Goal: Task Accomplishment & Management: Complete application form

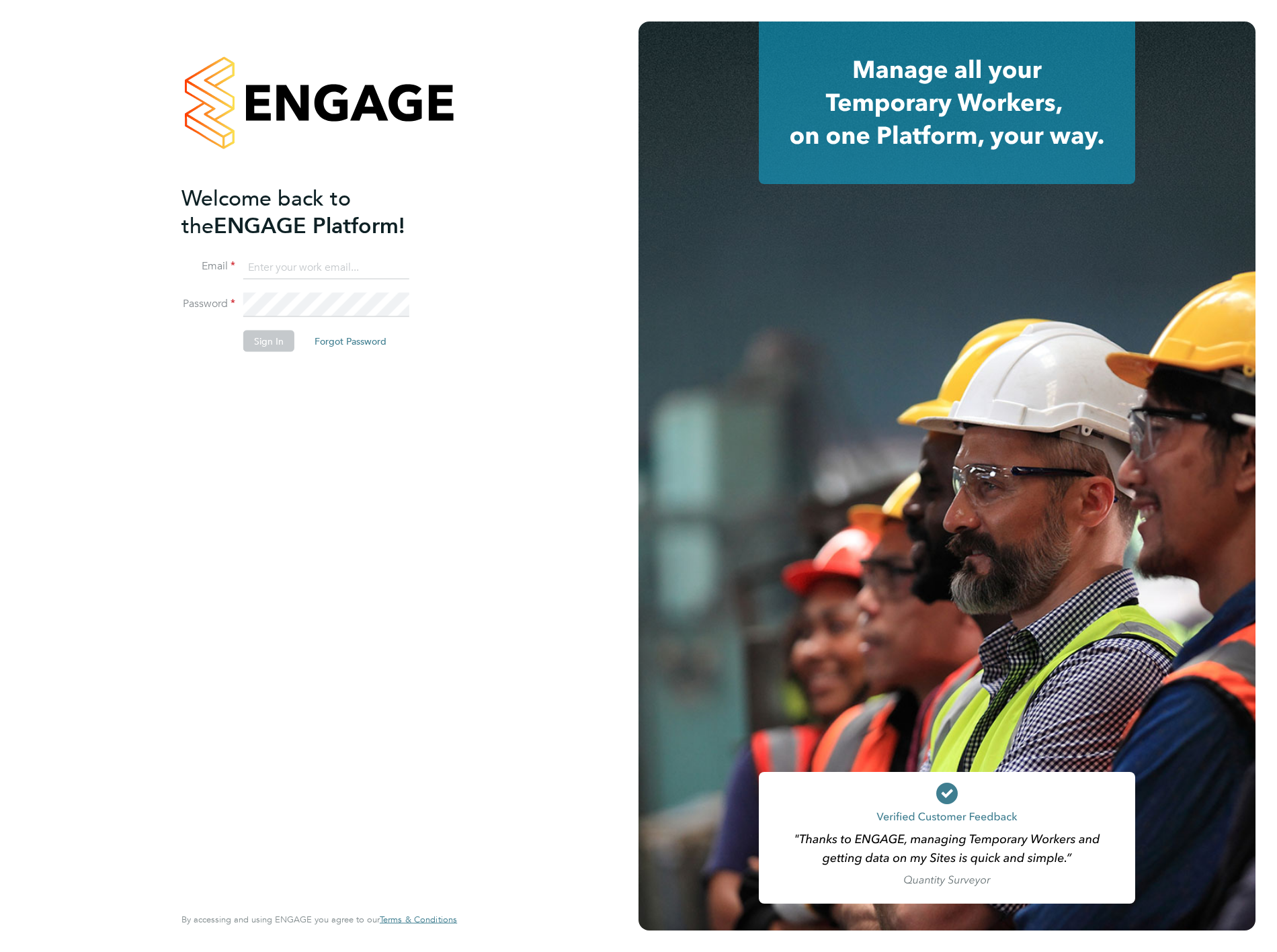
type input "[PERSON_NAME][EMAIL_ADDRESS][PERSON_NAME][DOMAIN_NAME]"
click at [267, 338] on button "Sign In" at bounding box center [269, 341] width 51 height 21
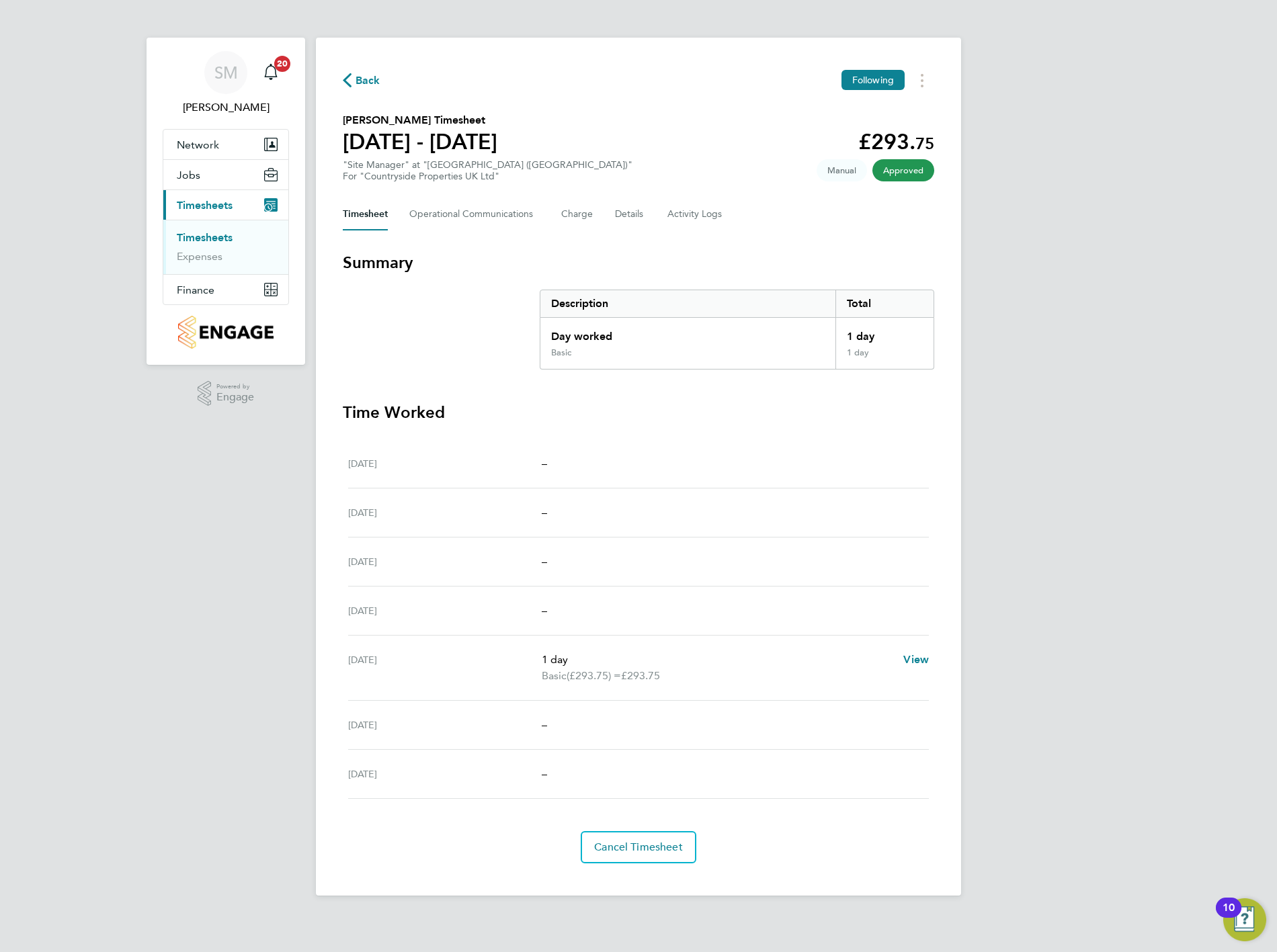
click at [1106, 323] on div "SM [PERSON_NAME] Notifications 20 Applications: Network Team Members Sites Work…" at bounding box center [638, 458] width 1277 height 917
click at [209, 237] on link "Timesheets" at bounding box center [204, 237] width 56 height 13
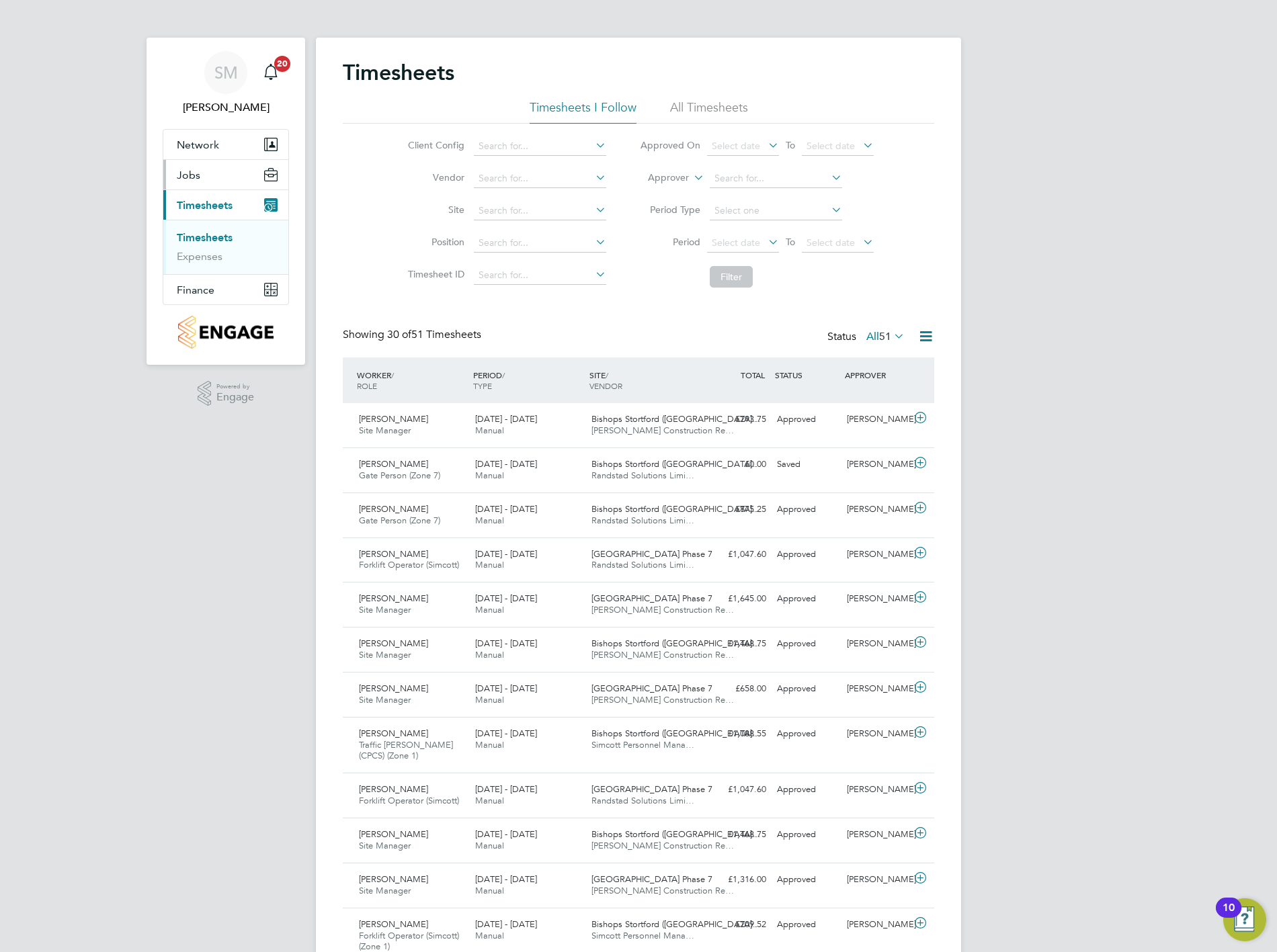
click at [190, 178] on span "Jobs" at bounding box center [189, 174] width 24 height 13
click at [203, 204] on link "Vacancies" at bounding box center [201, 207] width 48 height 13
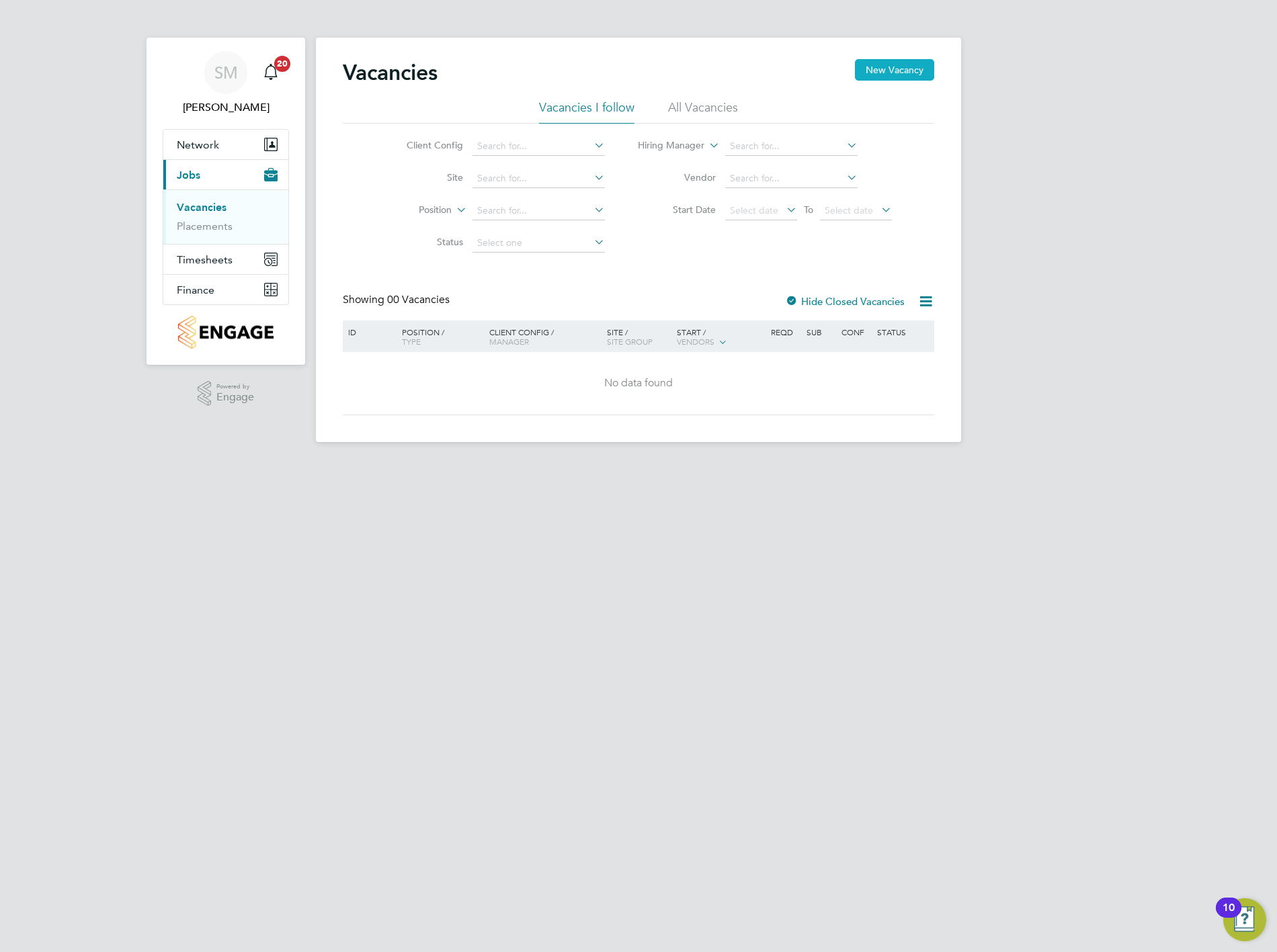
click at [894, 77] on button "New Vacancy" at bounding box center [894, 69] width 79 height 21
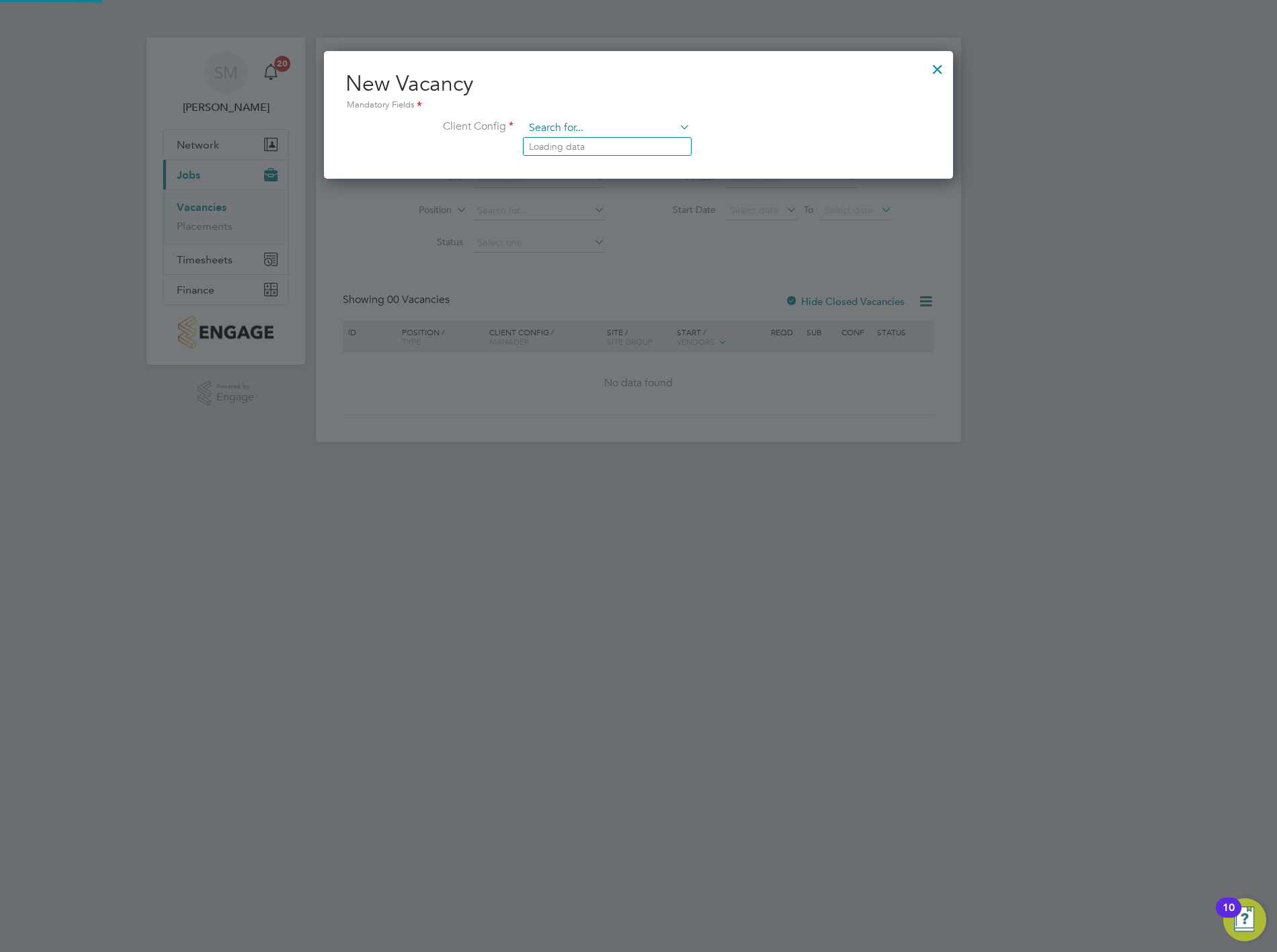
click at [622, 120] on input at bounding box center [607, 128] width 166 height 20
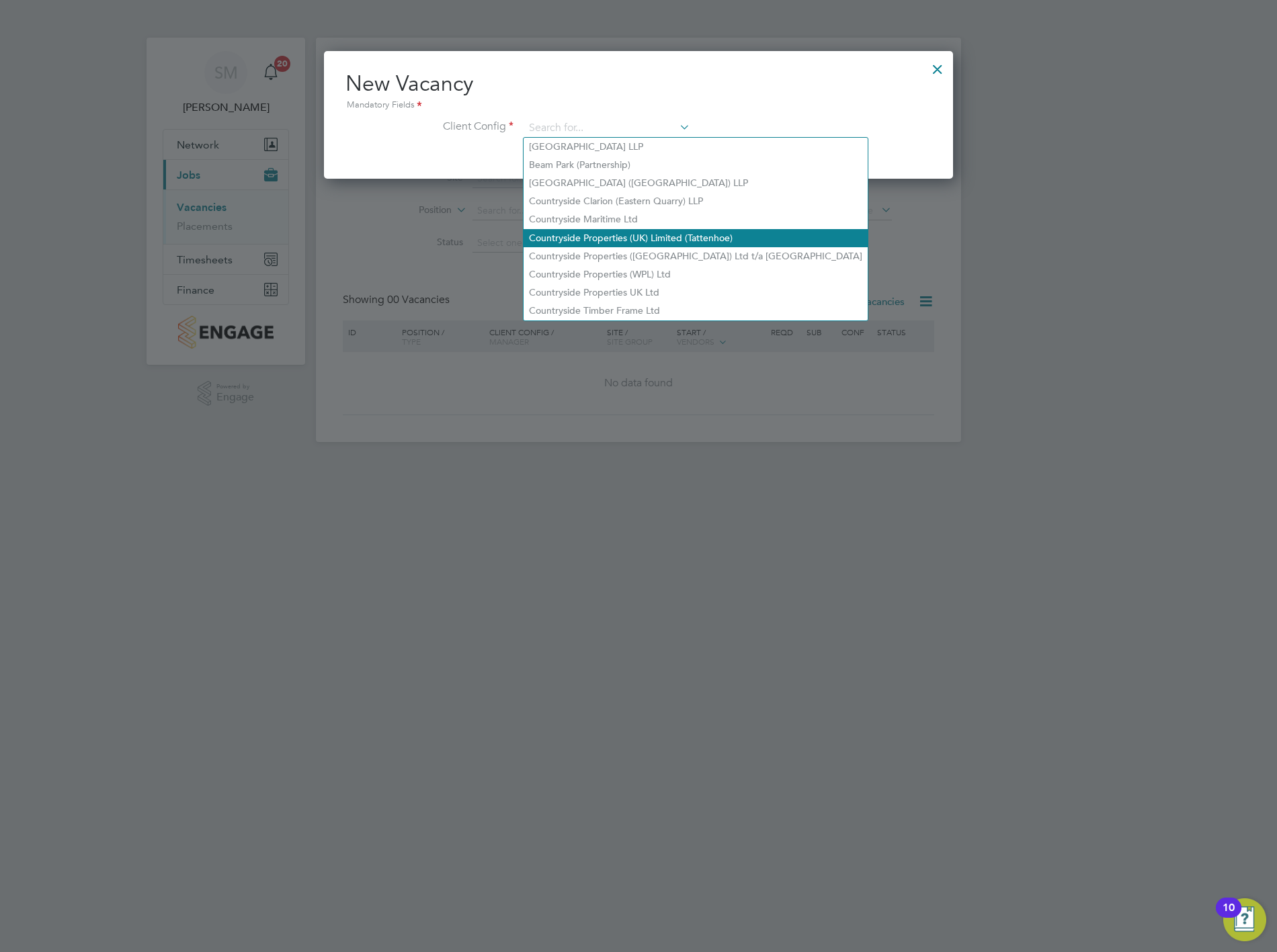
click at [657, 235] on li "Countryside Properties (UK) Limited (Tattenhoe)" at bounding box center [695, 237] width 344 height 18
type input "Countryside Properties (UK) Limited (Tattenhoe)"
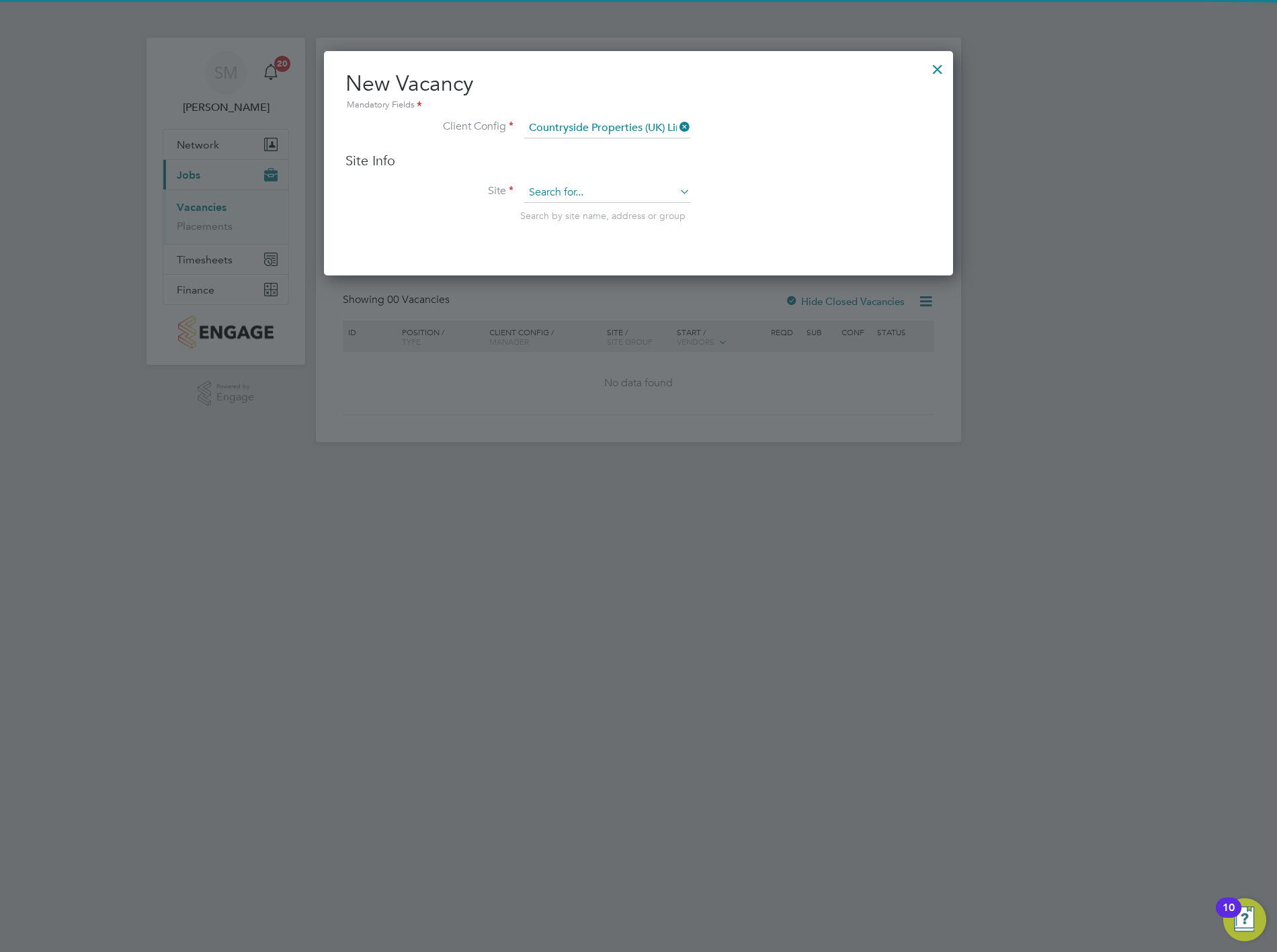
click at [631, 196] on input at bounding box center [607, 193] width 166 height 20
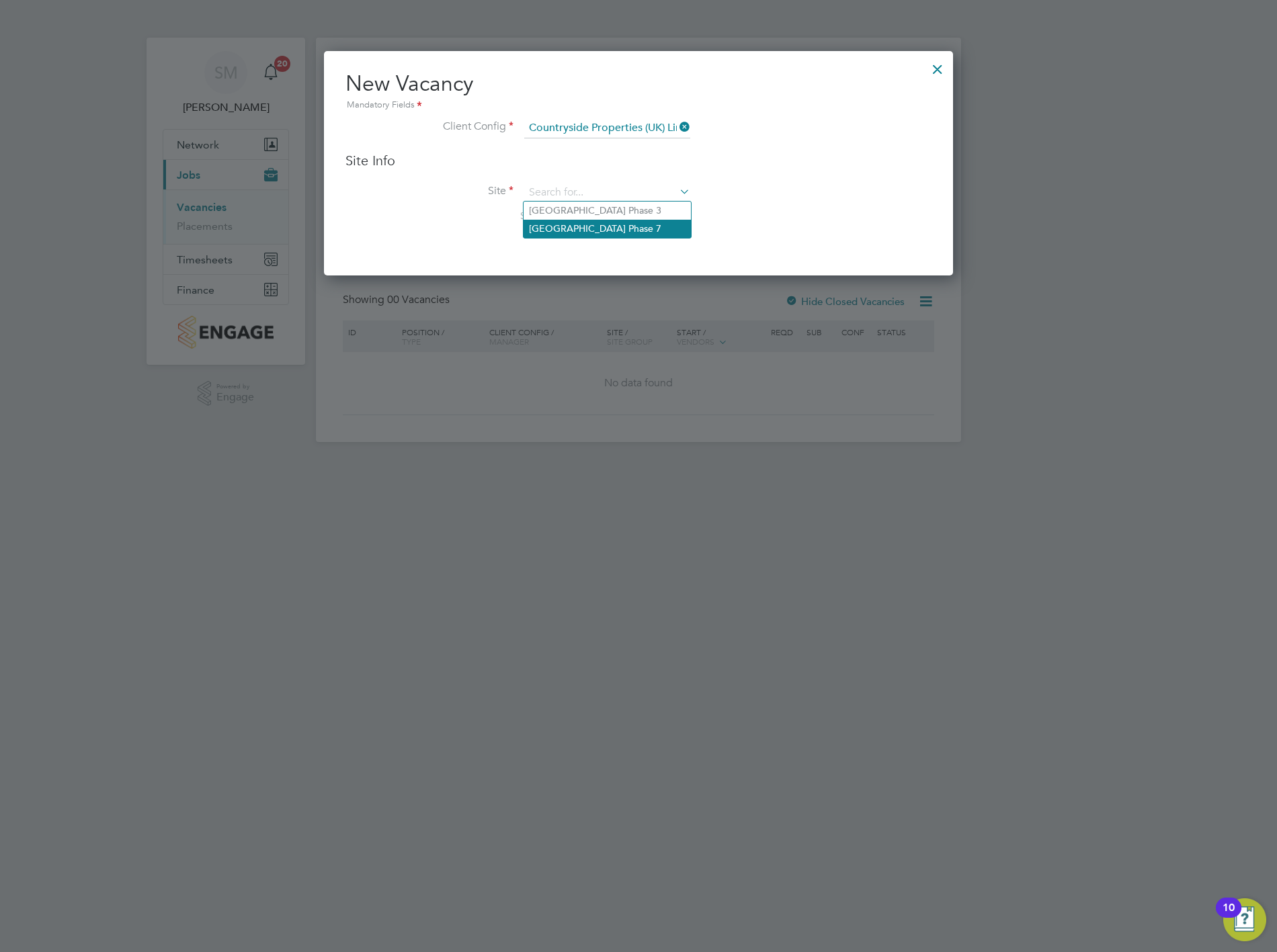
click at [635, 229] on li "[GEOGRAPHIC_DATA] Phase 7" at bounding box center [607, 228] width 167 height 18
type input "[GEOGRAPHIC_DATA] Phase 7"
click at [763, 219] on li "Site [GEOGRAPHIC_DATA] Phase 7 Search by site name, address or group" at bounding box center [638, 215] width 586 height 66
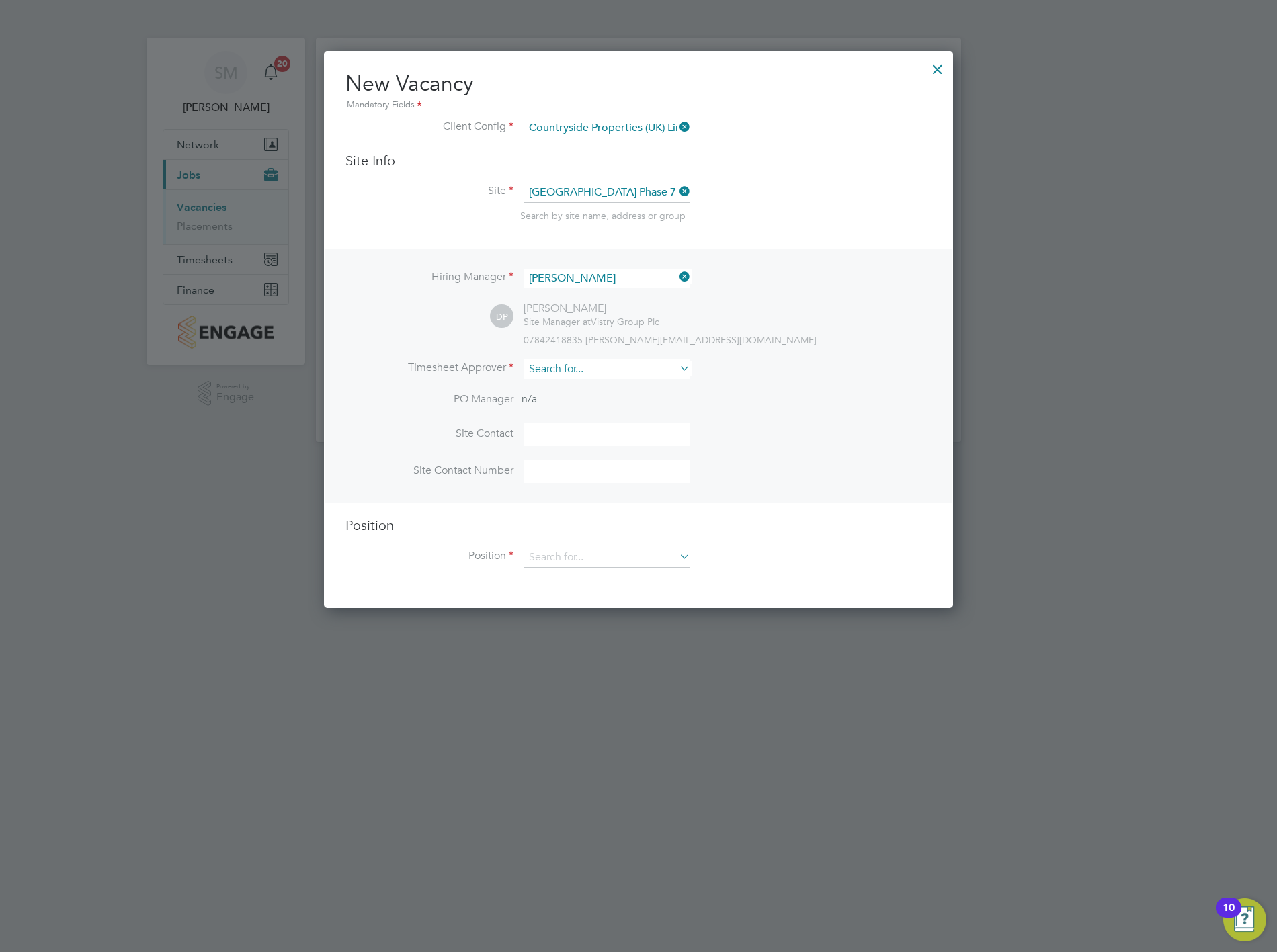
click at [594, 366] on input at bounding box center [607, 369] width 166 height 20
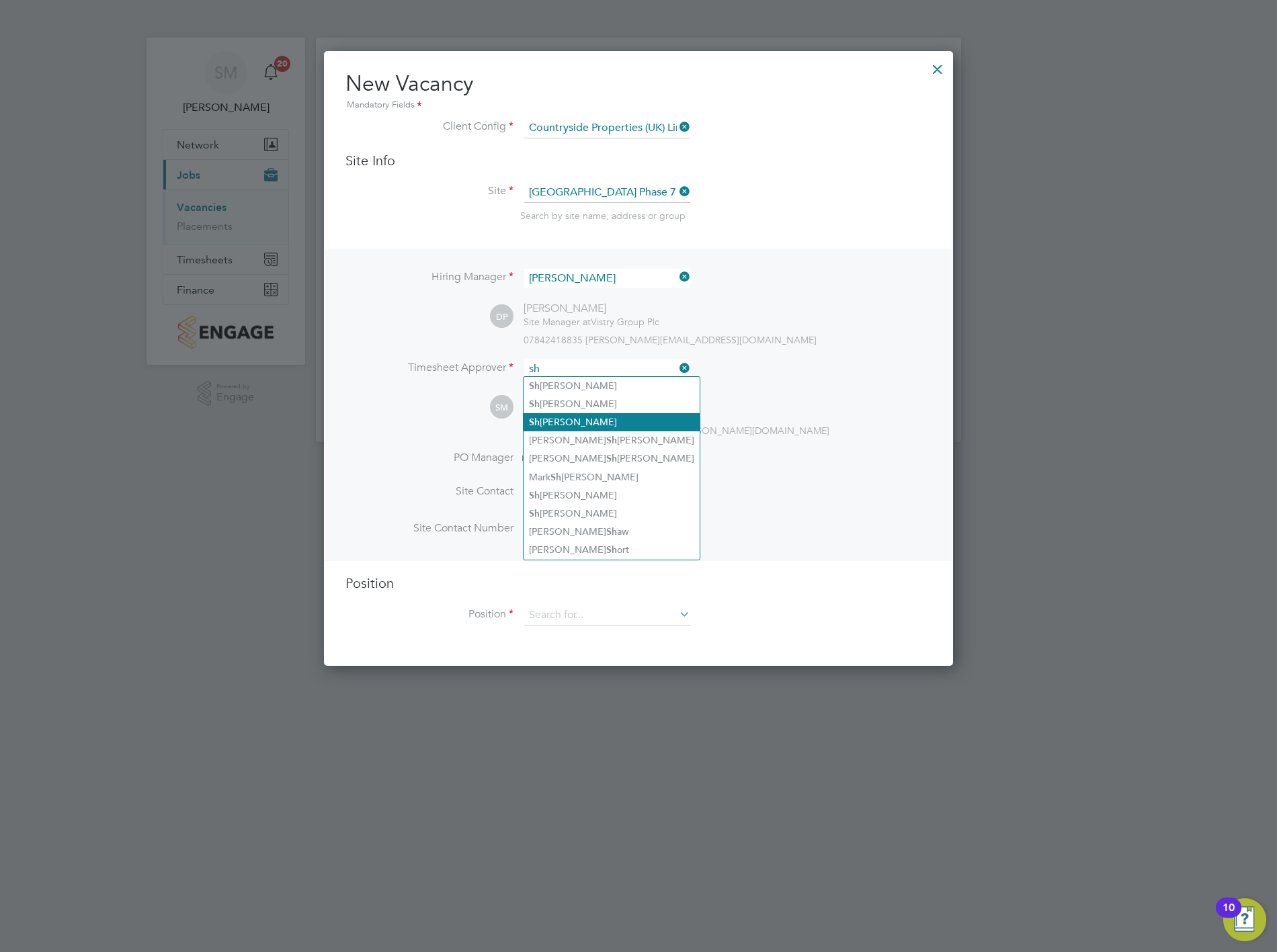
type input "[PERSON_NAME]"
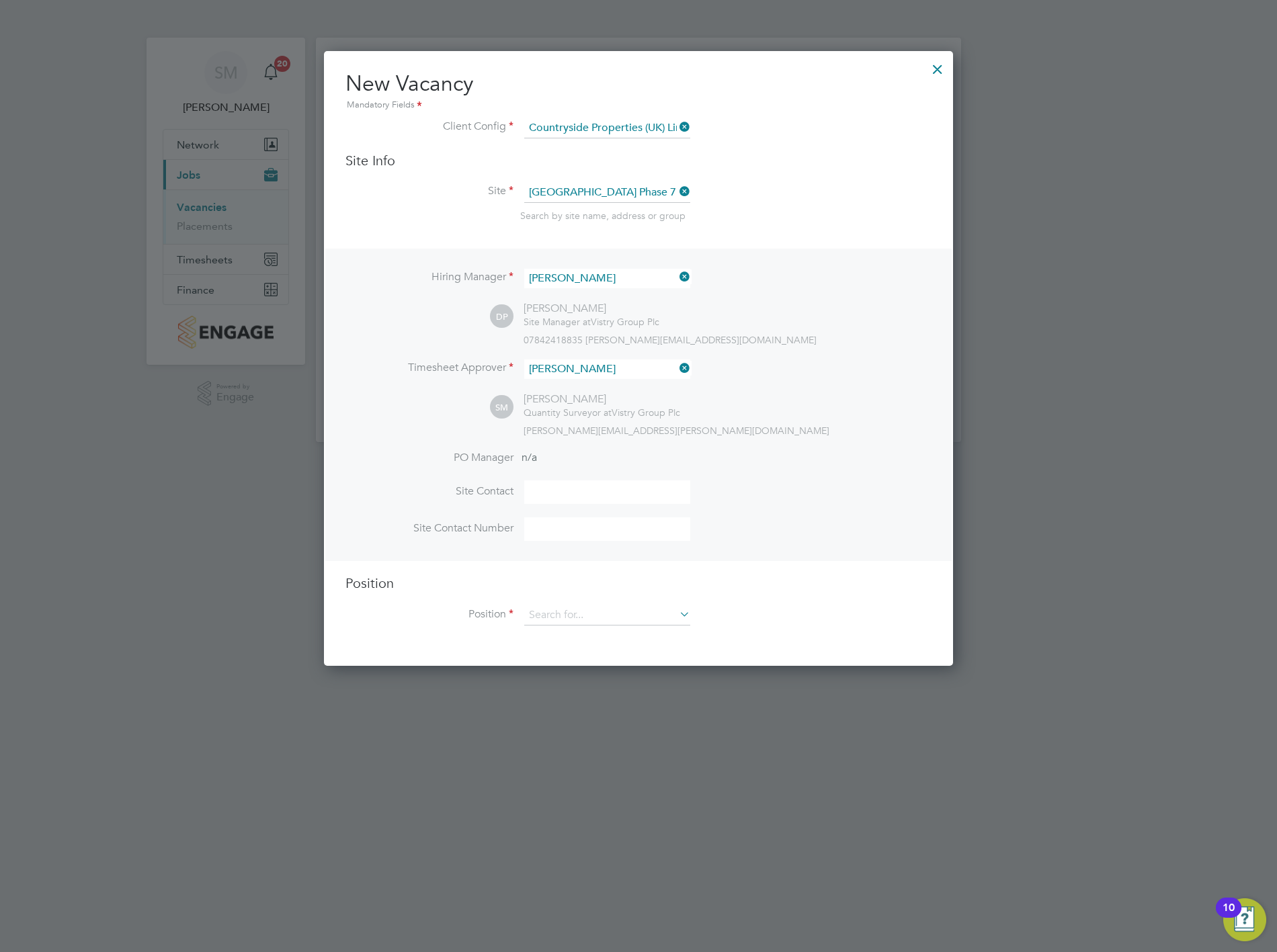
click at [567, 494] on input at bounding box center [607, 492] width 166 height 24
type input "[PERSON_NAME]"
click at [736, 511] on li "Site Contact [PERSON_NAME]" at bounding box center [638, 498] width 586 height 37
click at [597, 528] on input at bounding box center [607, 529] width 166 height 24
click at [802, 441] on div "Hiring Manager [PERSON_NAME] DP [PERSON_NAME] Site Manager at Vistry Group Plc …" at bounding box center [638, 405] width 626 height 312
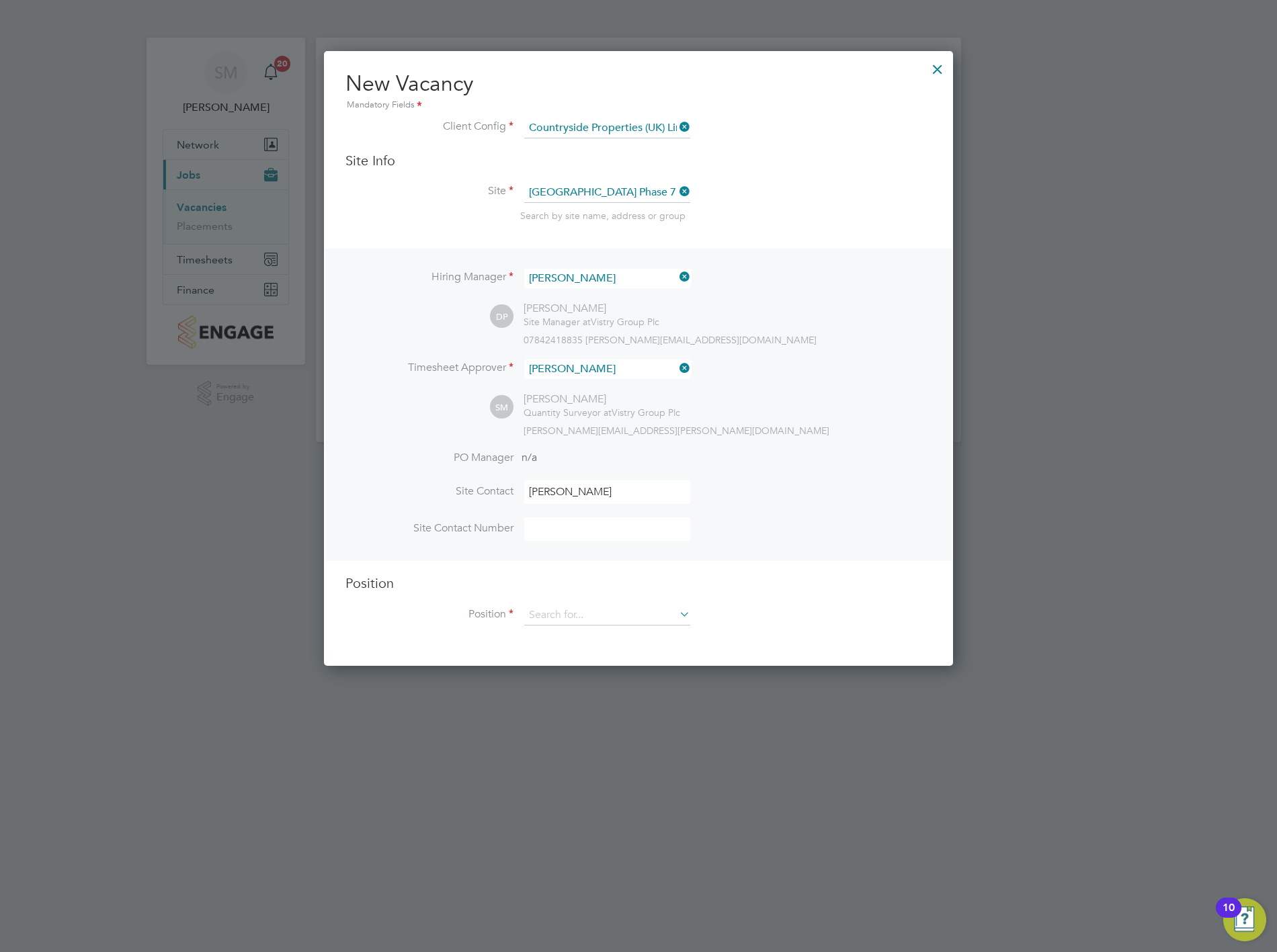
drag, startPoint x: 559, startPoint y: 511, endPoint x: 559, endPoint y: 522, distance: 11.0
click at [559, 513] on li "Site Contact [PERSON_NAME]" at bounding box center [638, 498] width 586 height 37
click at [555, 531] on input at bounding box center [607, 529] width 166 height 24
paste input "07842 418835"
click at [821, 530] on li "Site Contact Number [PHONE_NUMBER]" at bounding box center [638, 535] width 586 height 37
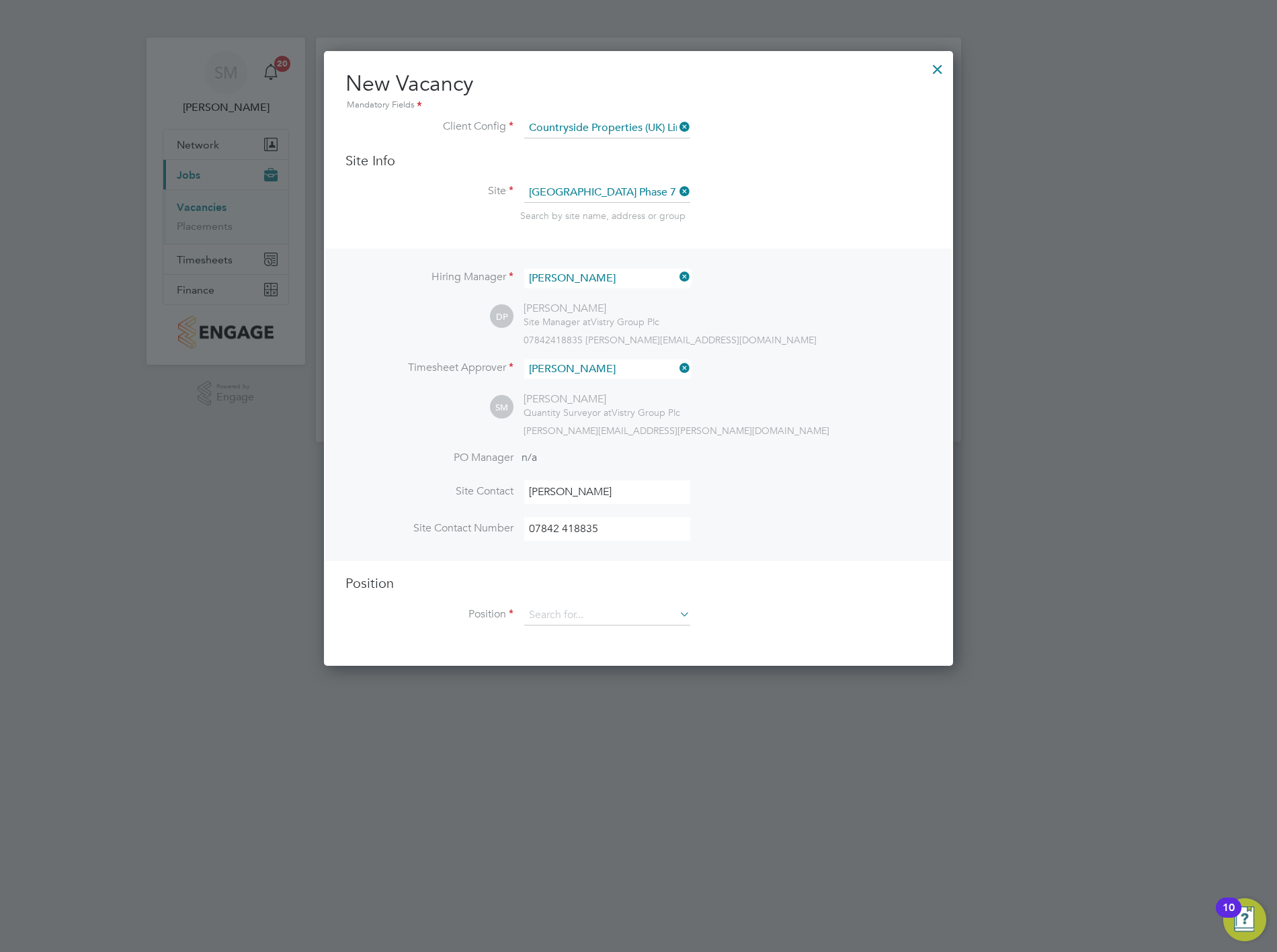
click at [562, 524] on input "07842 418835" at bounding box center [607, 529] width 166 height 24
type input "07842418835"
click at [813, 483] on li "Site Contact [PERSON_NAME]" at bounding box center [638, 498] width 586 height 37
click at [616, 606] on input at bounding box center [607, 616] width 166 height 20
click at [571, 613] on input at bounding box center [607, 616] width 166 height 20
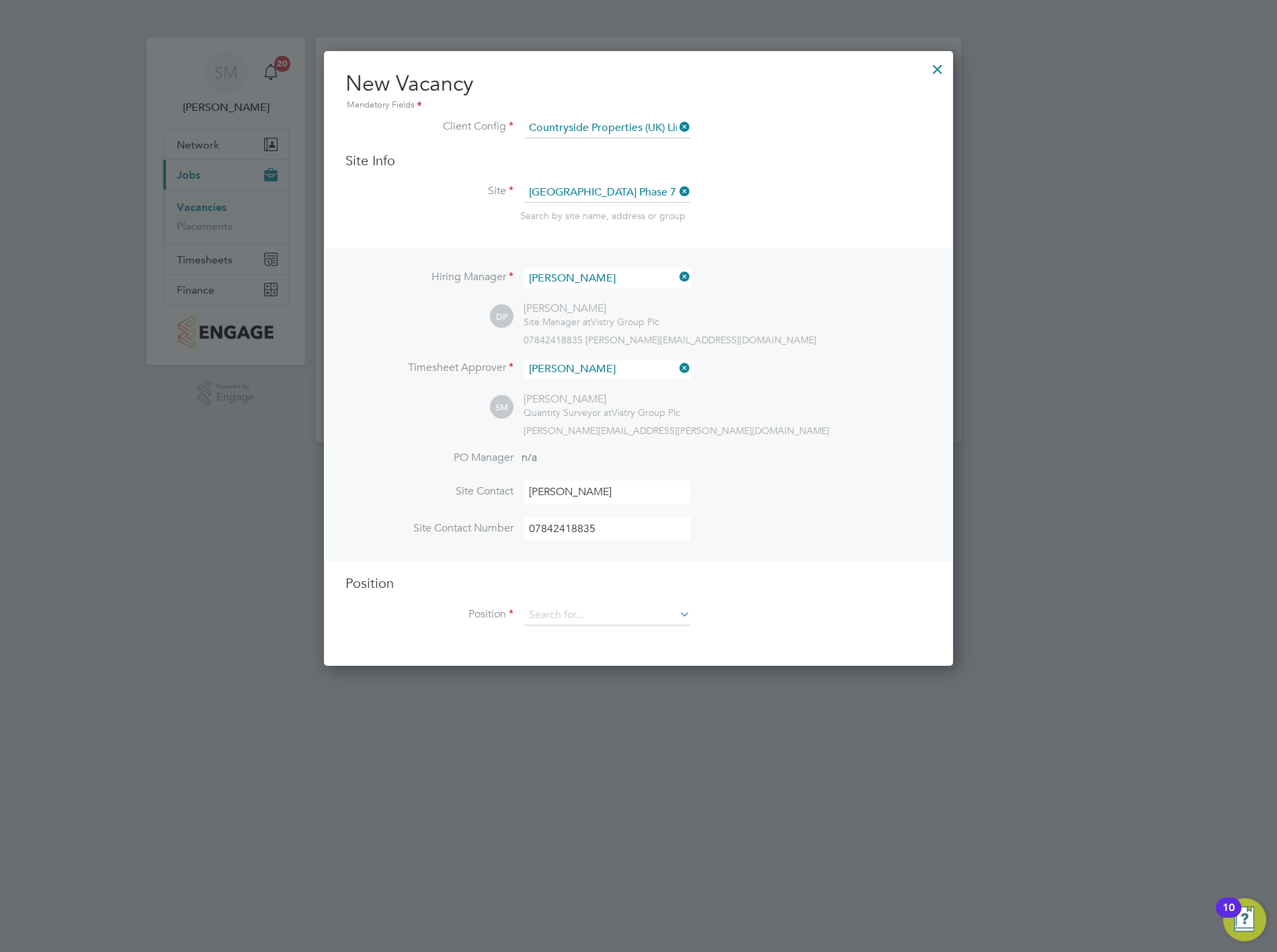
click at [660, 735] on li "Traffic [PERSON_NAME] (CPCS) (Zone 3)" at bounding box center [617, 740] width 186 height 18
type input "Traffic [PERSON_NAME] (CPCS) (Zone 3)"
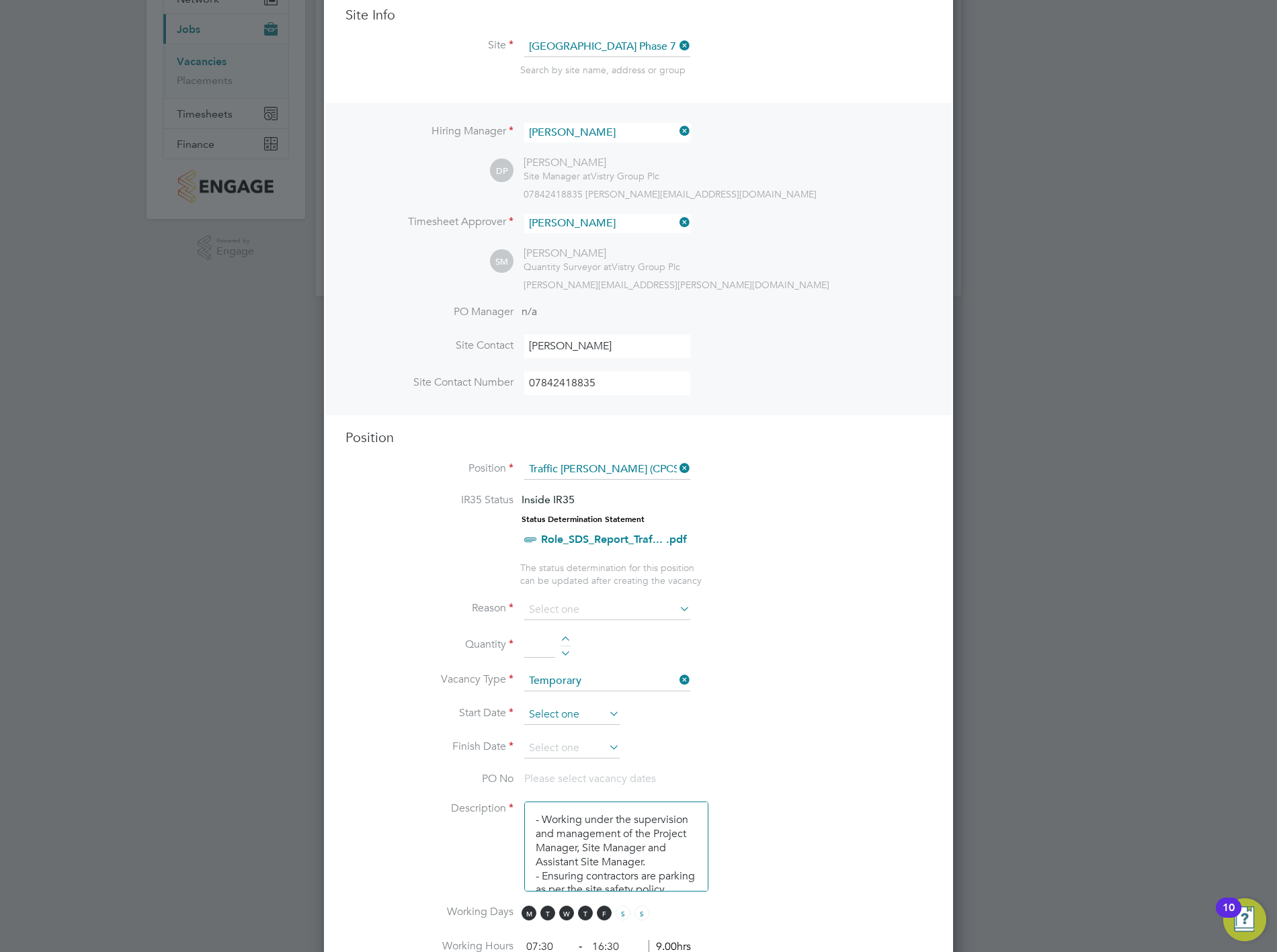
scroll to position [149, 0]
click at [571, 605] on input at bounding box center [607, 607] width 166 height 20
click at [569, 643] on li "Holiday" at bounding box center [607, 640] width 167 height 17
type input "Holiday"
click at [562, 633] on div at bounding box center [565, 637] width 11 height 9
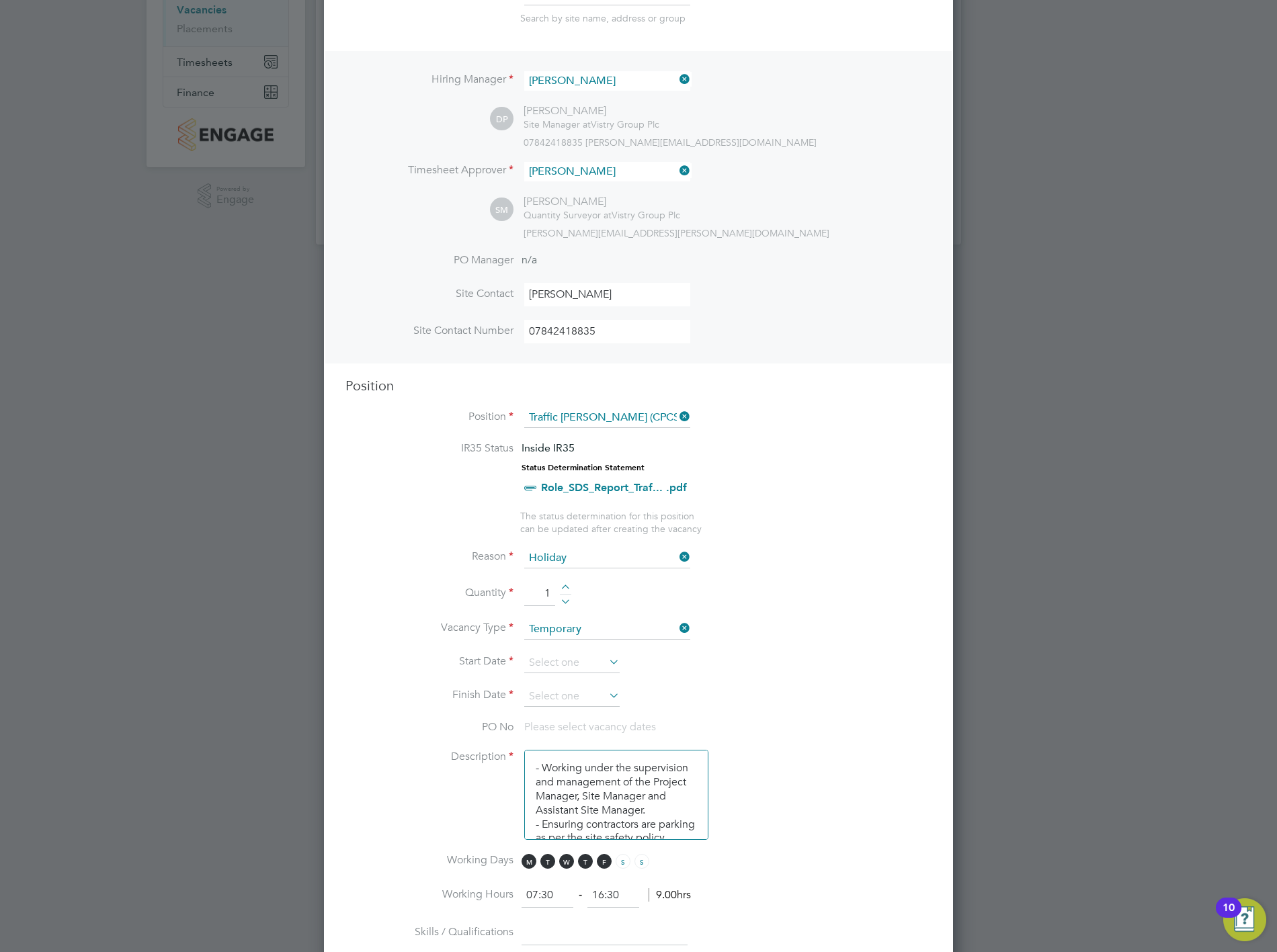
scroll to position [224, 0]
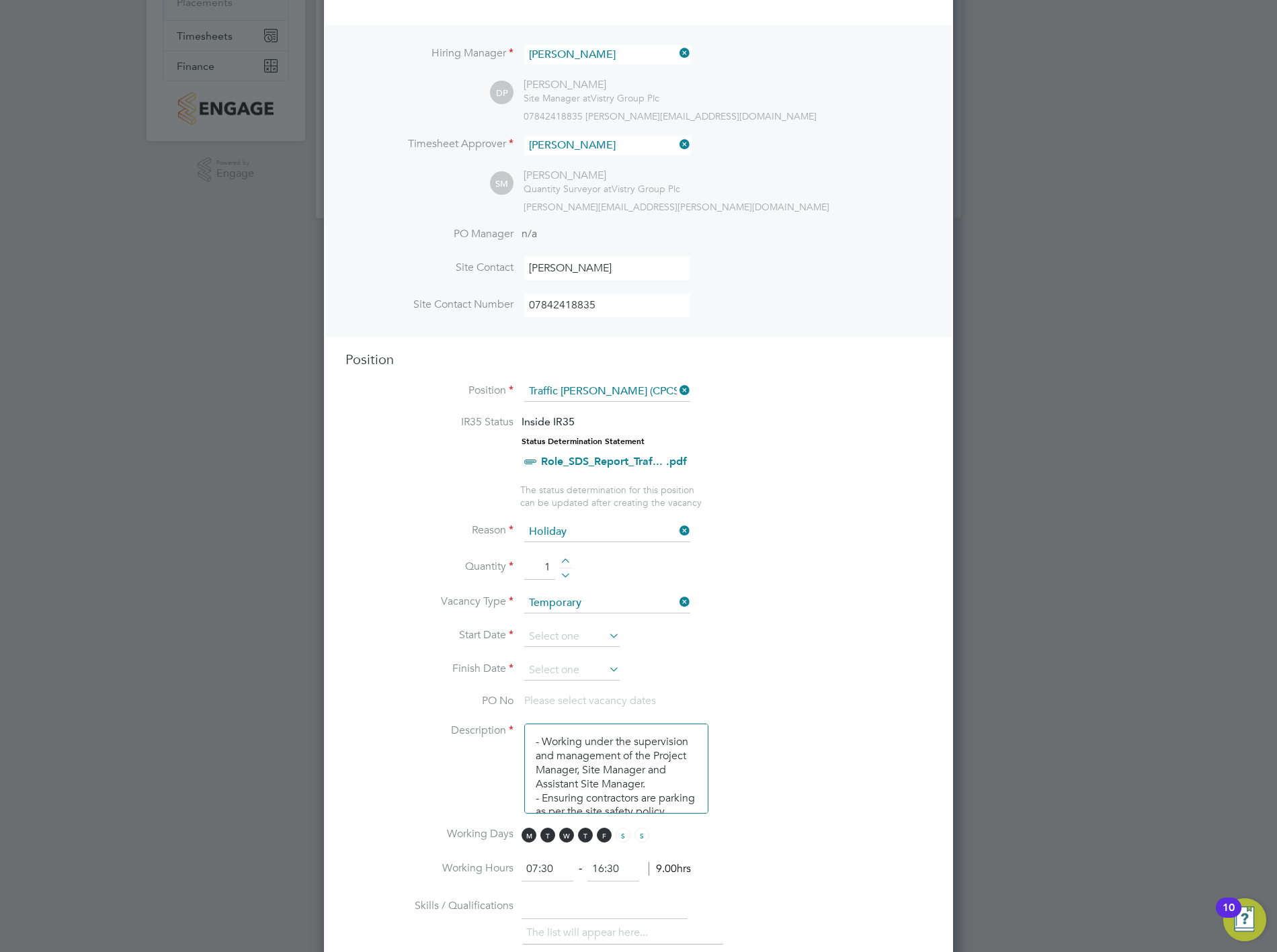
click at [565, 558] on div at bounding box center [565, 563] width 11 height 9
type input "2"
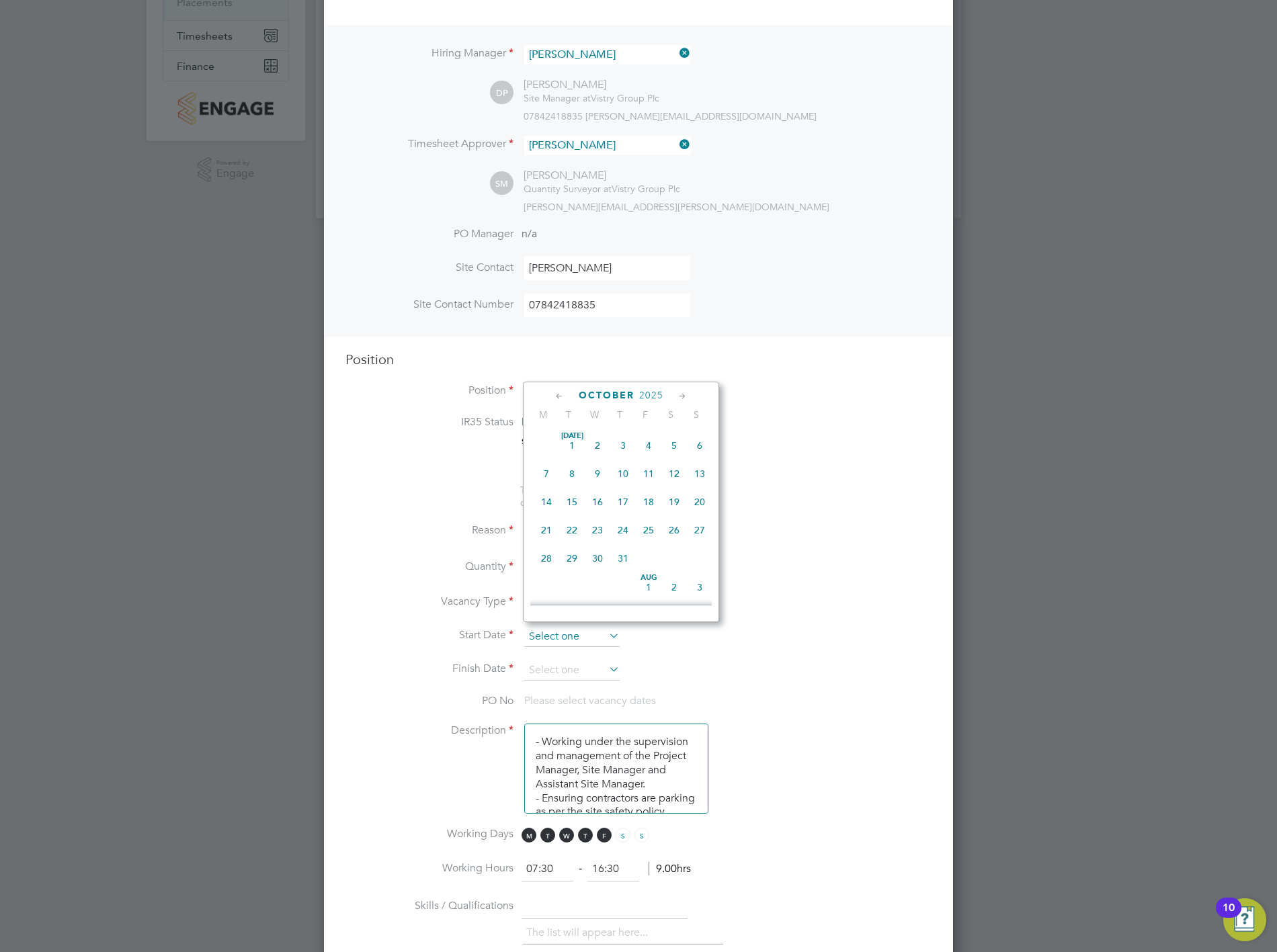
click at [556, 634] on input at bounding box center [572, 637] width 96 height 20
click at [621, 499] on span "2" at bounding box center [623, 496] width 26 height 26
type input "[DATE]"
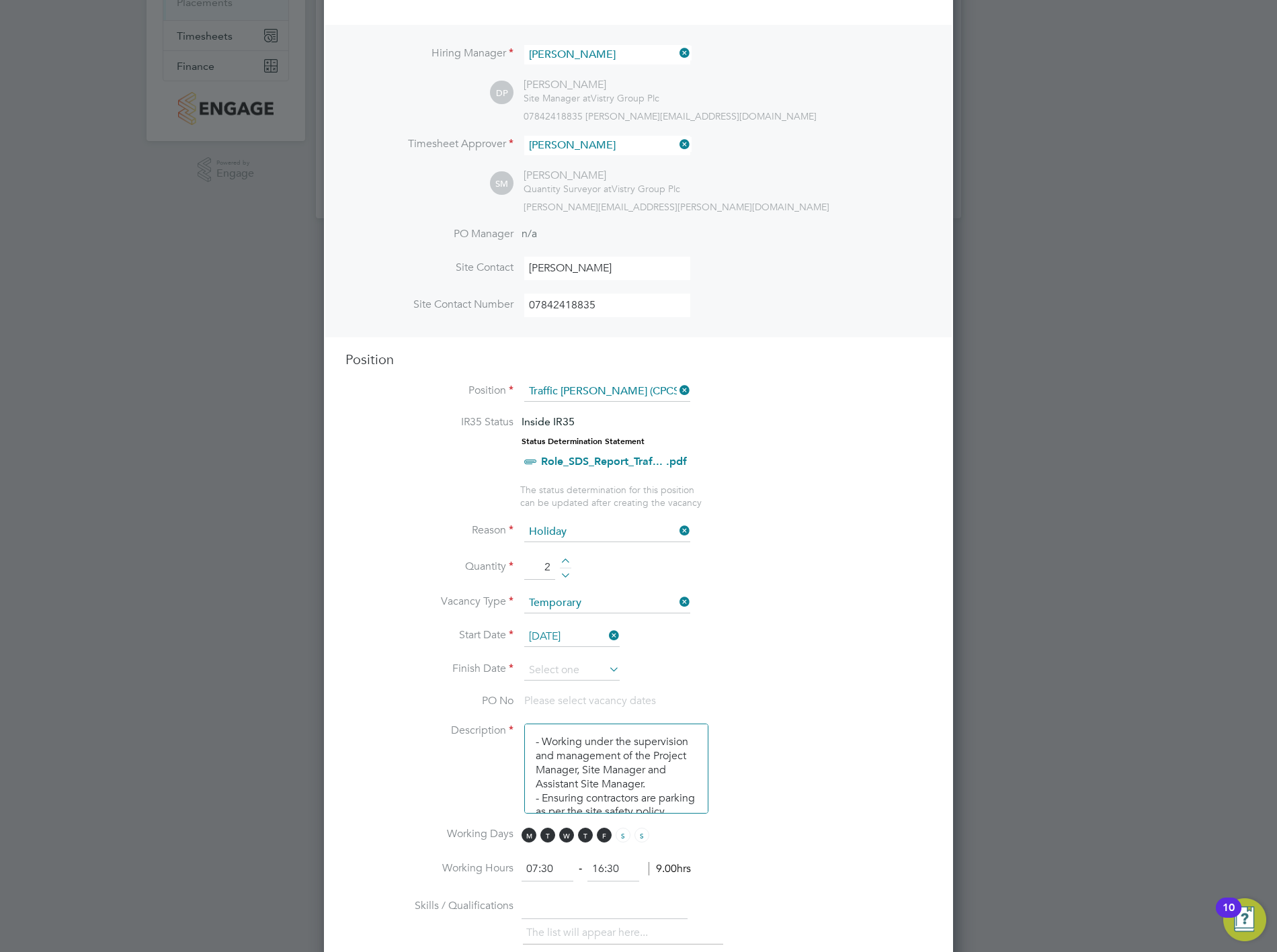
click at [565, 571] on div at bounding box center [565, 573] width 11 height 9
type input "1"
click at [606, 661] on icon at bounding box center [606, 669] width 0 height 19
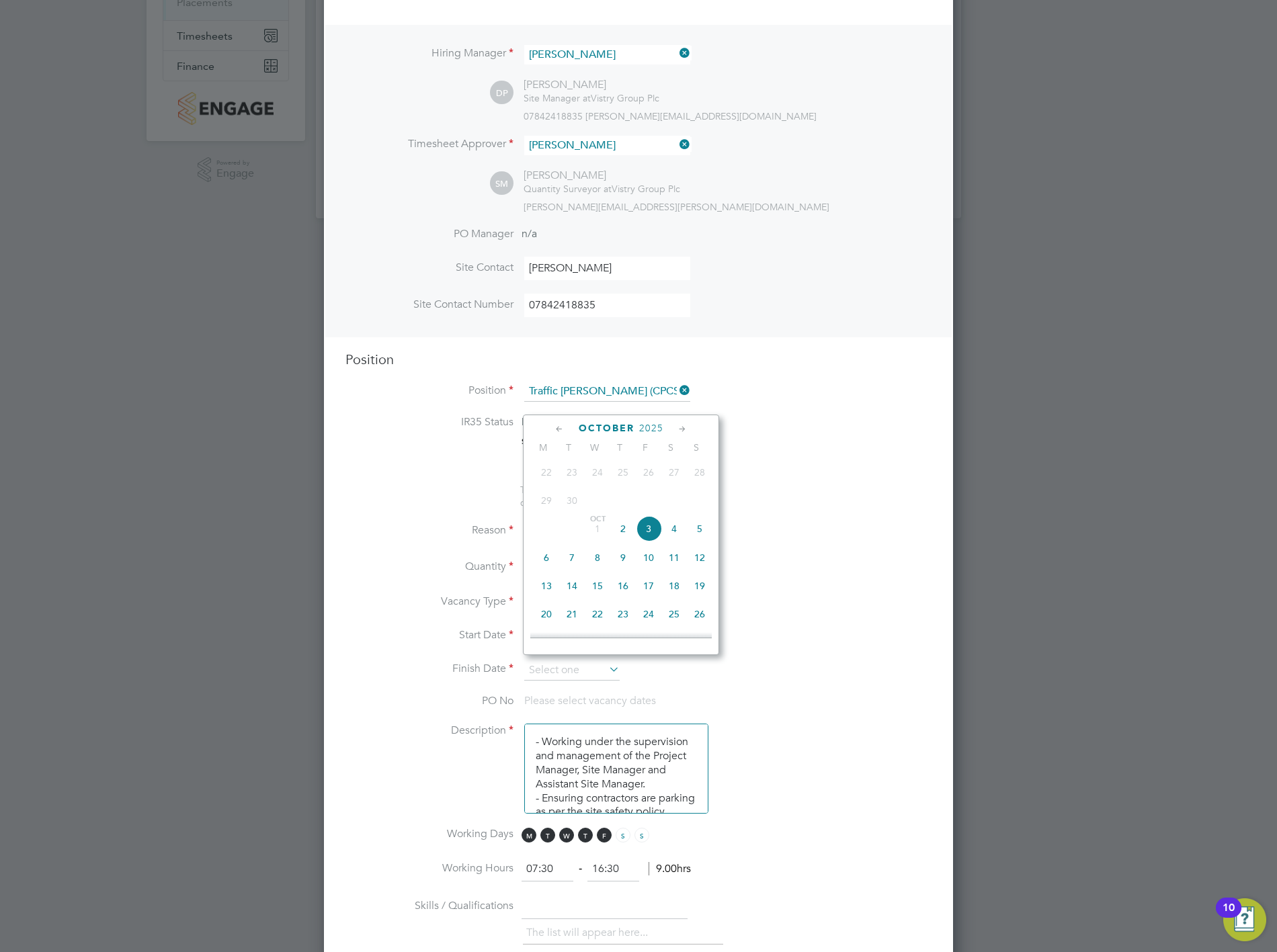
click at [671, 533] on span "4" at bounding box center [674, 529] width 26 height 26
type input "[DATE]"
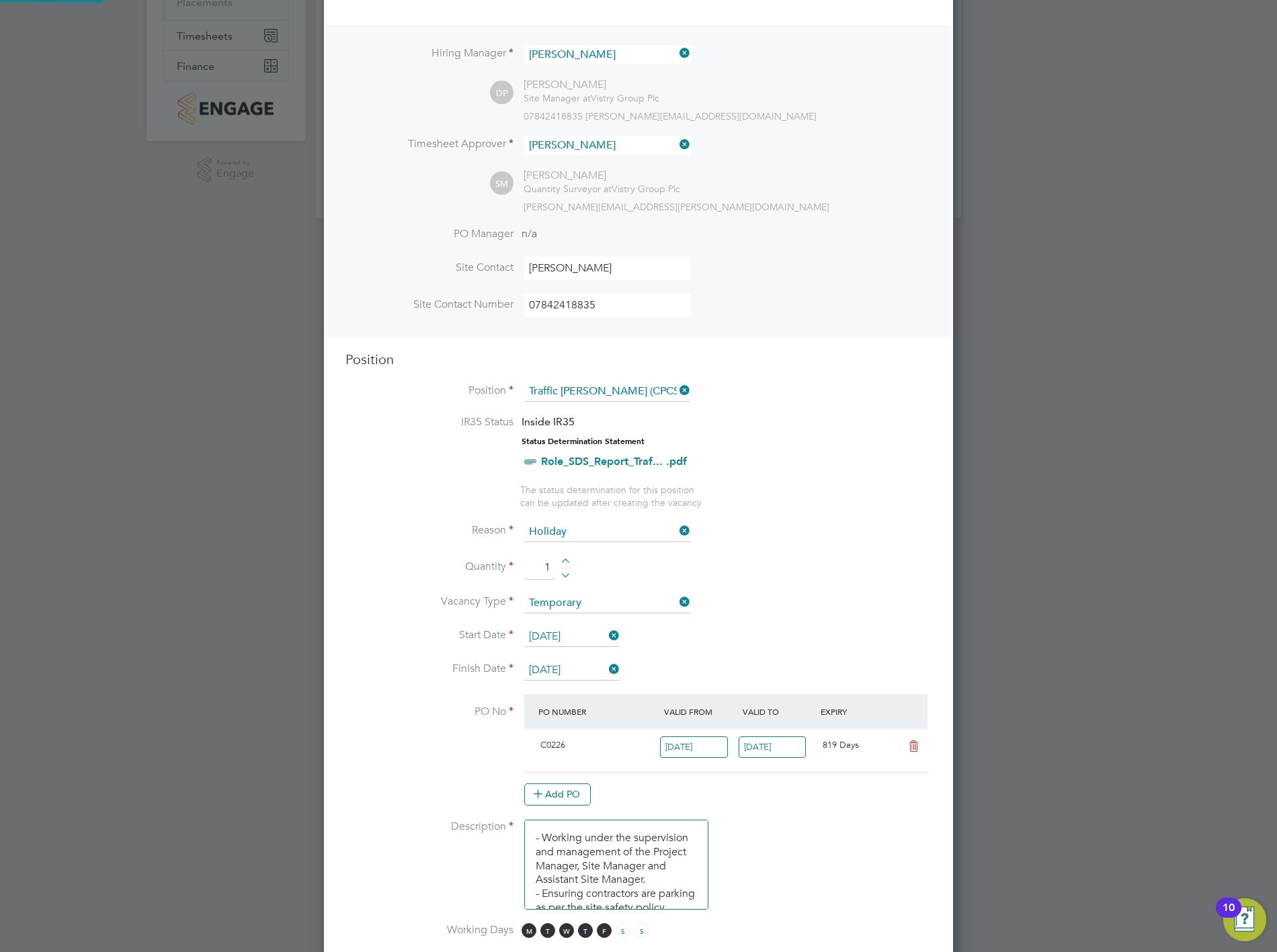
scroll to position [23, 126]
click at [571, 663] on input "[DATE]" at bounding box center [572, 670] width 96 height 20
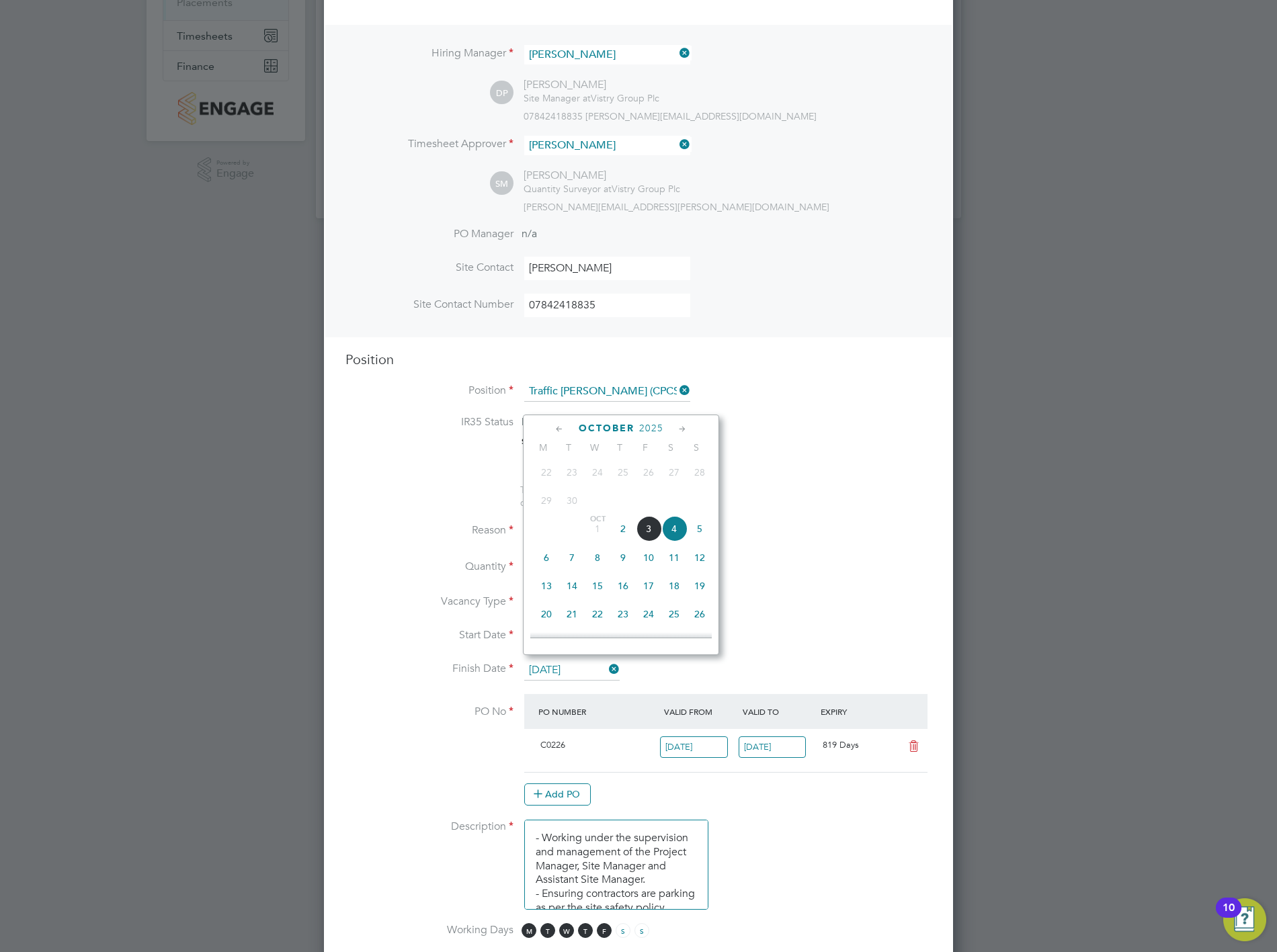
click at [671, 534] on span "4" at bounding box center [674, 529] width 26 height 26
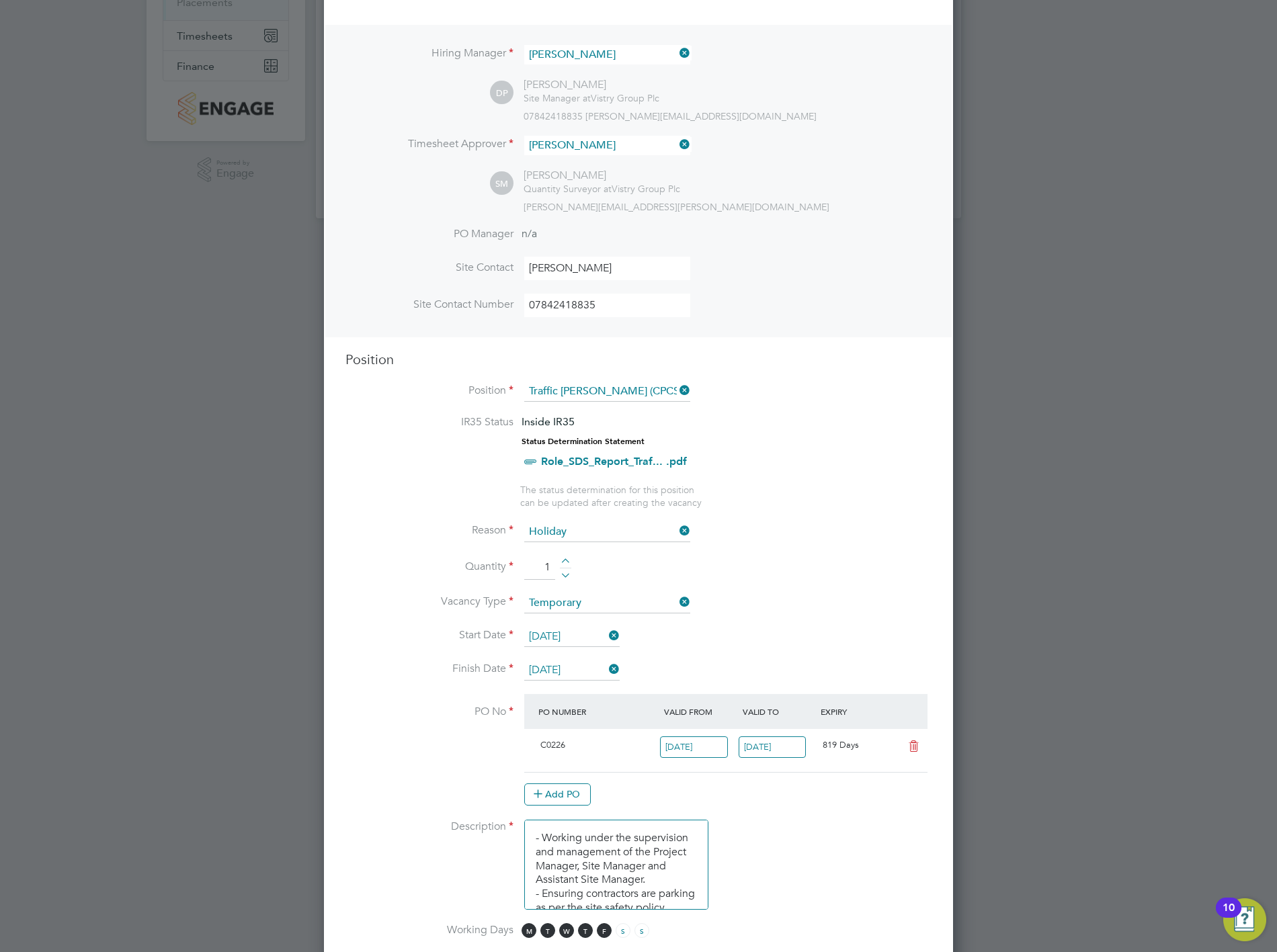
click at [738, 568] on li "Quantity 1" at bounding box center [638, 575] width 586 height 38
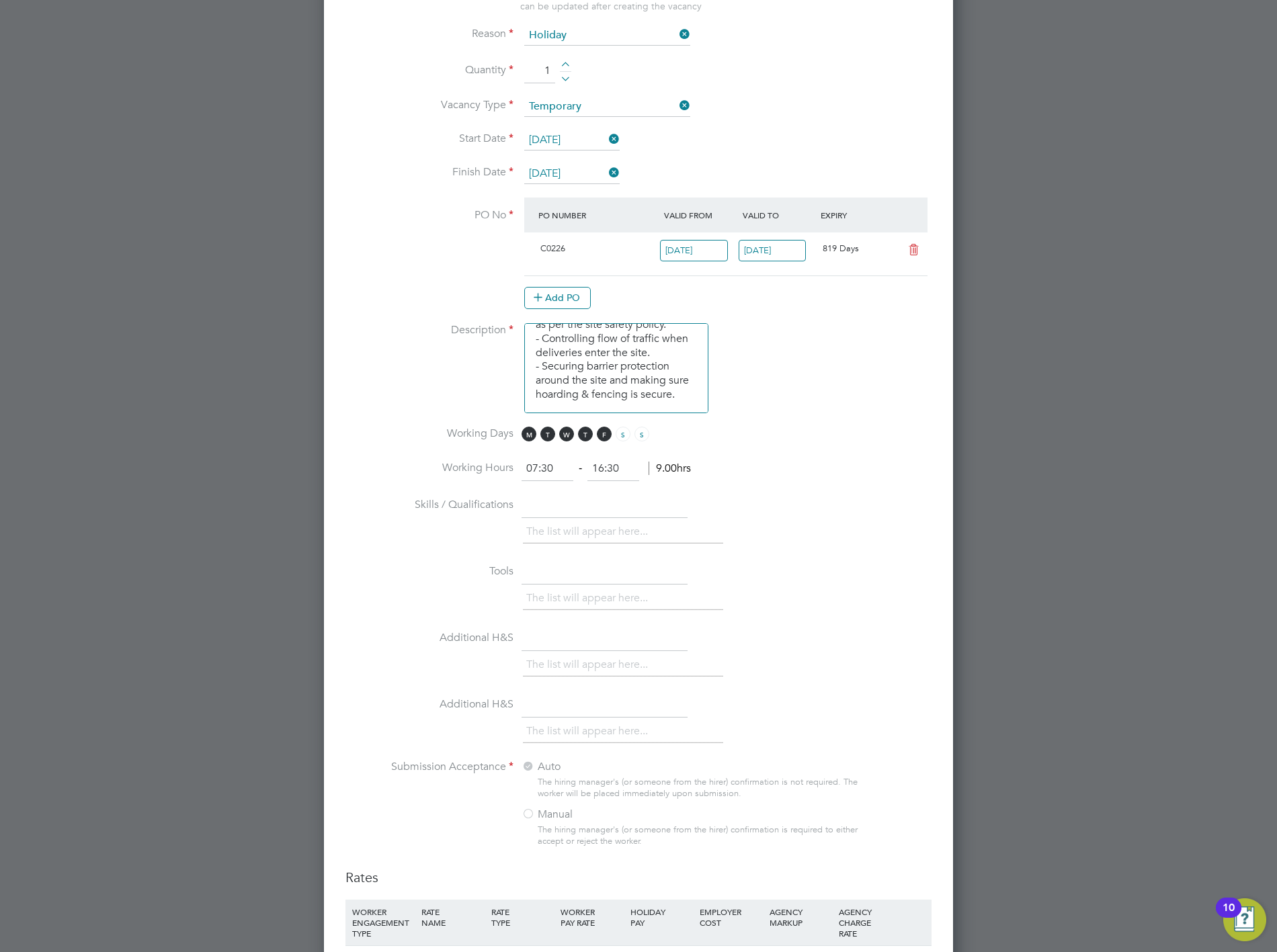
scroll to position [746, 0]
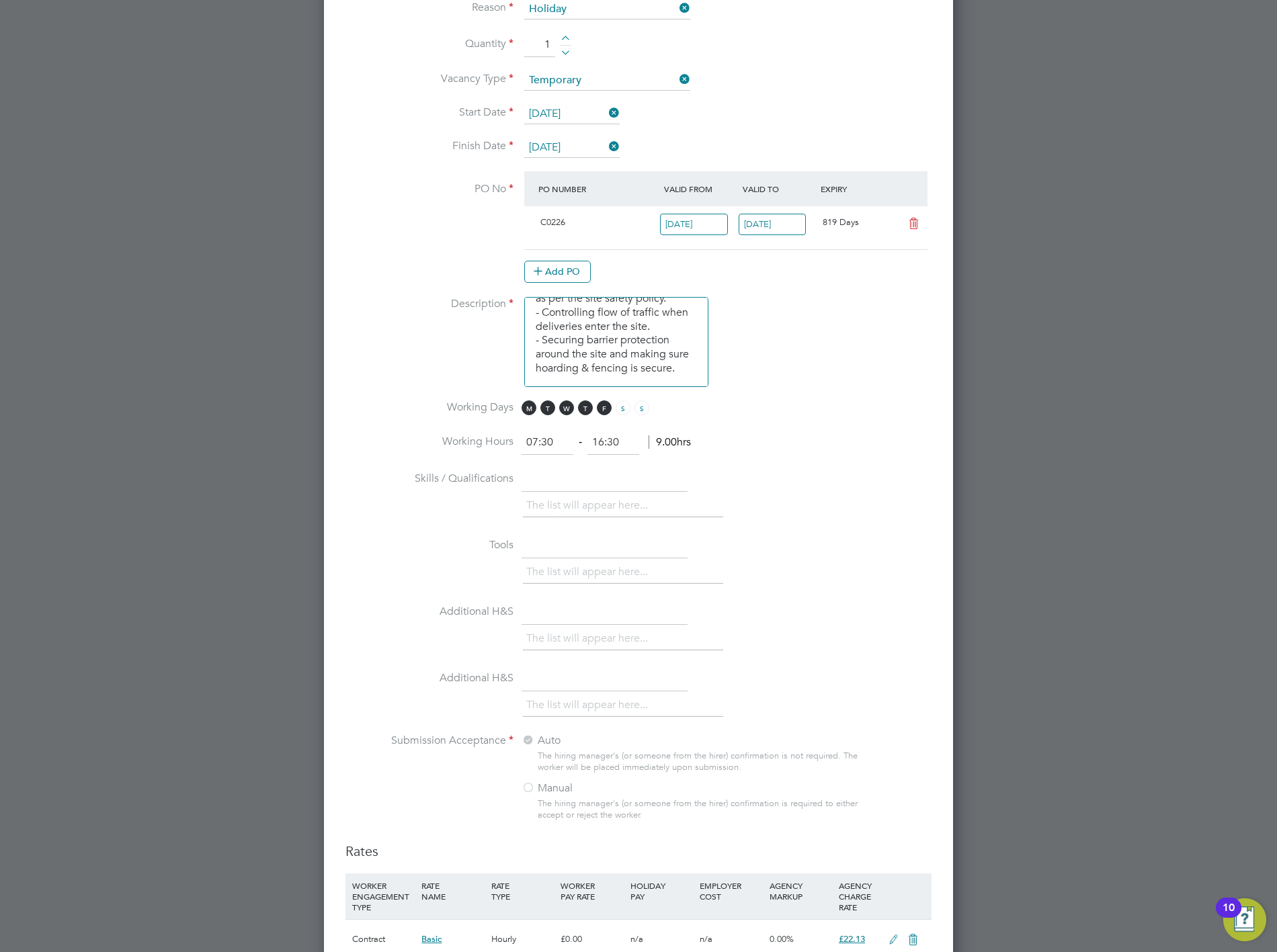
drag, startPoint x: 940, startPoint y: 563, endPoint x: 629, endPoint y: 552, distance: 311.2
click at [928, 563] on div "New Vacancy Mandatory Fields Client Config Countryside Properties (UK) Limited …" at bounding box center [638, 318] width 629 height 2028
drag, startPoint x: 627, startPoint y: 552, endPoint x: 647, endPoint y: 549, distance: 20.2
click at [630, 552] on li "Tools The list will appear here..." at bounding box center [638, 567] width 586 height 67
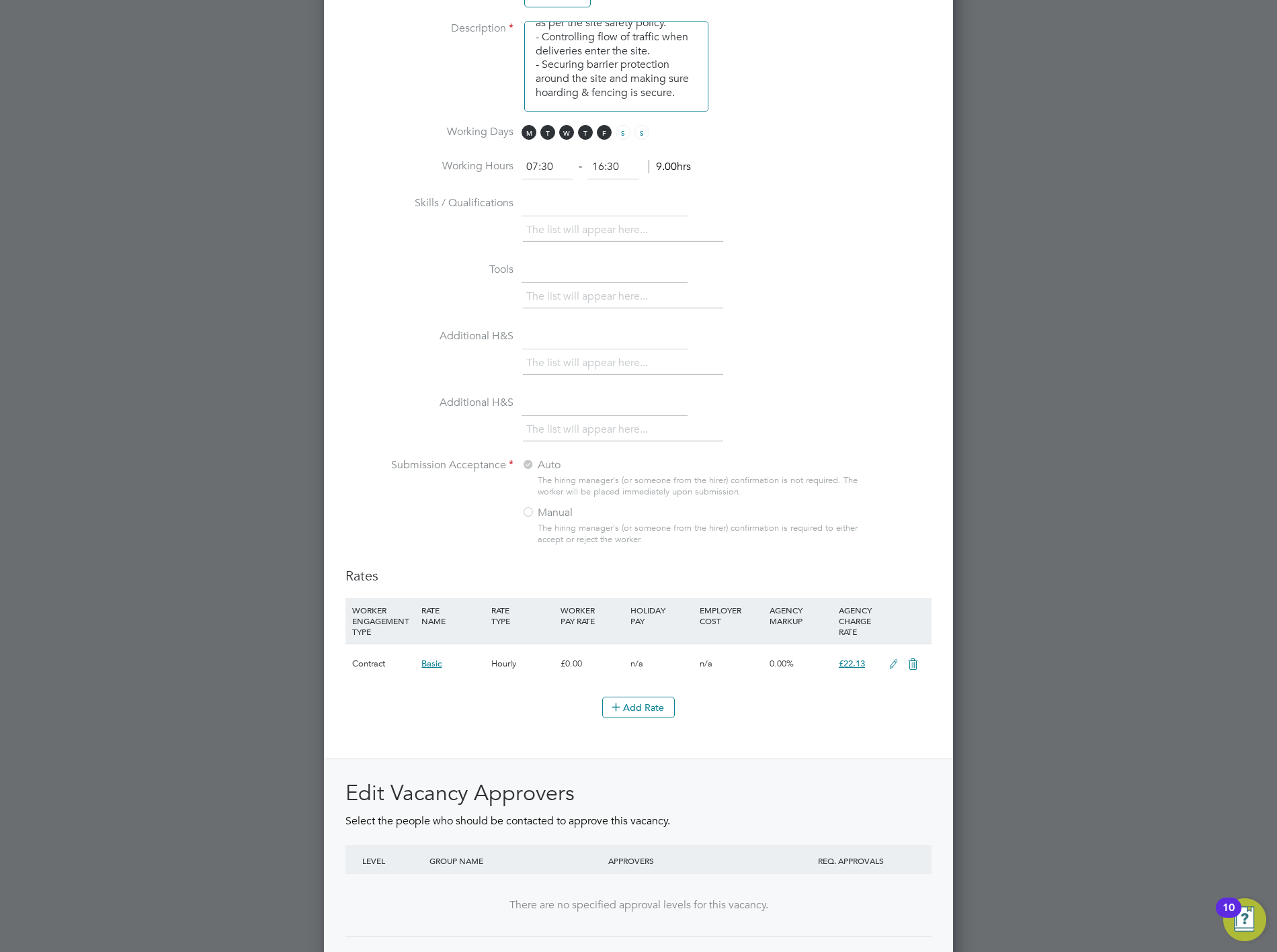
scroll to position [1120, 0]
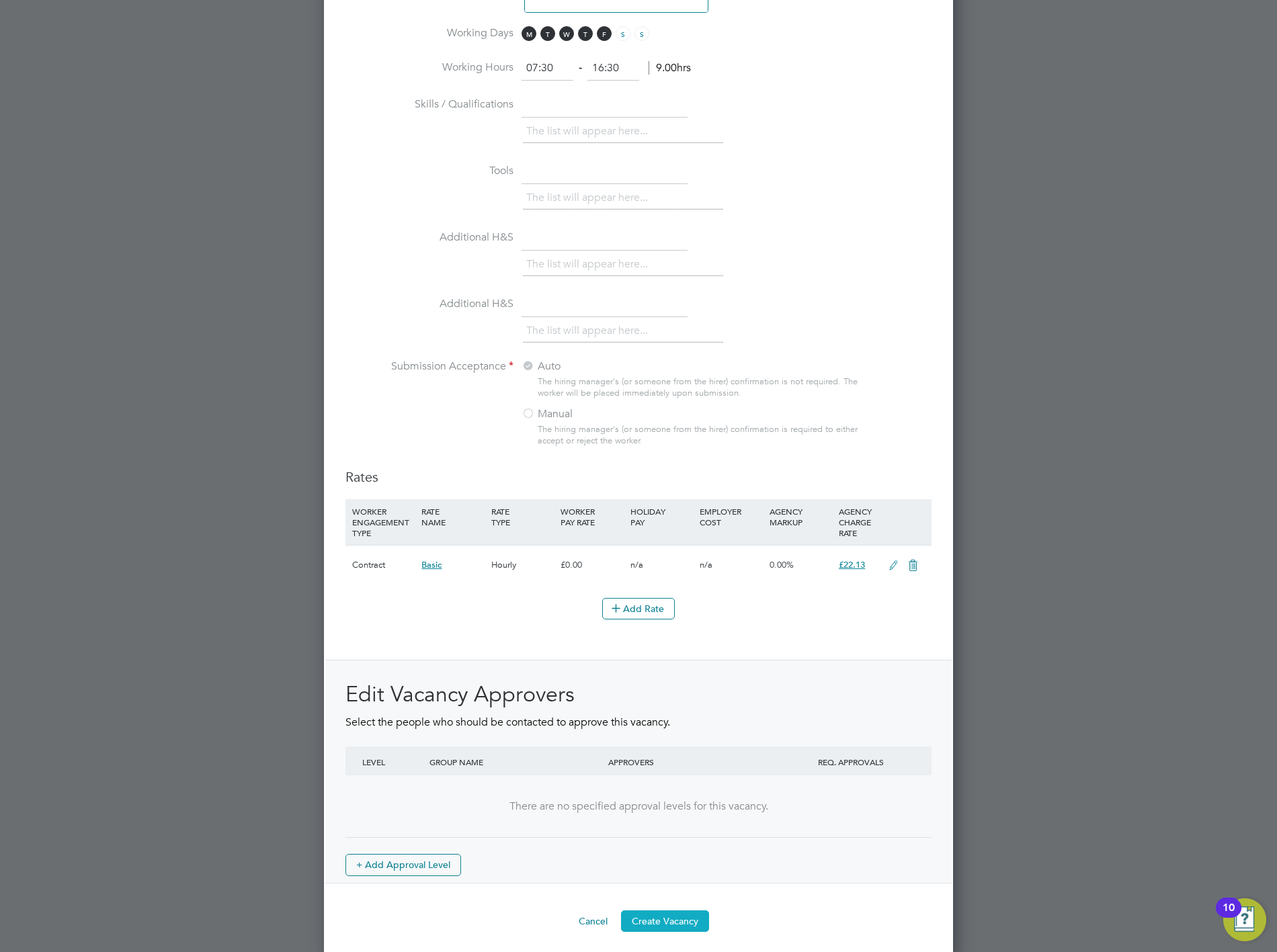
click at [680, 911] on button "Create Vacancy" at bounding box center [665, 920] width 88 height 21
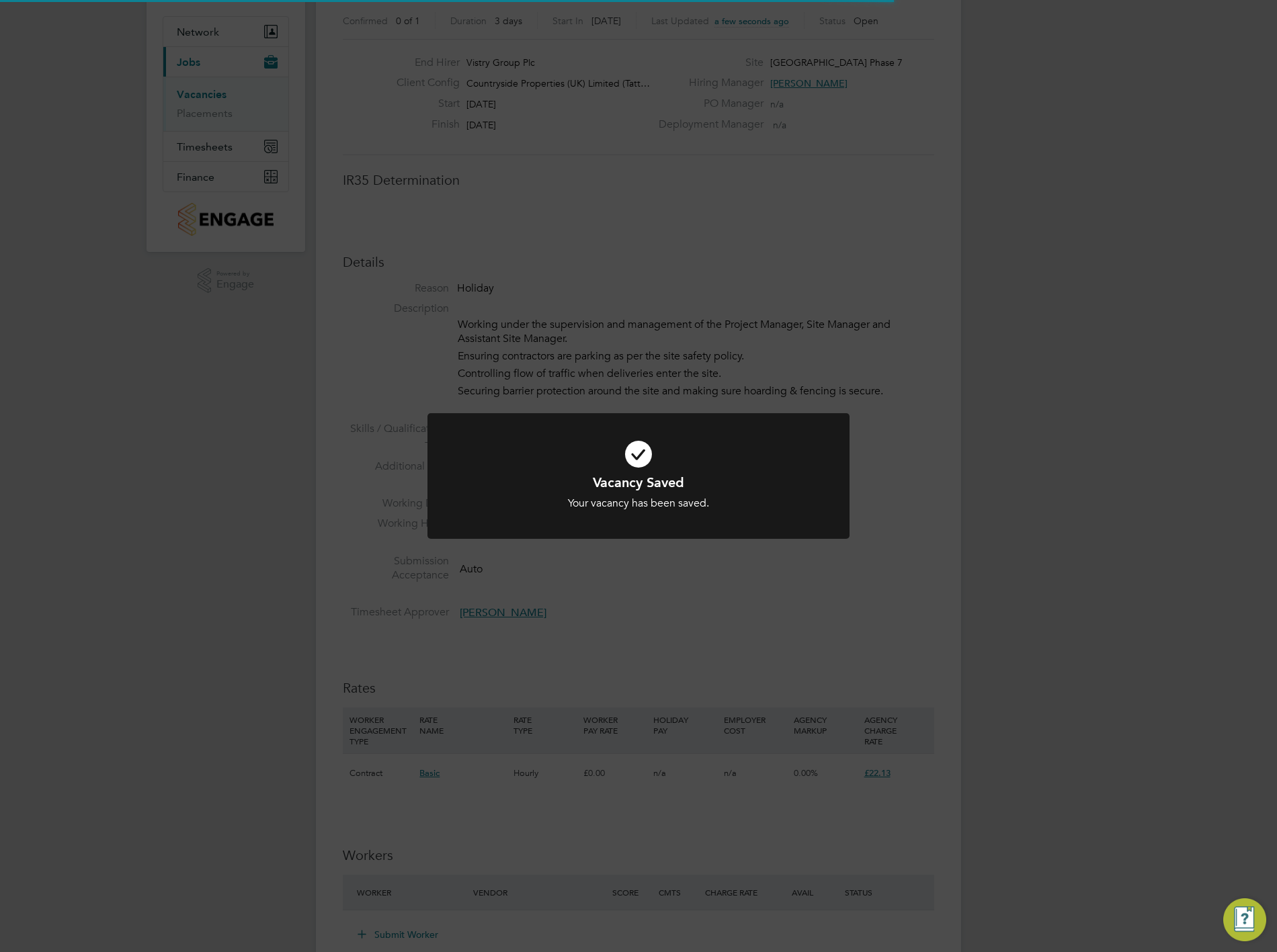
scroll to position [39, 94]
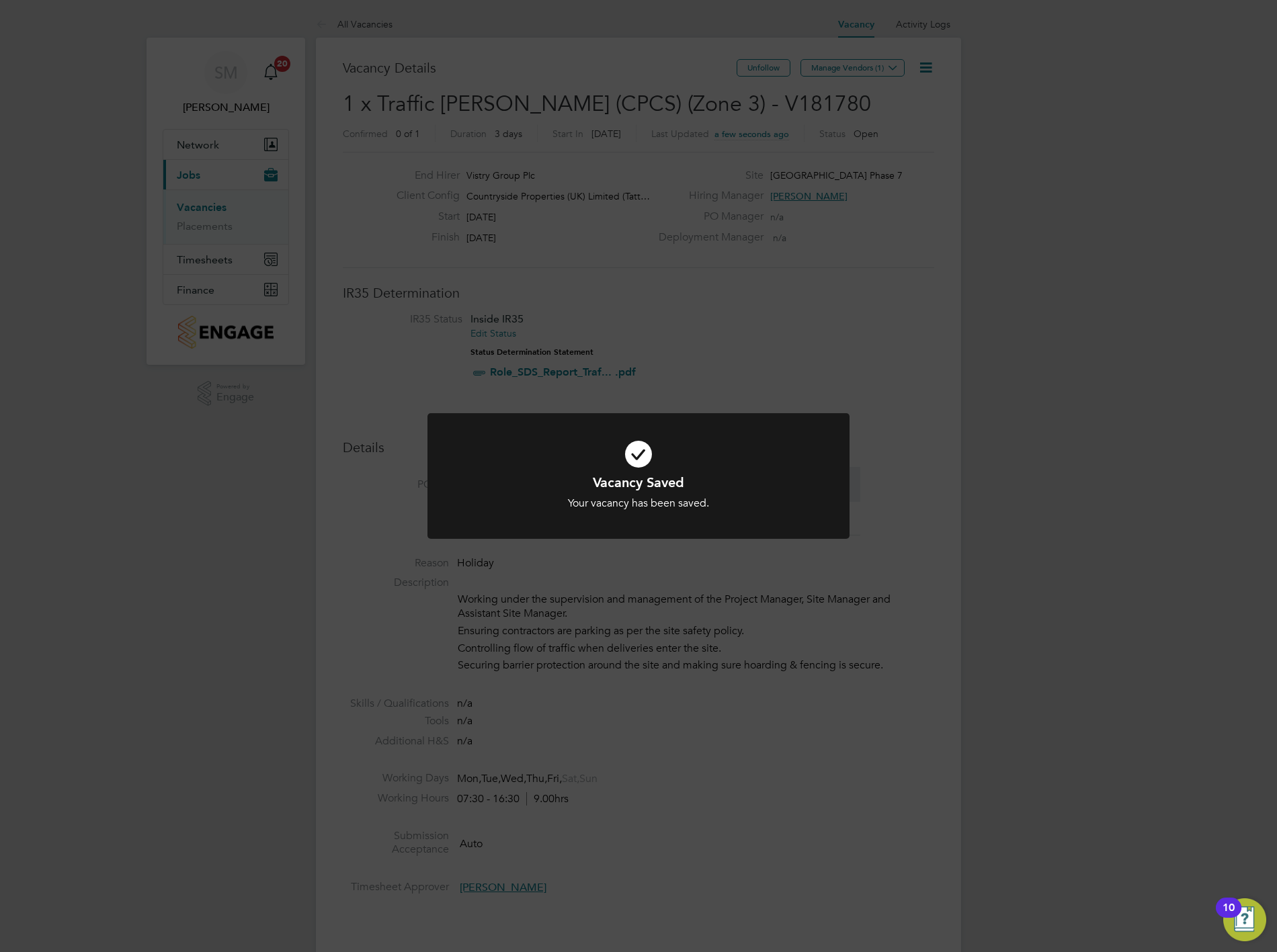
click at [994, 338] on div "Vacancy Saved Your vacancy has been saved. Cancel Okay" at bounding box center [638, 476] width 1277 height 952
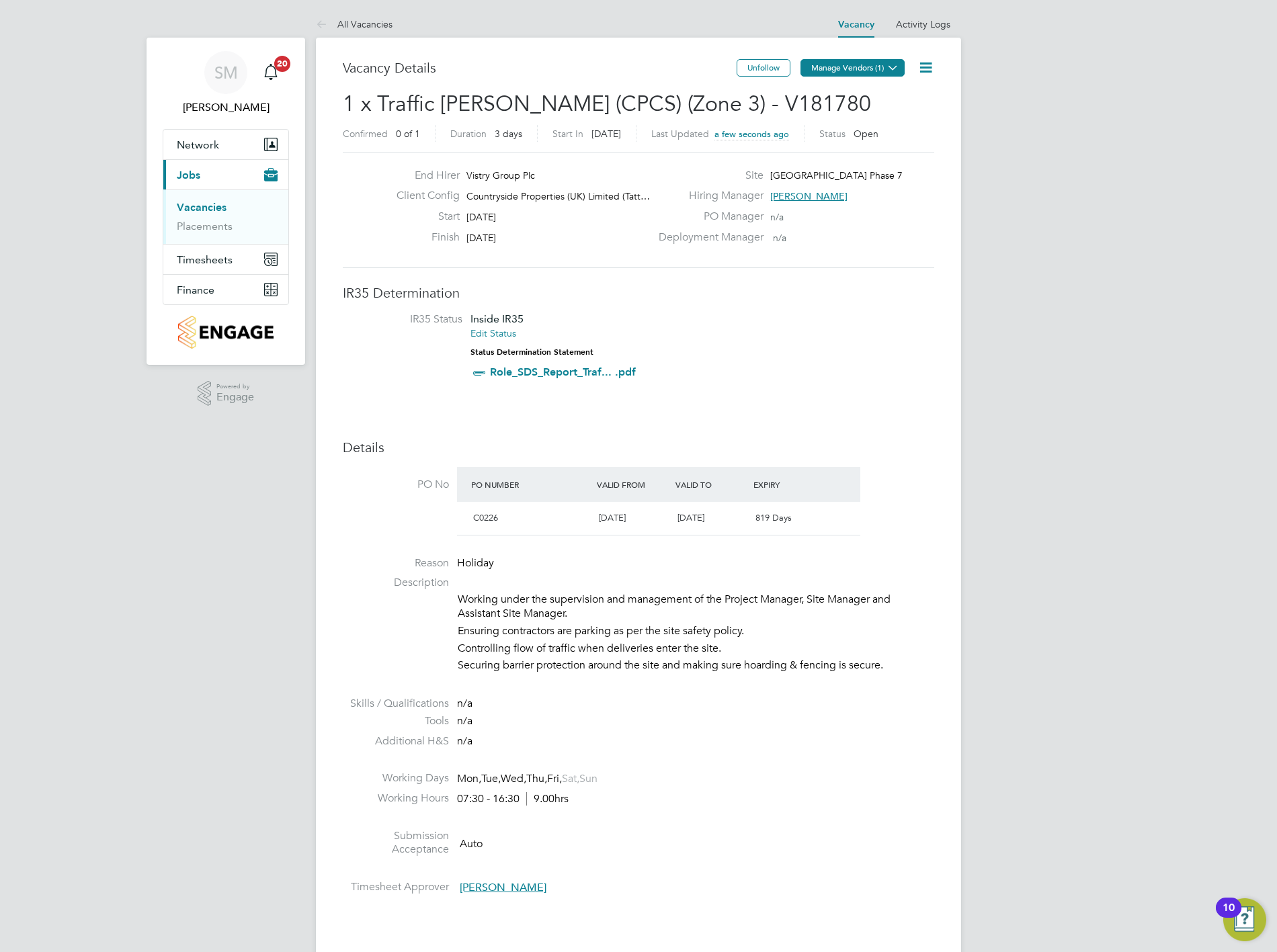
click at [813, 73] on button "Manage Vendors (1)" at bounding box center [852, 67] width 104 height 17
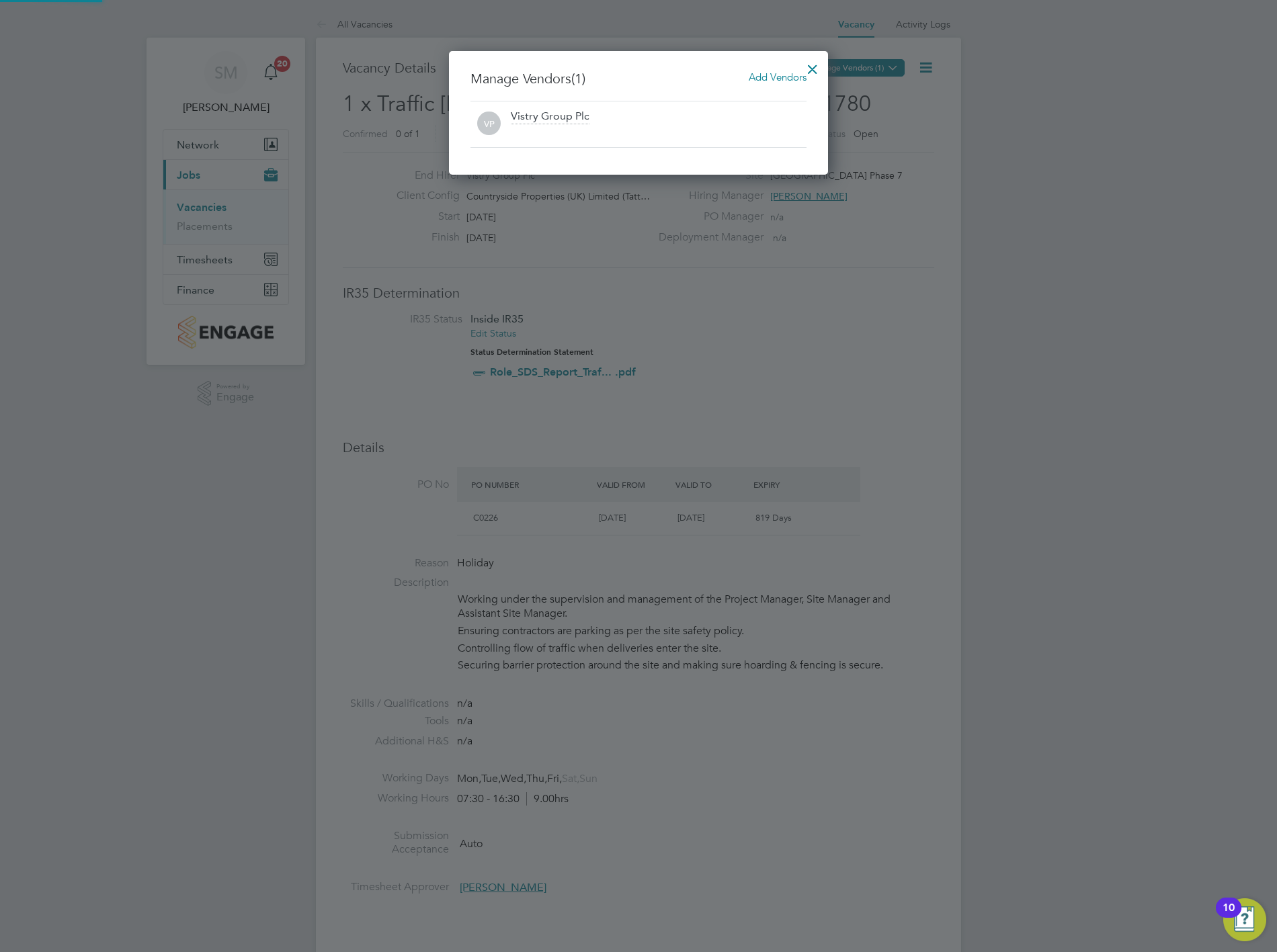
scroll to position [124, 379]
click at [764, 79] on span "Add Vendors" at bounding box center [777, 77] width 58 height 13
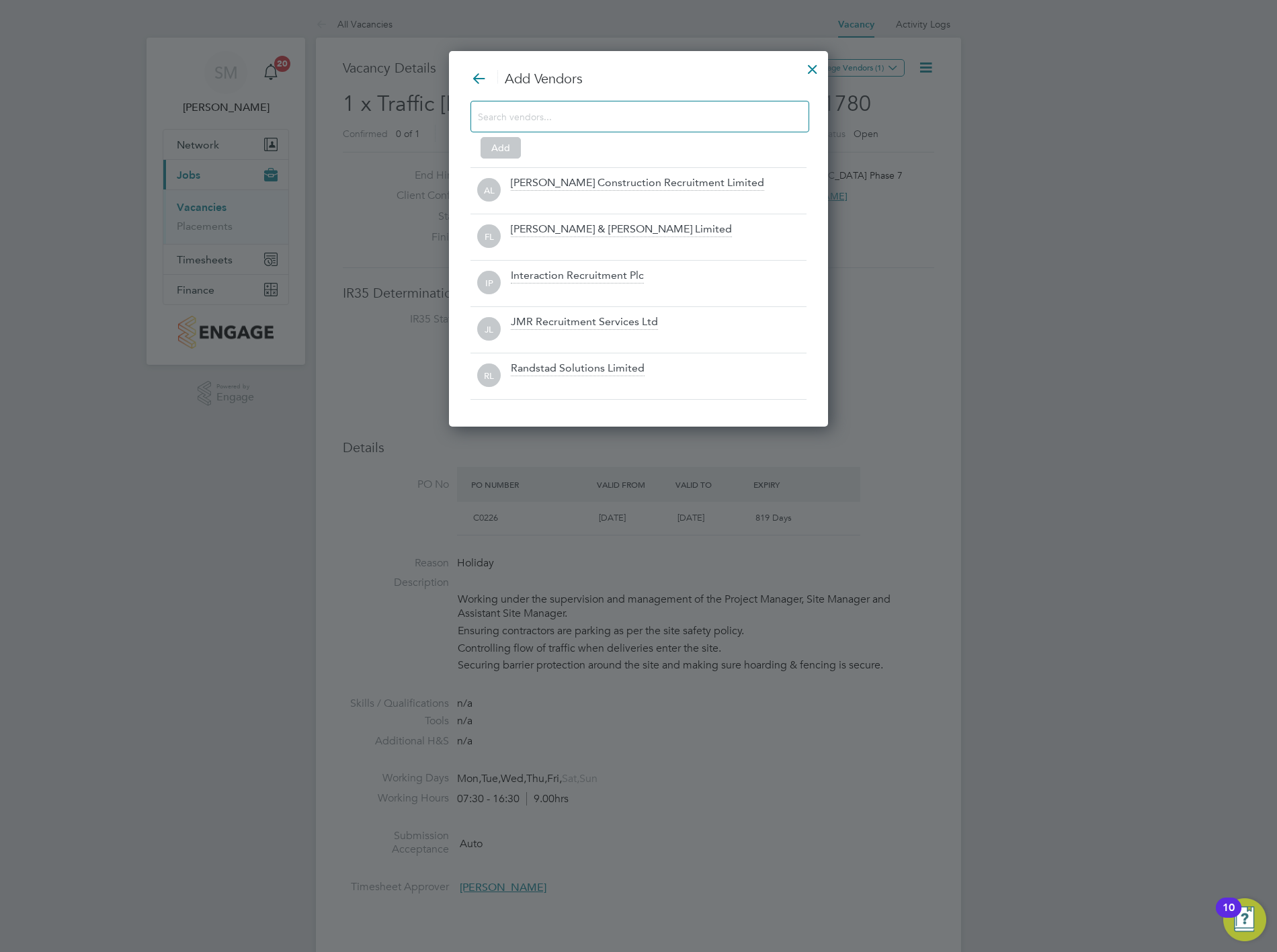
scroll to position [377, 379]
click at [580, 109] on div at bounding box center [640, 116] width 338 height 32
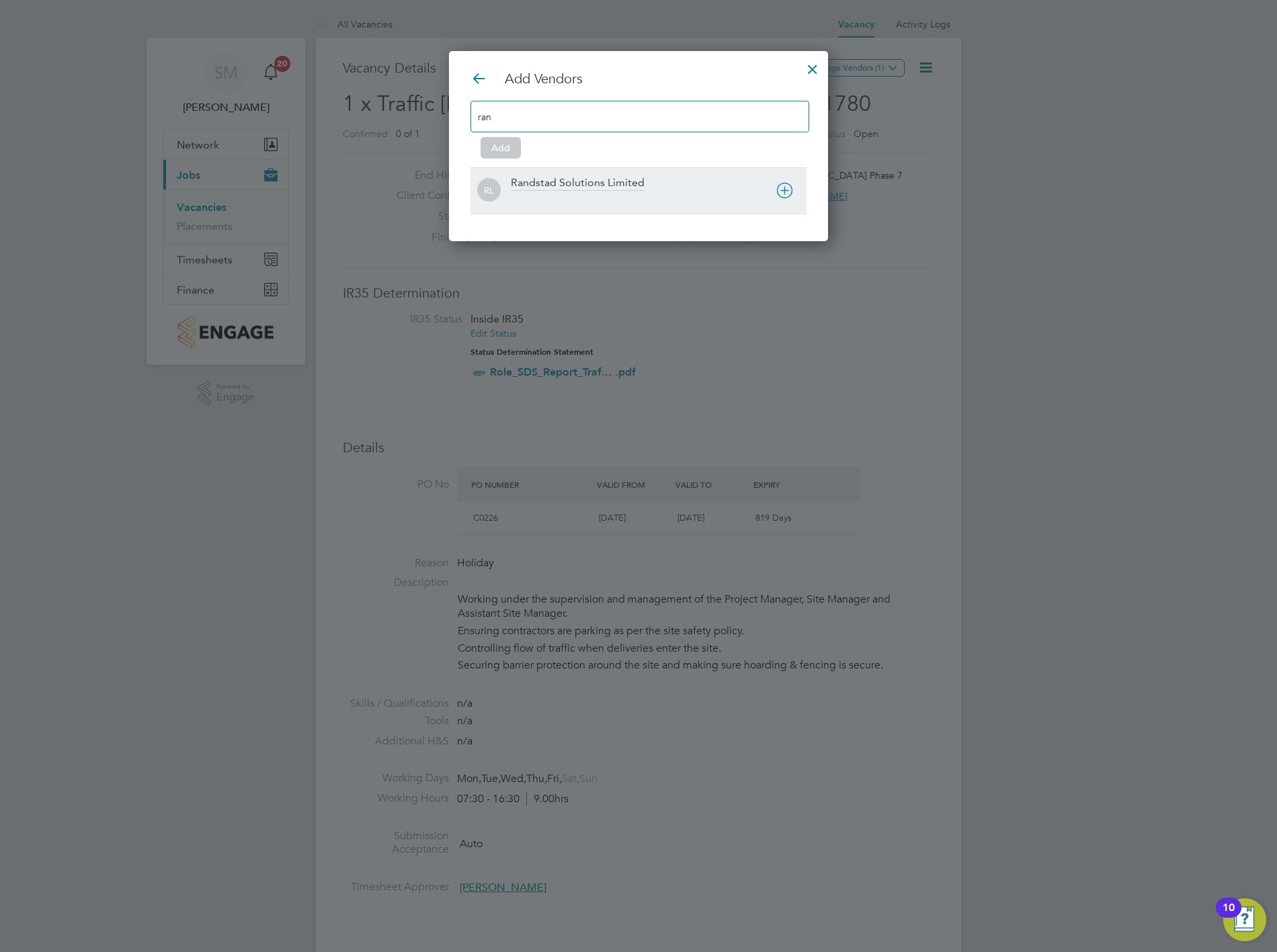
scroll to position [8, 8]
type input "ran"
click at [589, 190] on div "Randstad Solutions Limited" at bounding box center [577, 183] width 134 height 15
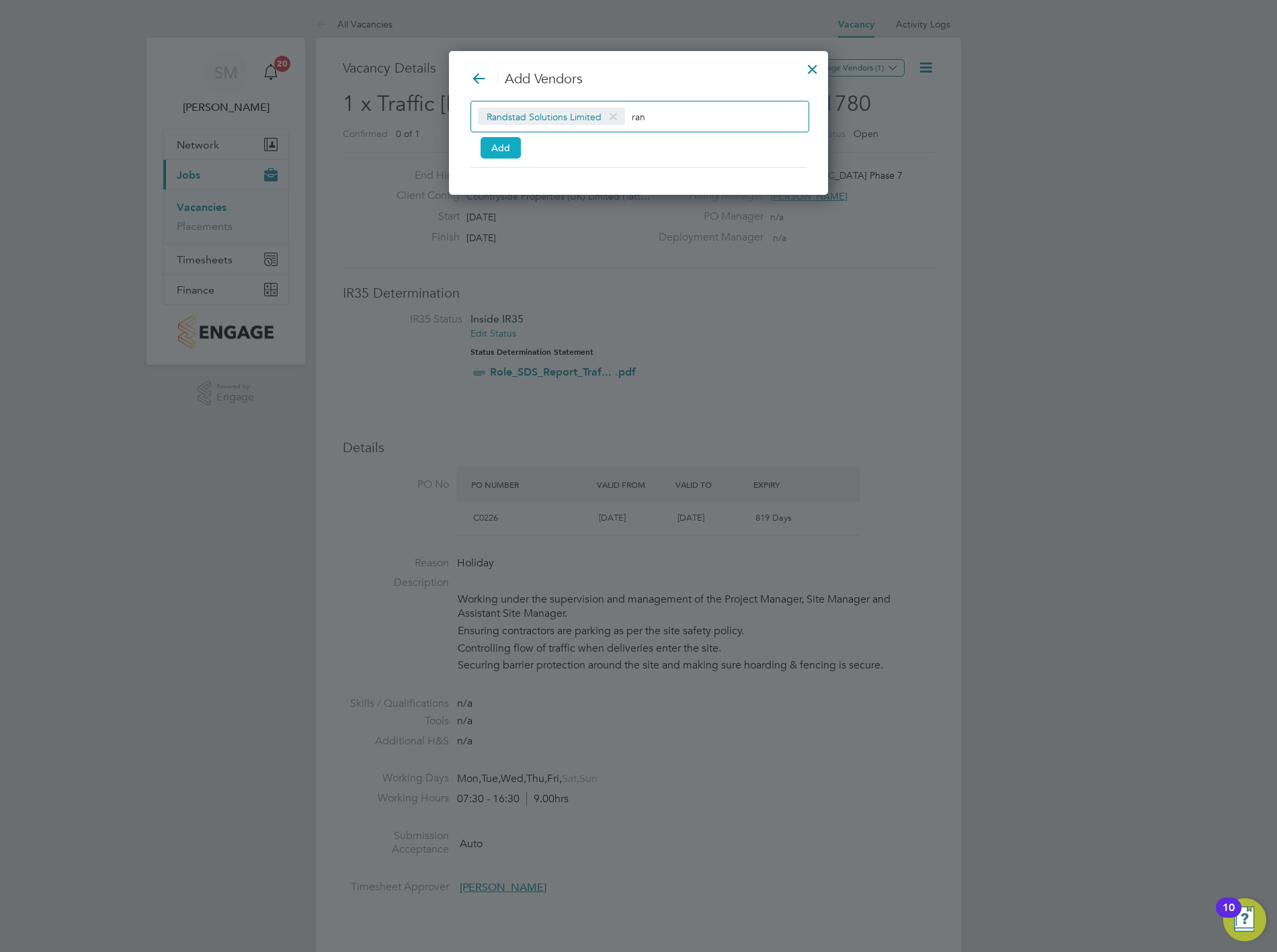
click at [483, 151] on button "Add" at bounding box center [500, 147] width 40 height 21
click at [491, 149] on button "Add" at bounding box center [500, 147] width 40 height 21
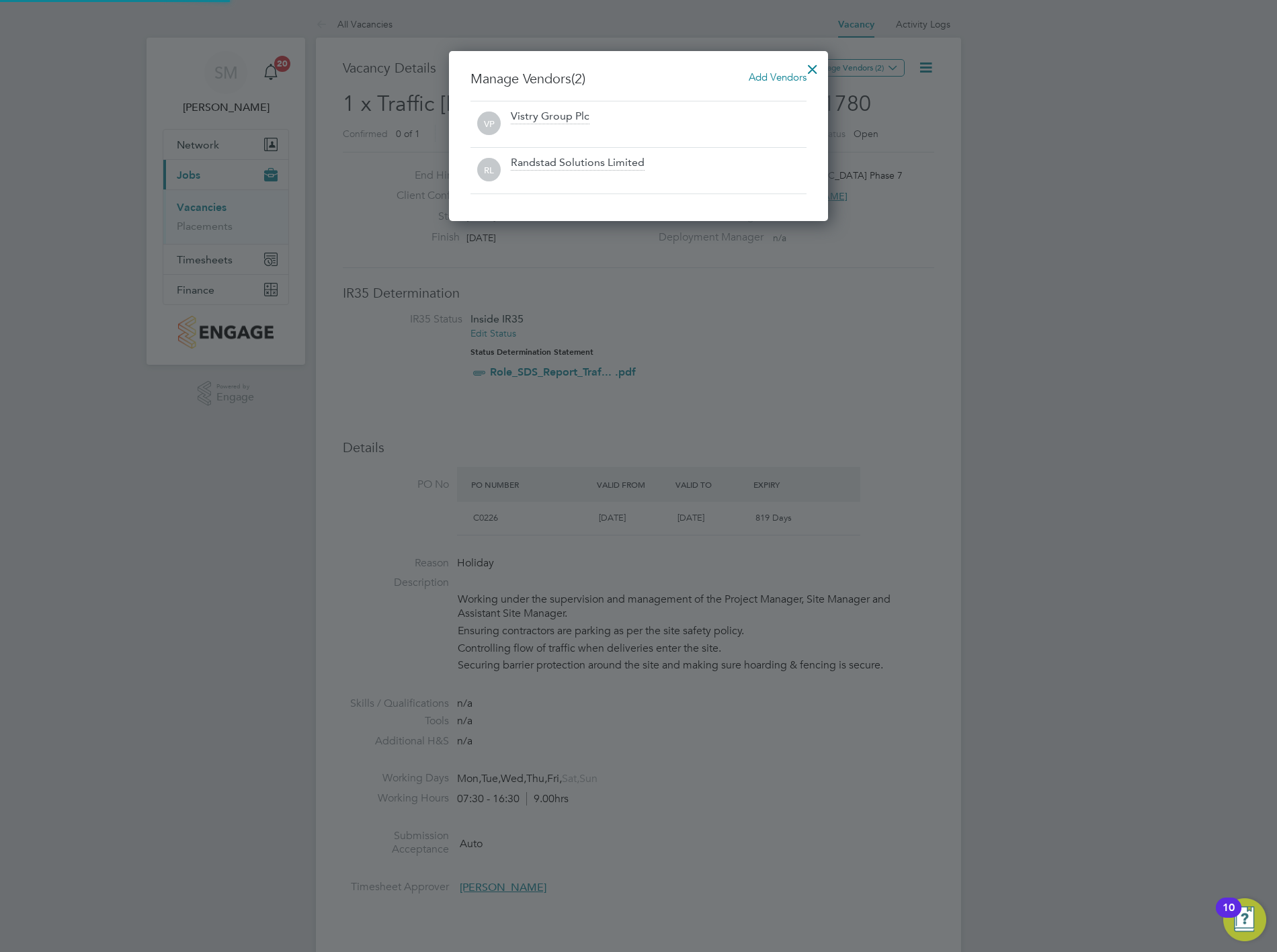
scroll to position [171, 379]
click at [806, 75] on div at bounding box center [812, 66] width 24 height 24
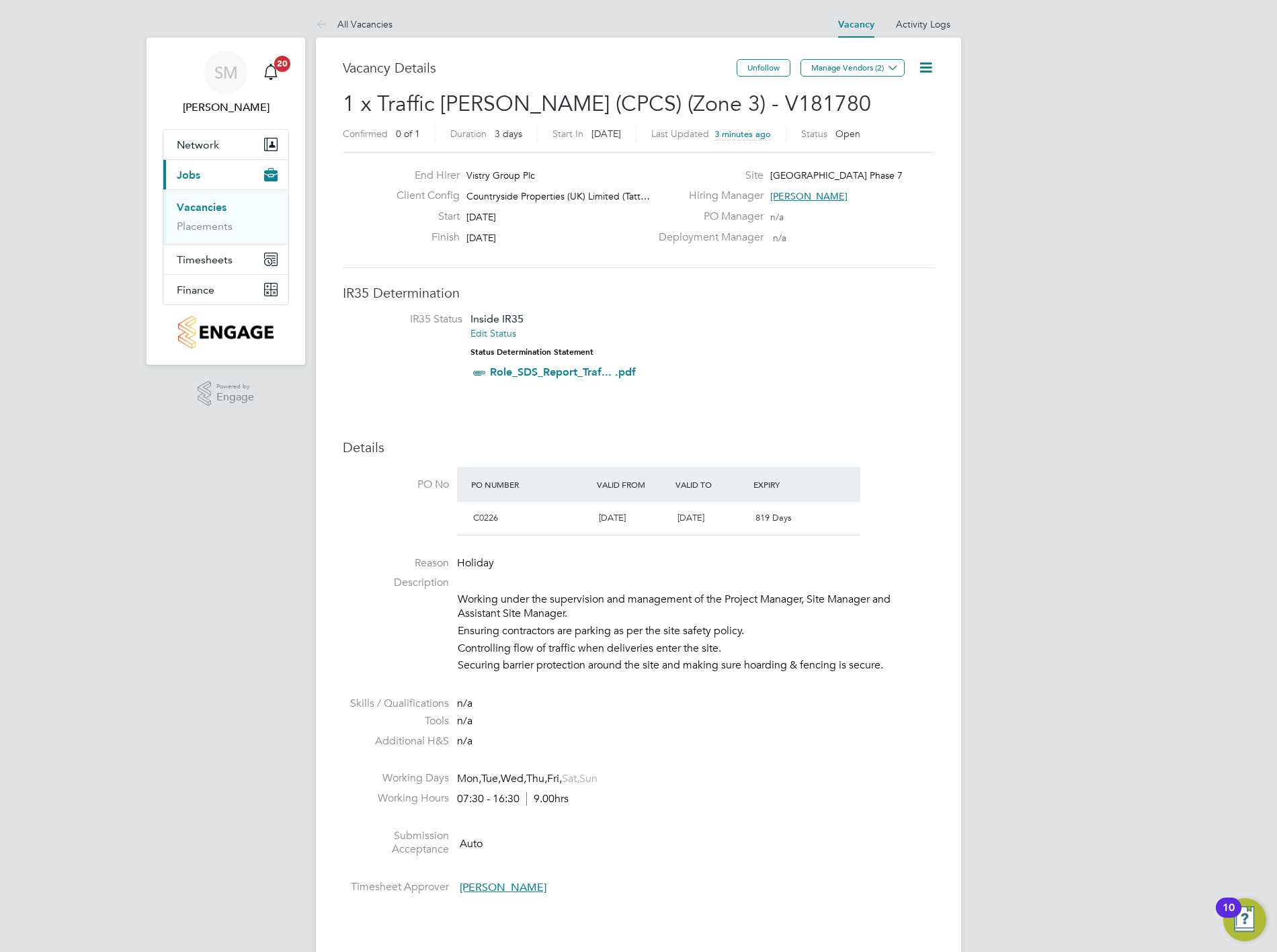
drag, startPoint x: 1136, startPoint y: 297, endPoint x: 1151, endPoint y: 319, distance: 26.6
click at [1137, 297] on div "SM [PERSON_NAME] Notifications 20 Applications: Network Team Members Sites Work…" at bounding box center [638, 904] width 1277 height 1809
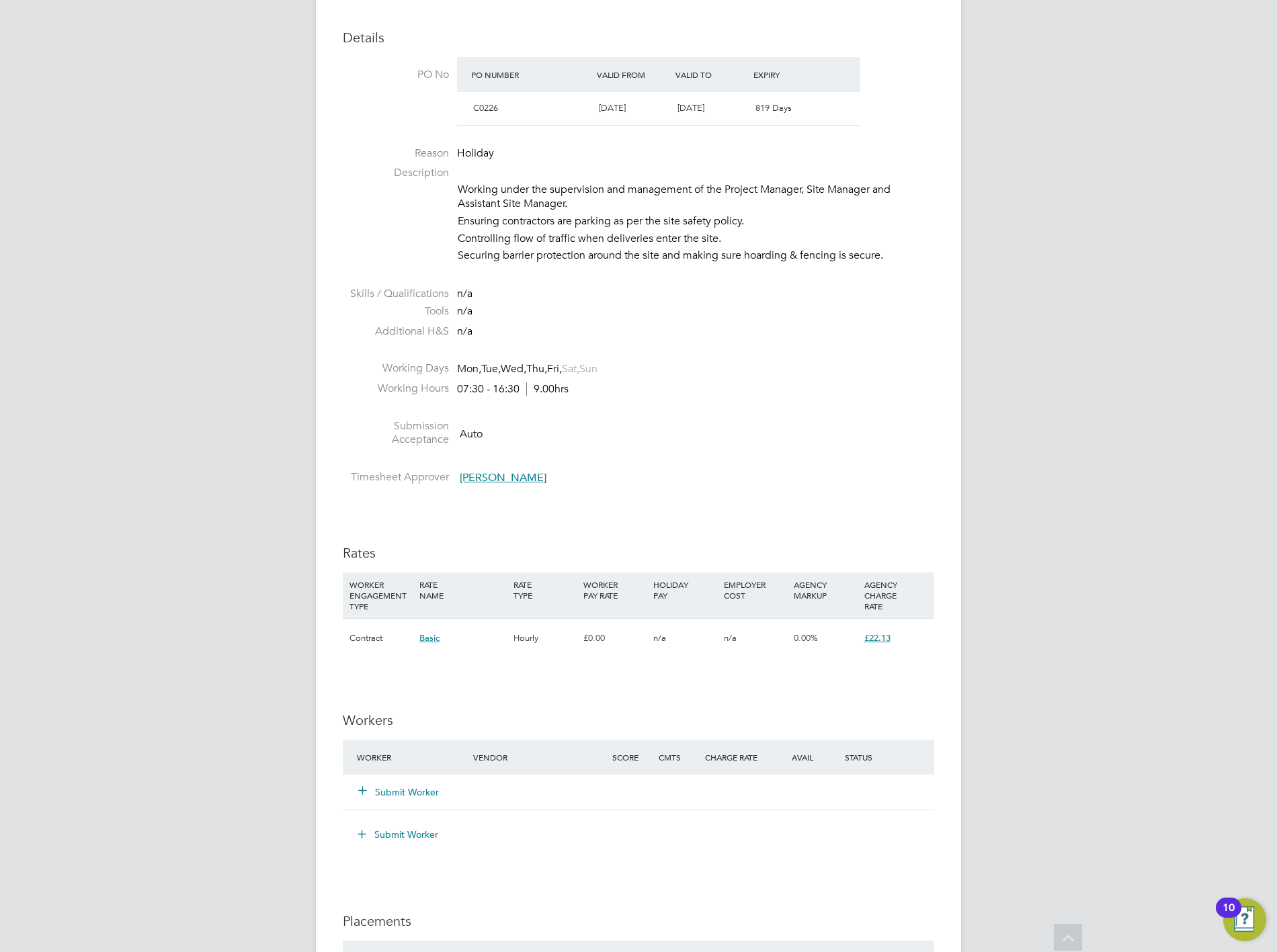
scroll to position [0, 0]
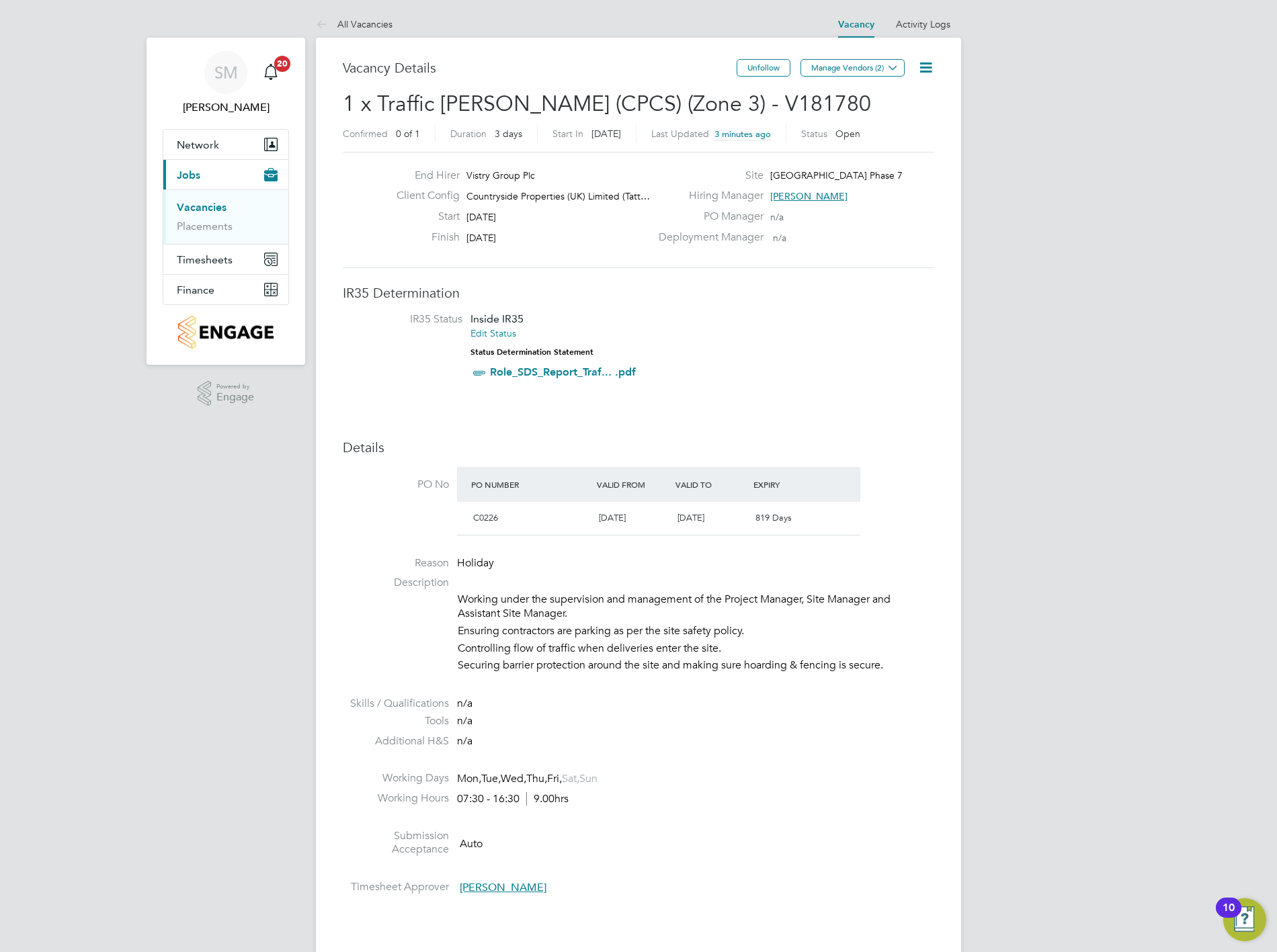
click at [211, 207] on link "Vacancies" at bounding box center [202, 207] width 50 height 13
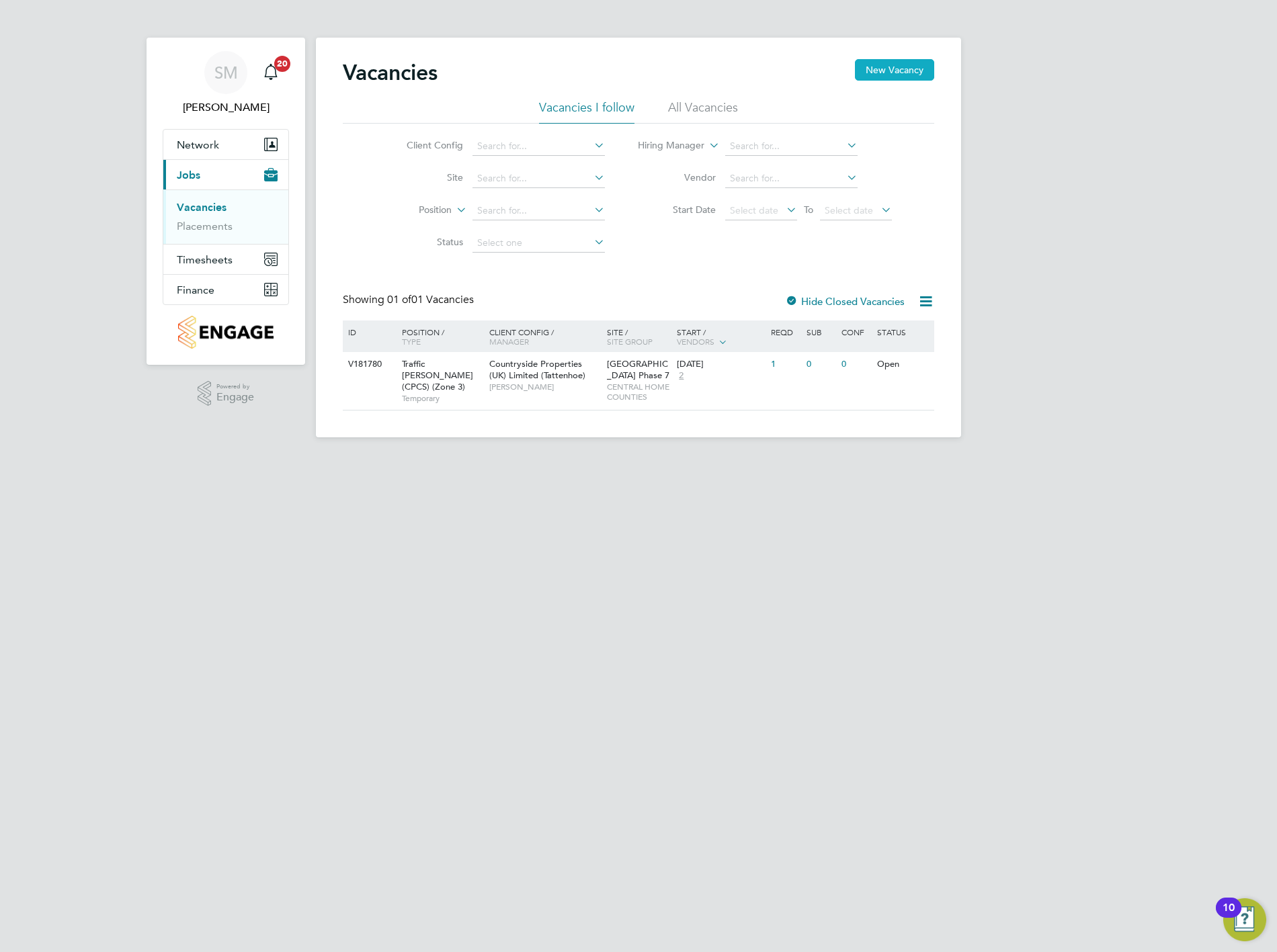
click at [889, 61] on button "New Vacancy" at bounding box center [894, 69] width 79 height 21
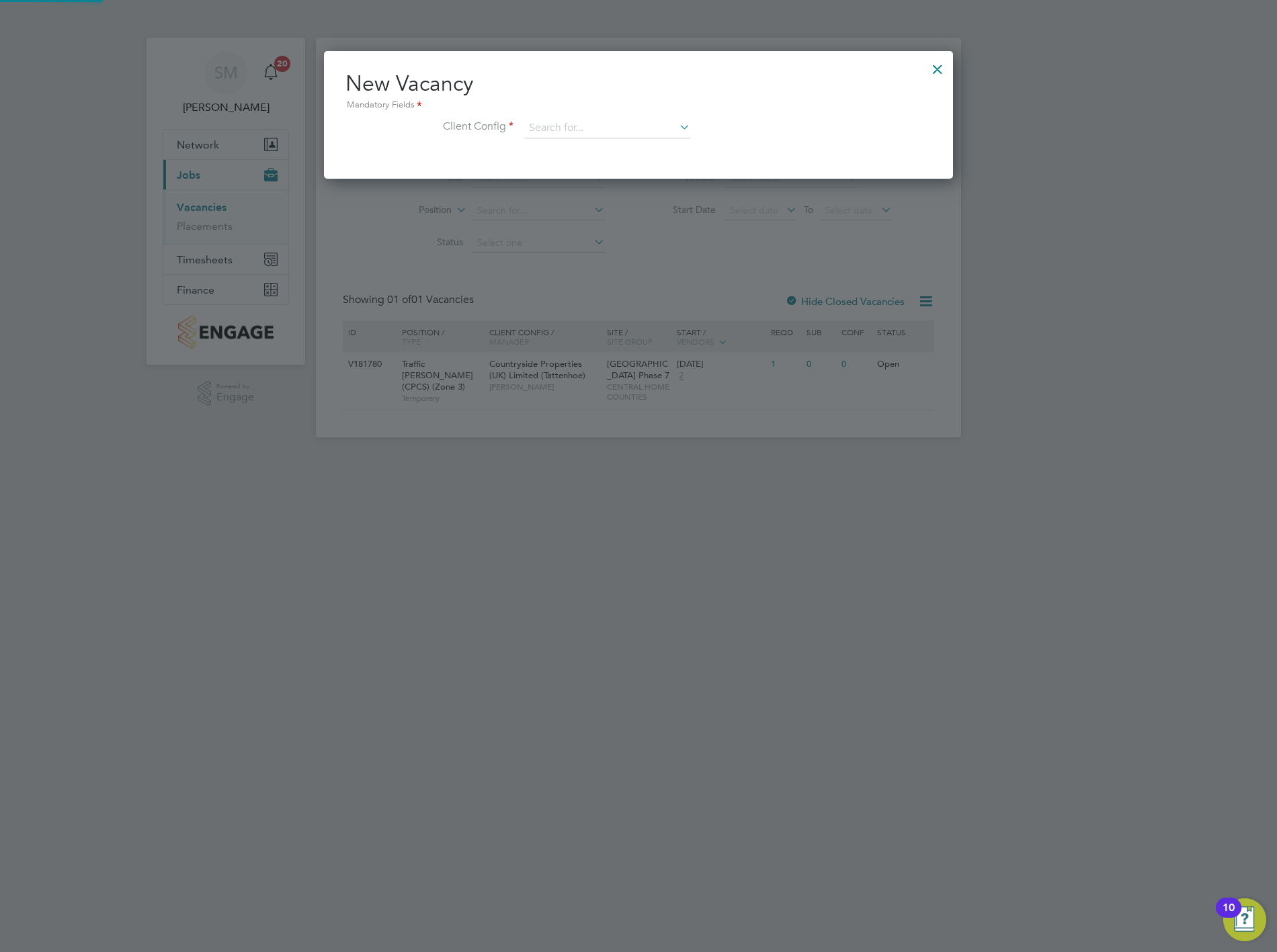
scroll to position [126, 630]
click at [629, 122] on input at bounding box center [607, 128] width 166 height 20
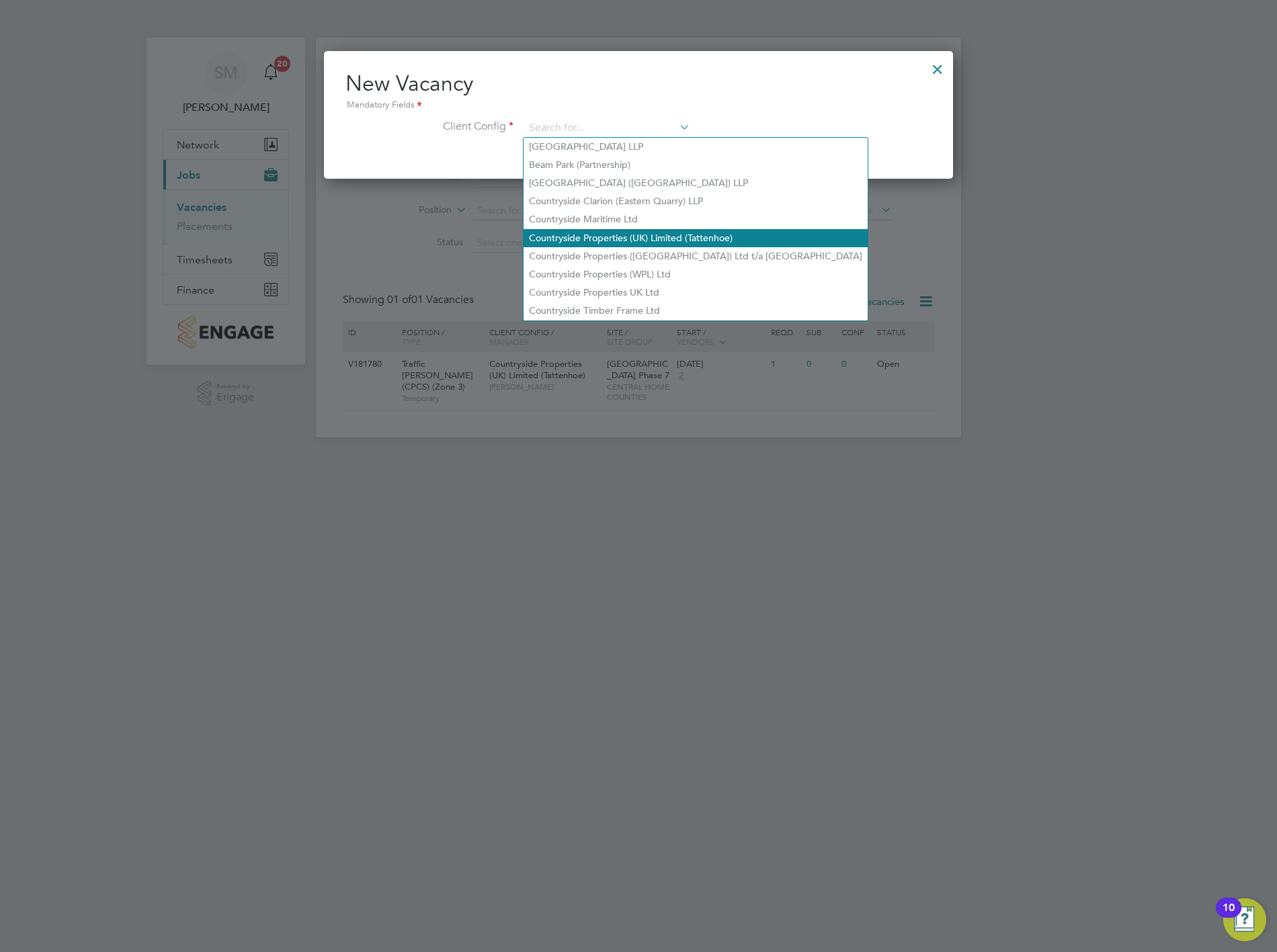
click at [613, 235] on li "Countryside Properties (UK) Limited (Tattenhoe)" at bounding box center [695, 237] width 344 height 18
type input "Countryside Properties (UK) Limited (Tattenhoe)"
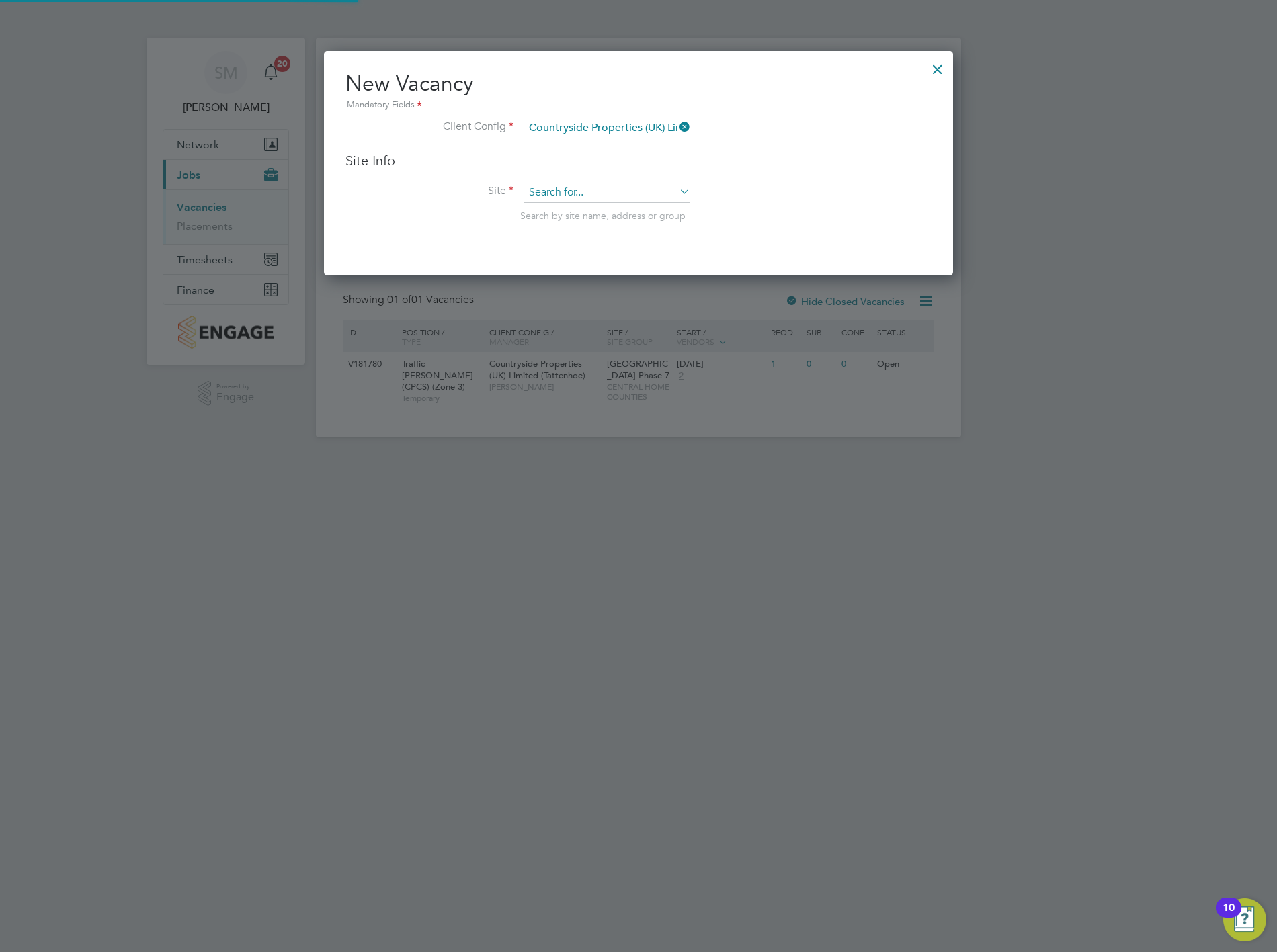
scroll to position [223, 630]
click at [621, 197] on input at bounding box center [607, 193] width 166 height 20
click at [602, 226] on li "[GEOGRAPHIC_DATA] Phase 7" at bounding box center [607, 228] width 167 height 18
click at [717, 237] on li "Site Search by site name, address or group" at bounding box center [638, 215] width 586 height 66
type input "[GEOGRAPHIC_DATA] Phase 7"
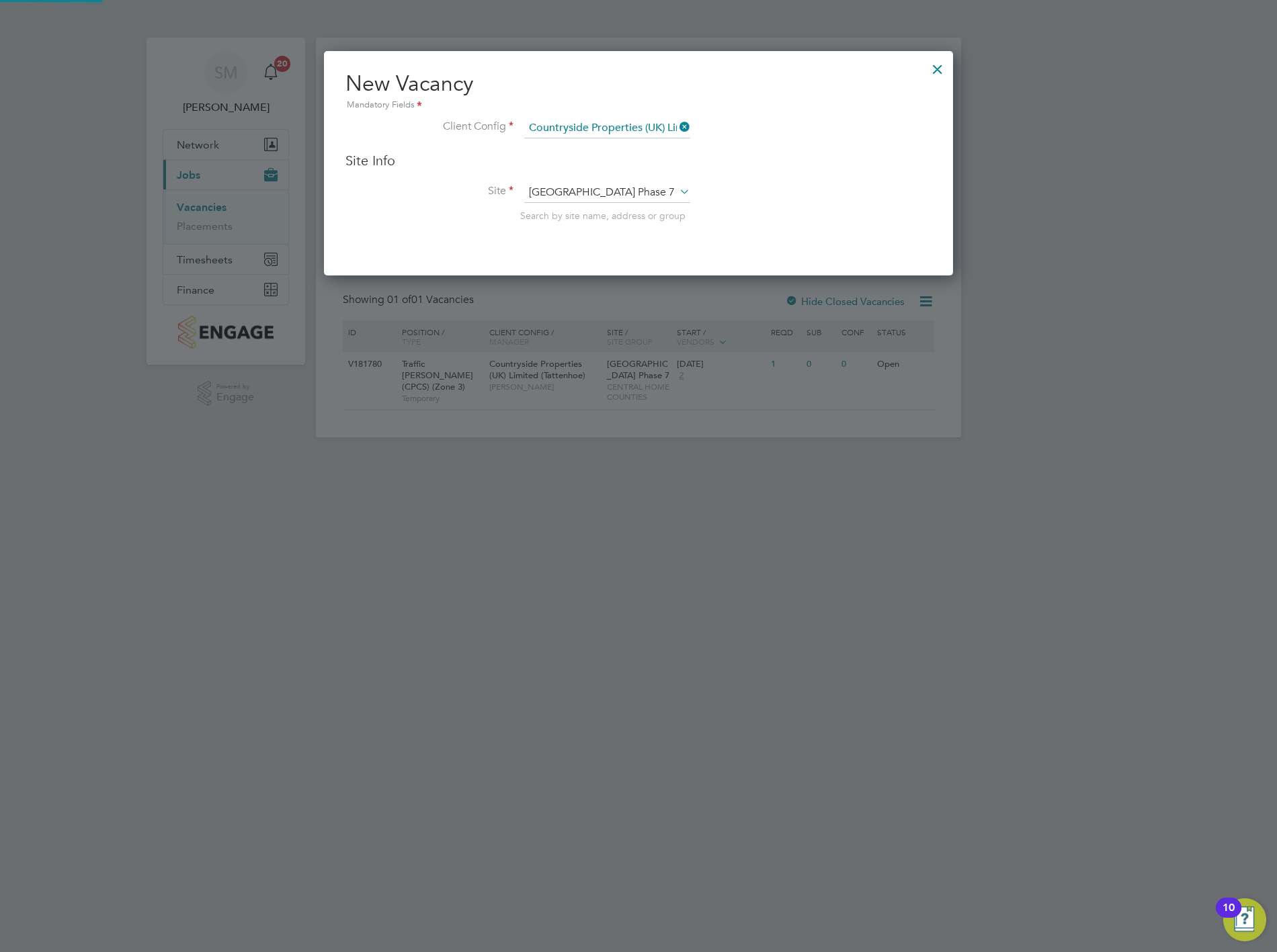
scroll to position [553, 630]
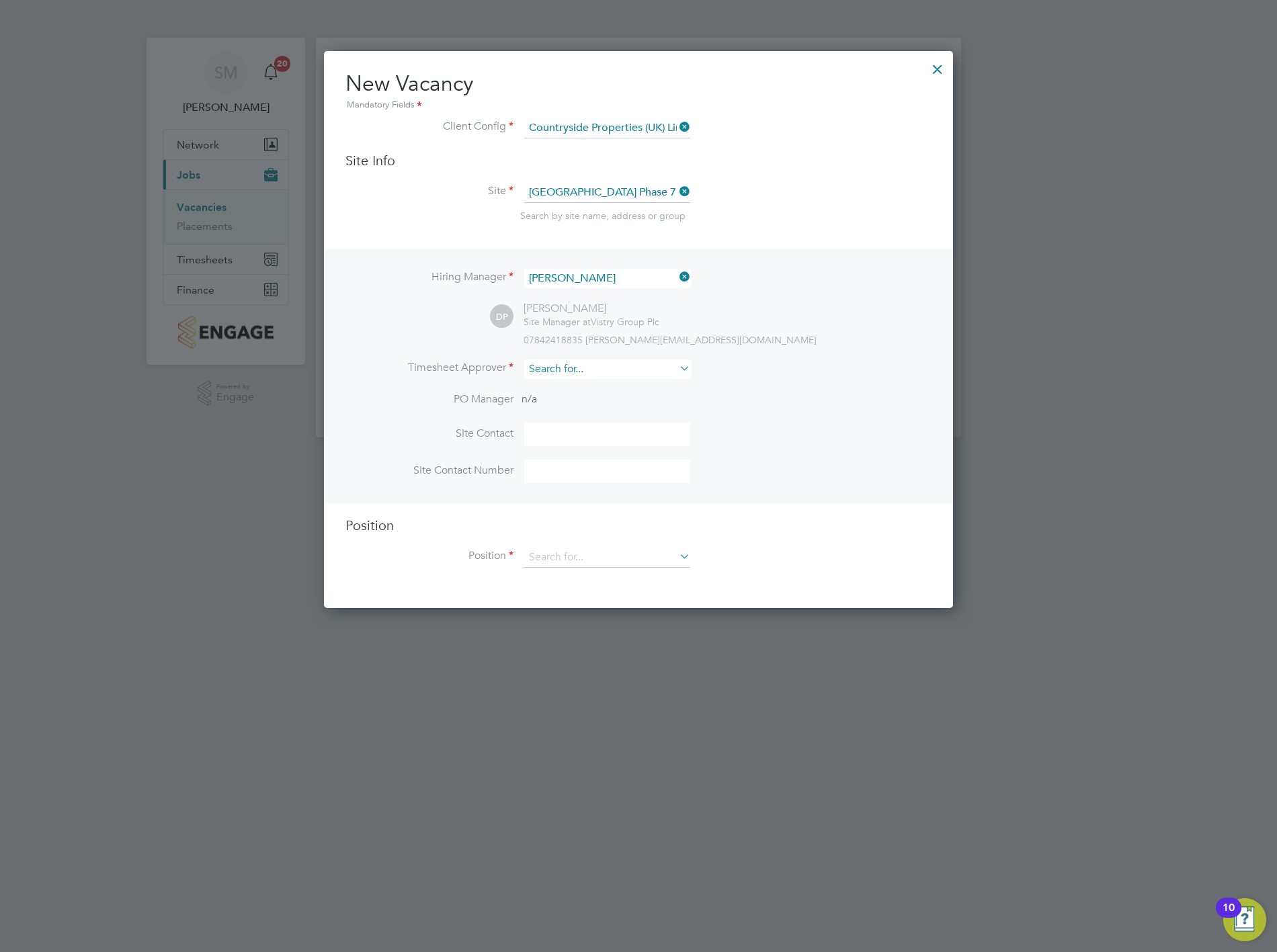
click at [606, 370] on input at bounding box center [607, 369] width 166 height 20
click at [677, 364] on icon at bounding box center [677, 368] width 0 height 19
click at [769, 364] on li "Timesheet Approver" at bounding box center [638, 376] width 586 height 33
click at [677, 365] on icon at bounding box center [677, 368] width 0 height 19
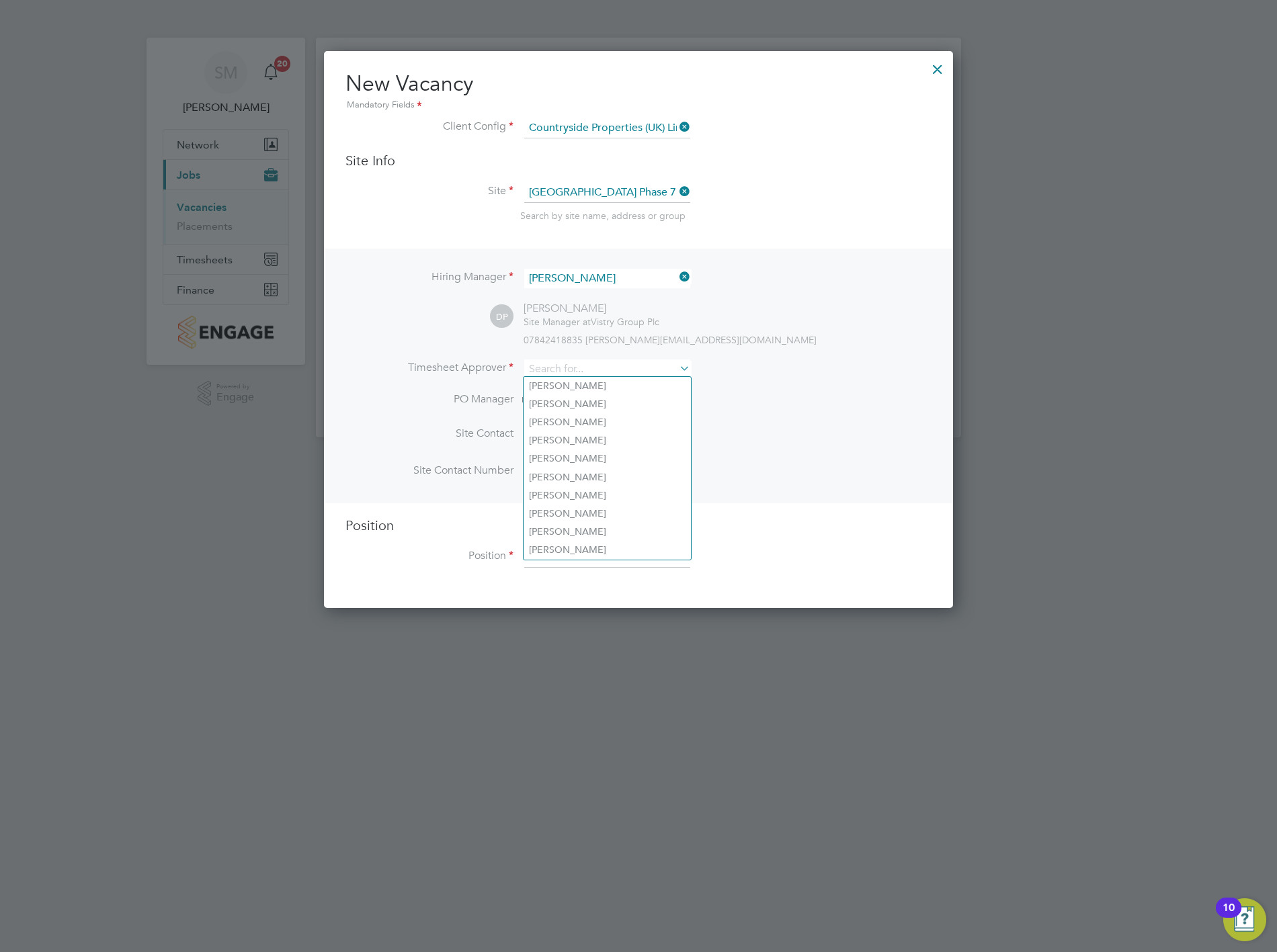
click at [704, 364] on li "Timesheet Approver" at bounding box center [638, 376] width 586 height 33
click at [670, 365] on input at bounding box center [607, 369] width 166 height 20
click at [646, 364] on input at bounding box center [607, 369] width 166 height 20
click at [636, 421] on li "[PERSON_NAME] [PERSON_NAME]" at bounding box center [612, 422] width 176 height 18
type input "[PERSON_NAME]"
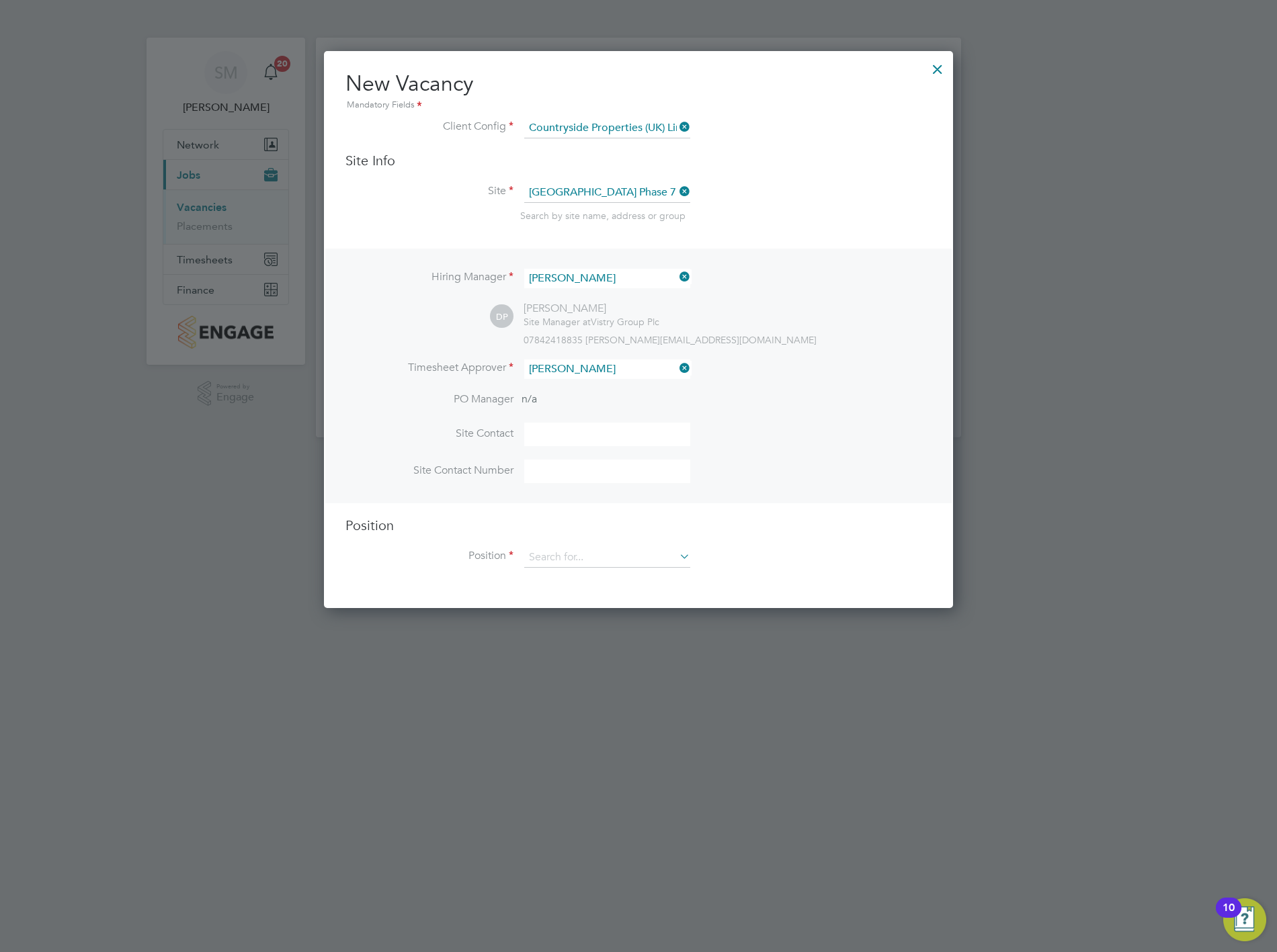
scroll to position [612, 630]
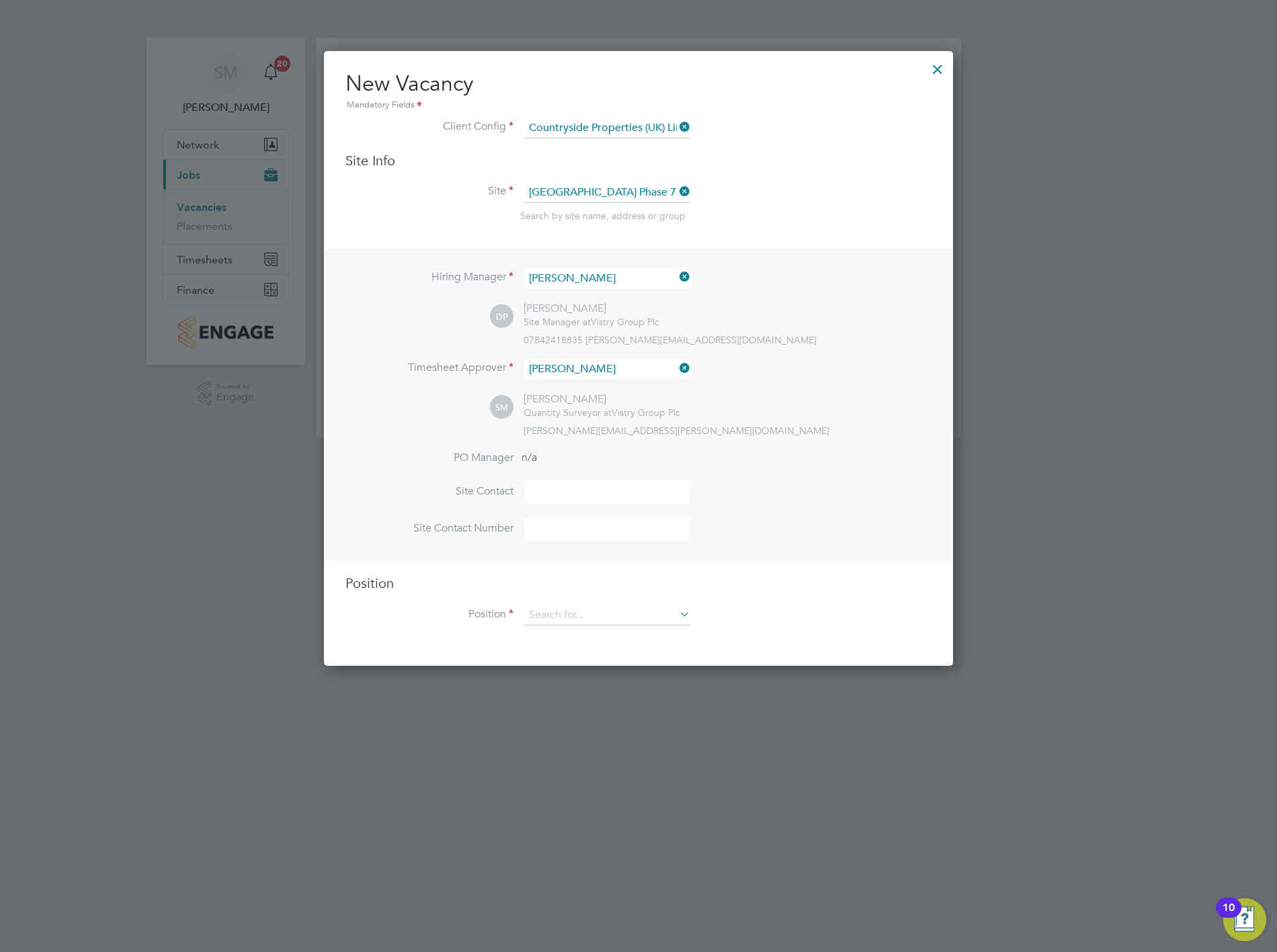
click at [893, 433] on div "[PERSON_NAME][EMAIL_ADDRESS][PERSON_NAME][DOMAIN_NAME]" at bounding box center [728, 430] width 408 height 12
click at [616, 491] on input at bounding box center [607, 492] width 166 height 24
click at [704, 451] on li "PO Manager n/a" at bounding box center [638, 465] width 586 height 30
click at [603, 502] on li "Site Contact" at bounding box center [638, 498] width 586 height 37
click at [600, 491] on input at bounding box center [607, 492] width 166 height 24
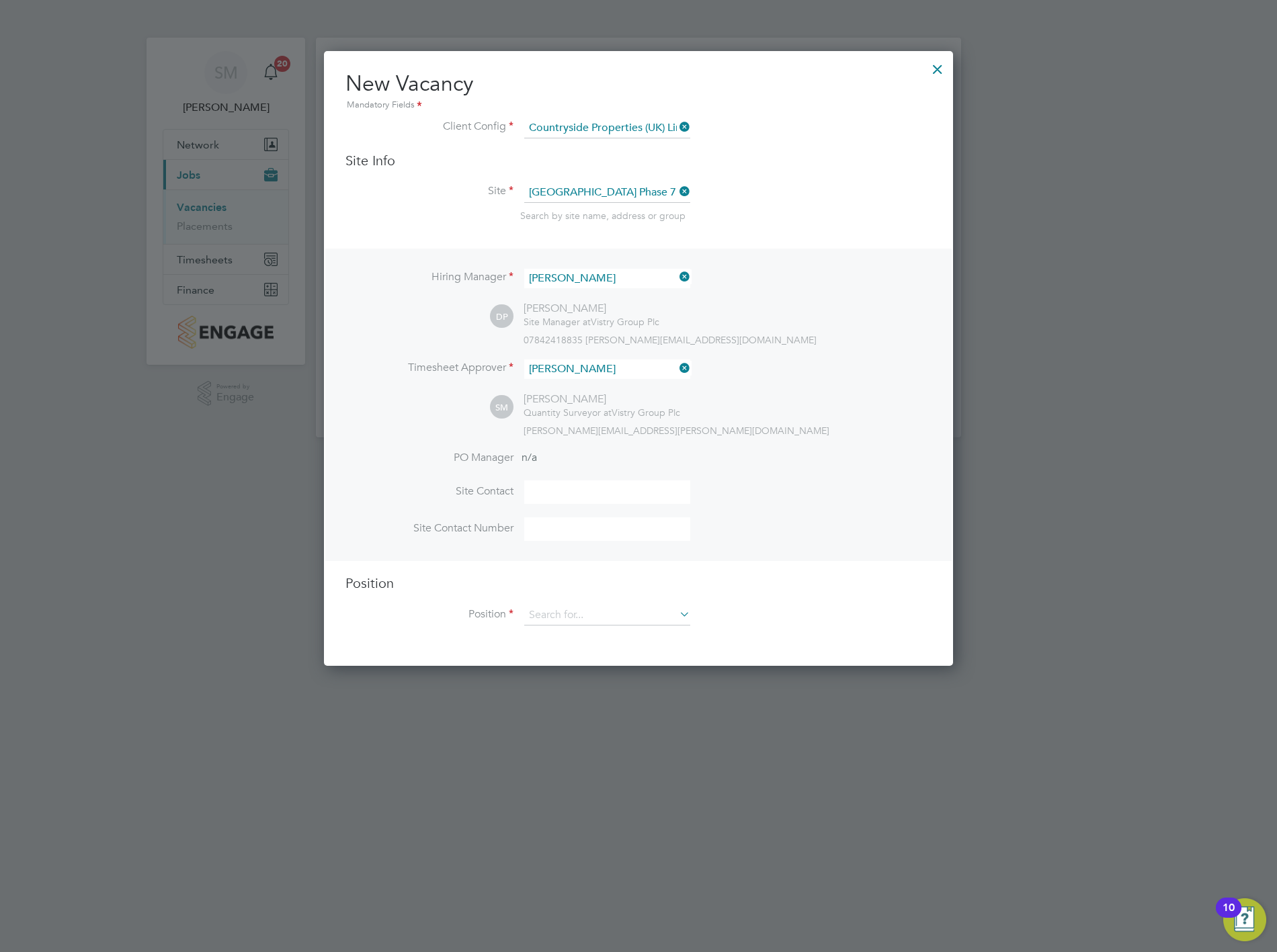
type input "[PERSON_NAME]"
type input "07842418835"
click at [634, 600] on div "Position Position" at bounding box center [638, 607] width 586 height 65
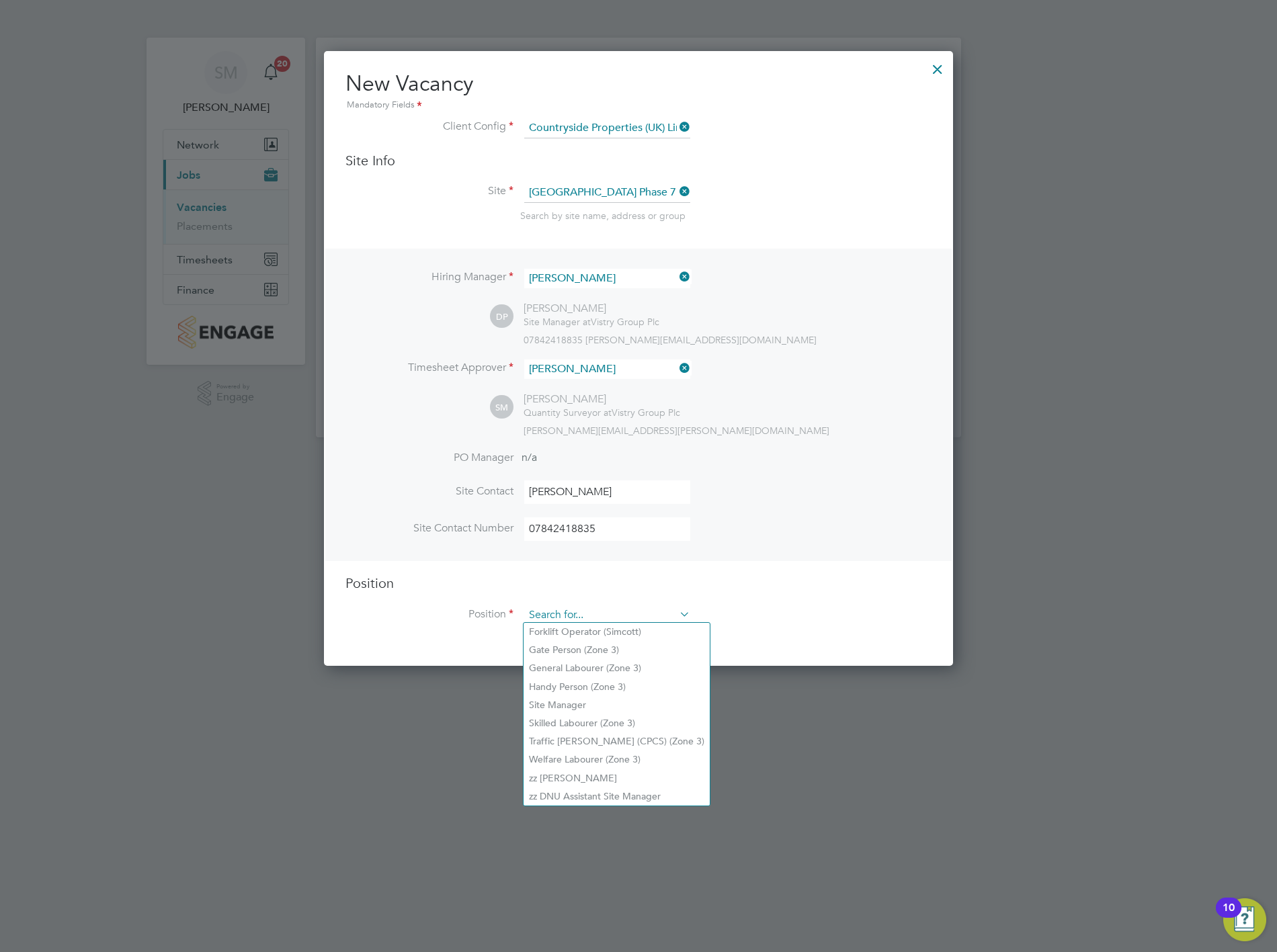
click at [622, 606] on input at bounding box center [607, 616] width 166 height 20
click at [581, 732] on li "Traffic [PERSON_NAME] (CPCS) (Zone 3)" at bounding box center [617, 740] width 186 height 18
type input "Traffic [PERSON_NAME] (CPCS) (Zone 3)"
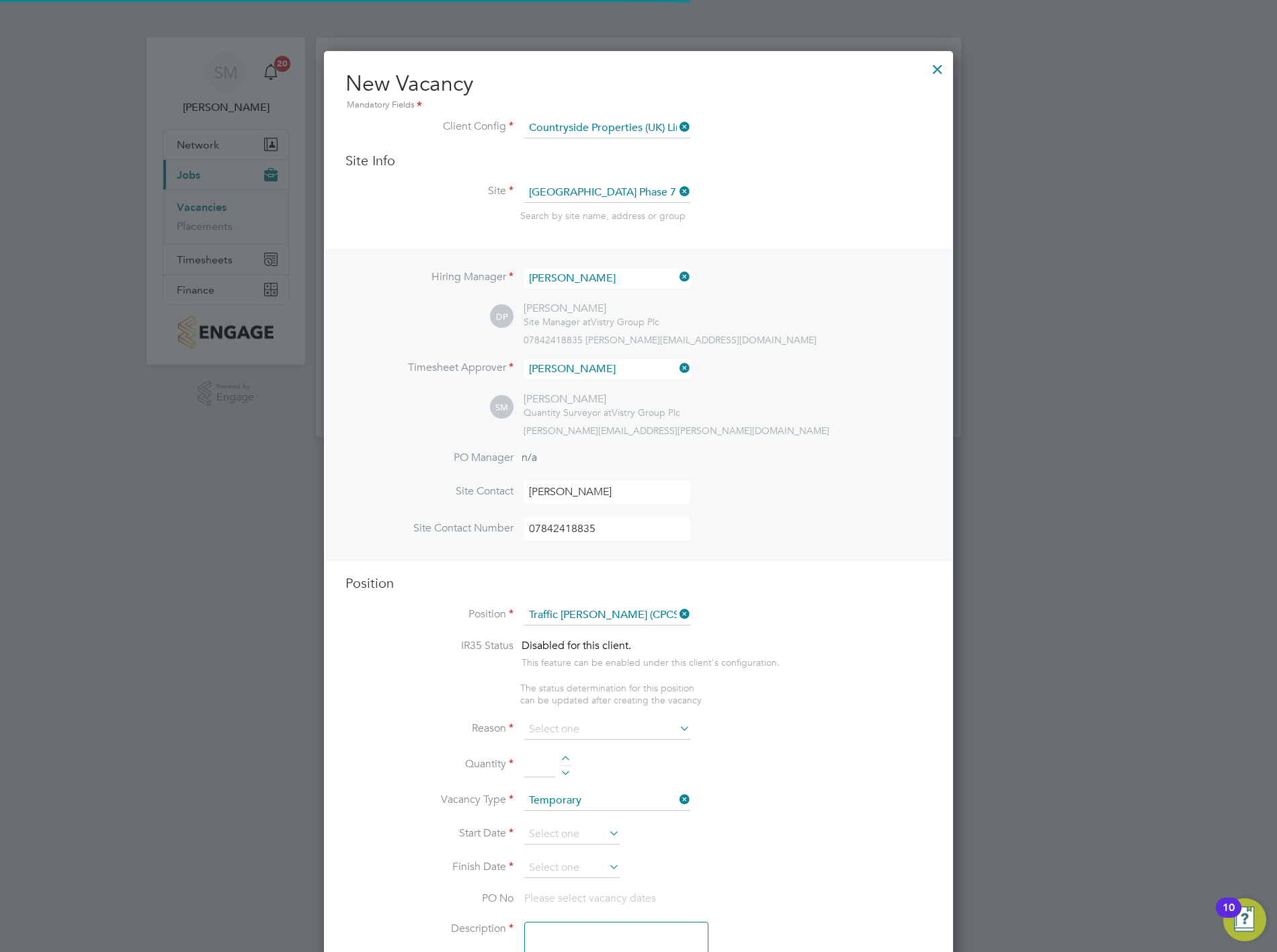
type textarea "- Working under the supervision and management of the Project Manager, Site Man…"
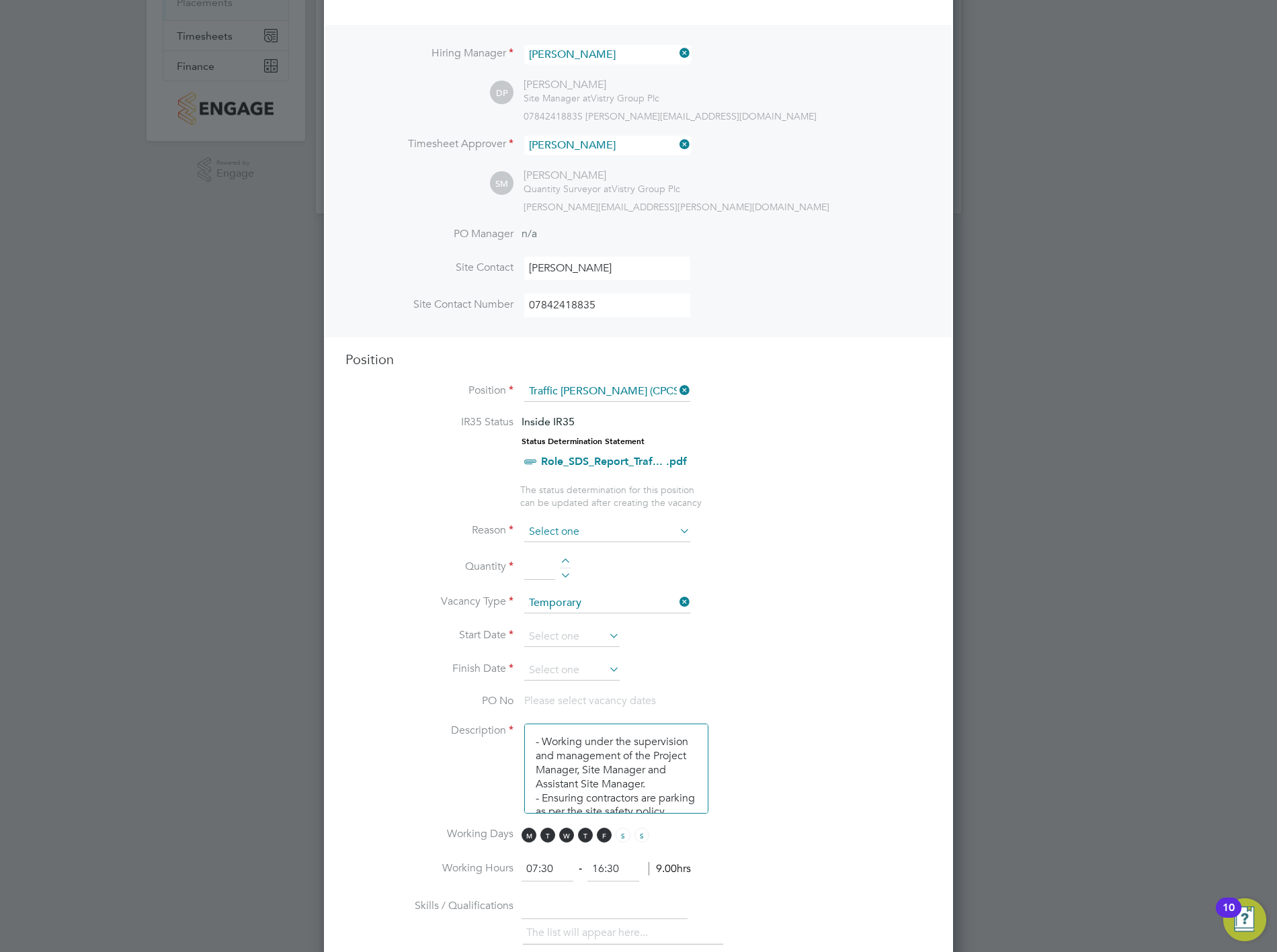
click at [561, 534] on input at bounding box center [607, 532] width 166 height 20
click at [622, 522] on input at bounding box center [607, 532] width 166 height 20
click at [600, 663] on li "Replacement" at bounding box center [607, 670] width 167 height 17
type input "Replacement"
click at [568, 558] on div at bounding box center [565, 563] width 11 height 9
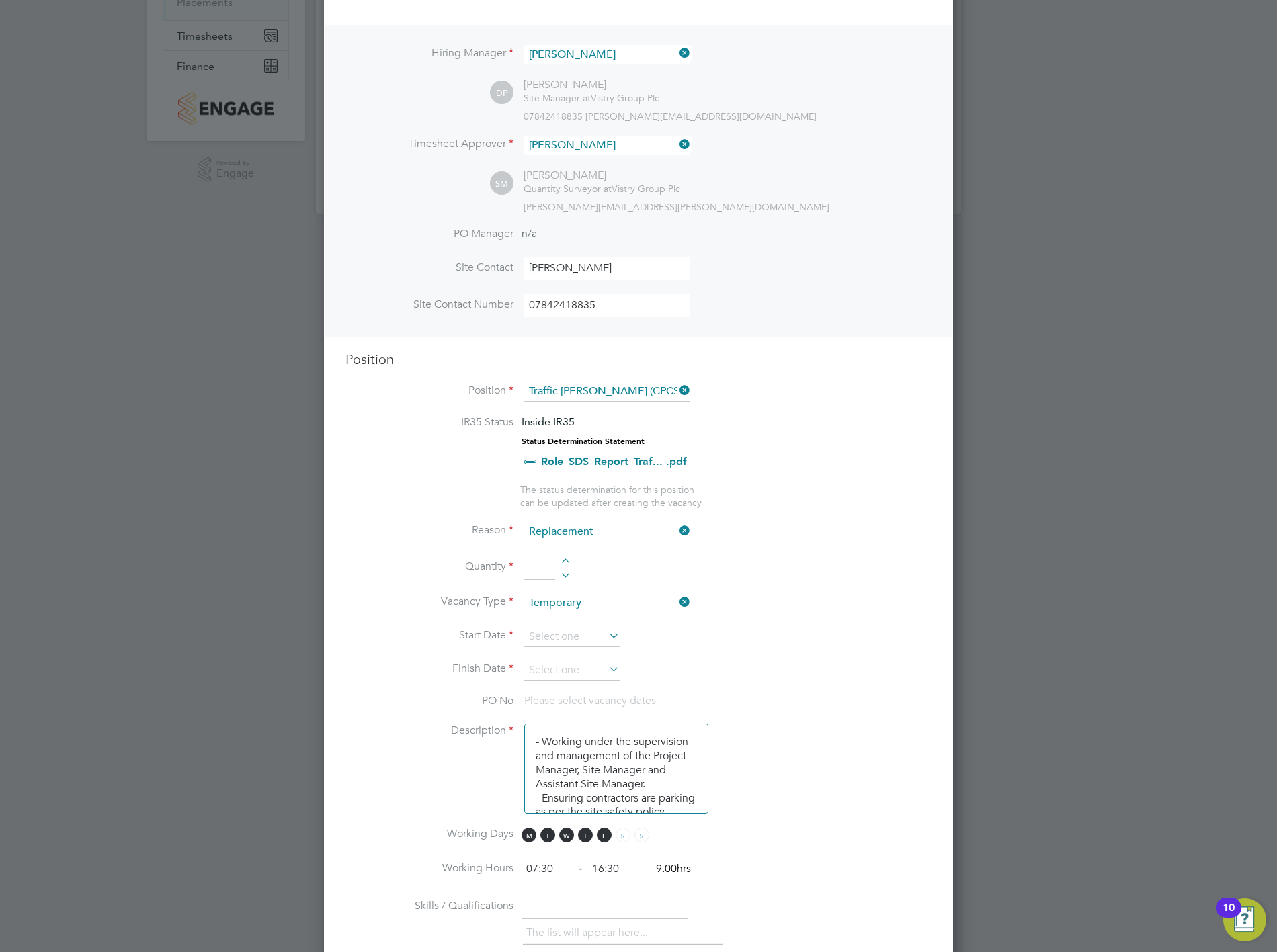
type input "1"
click at [562, 628] on input at bounding box center [572, 637] width 96 height 20
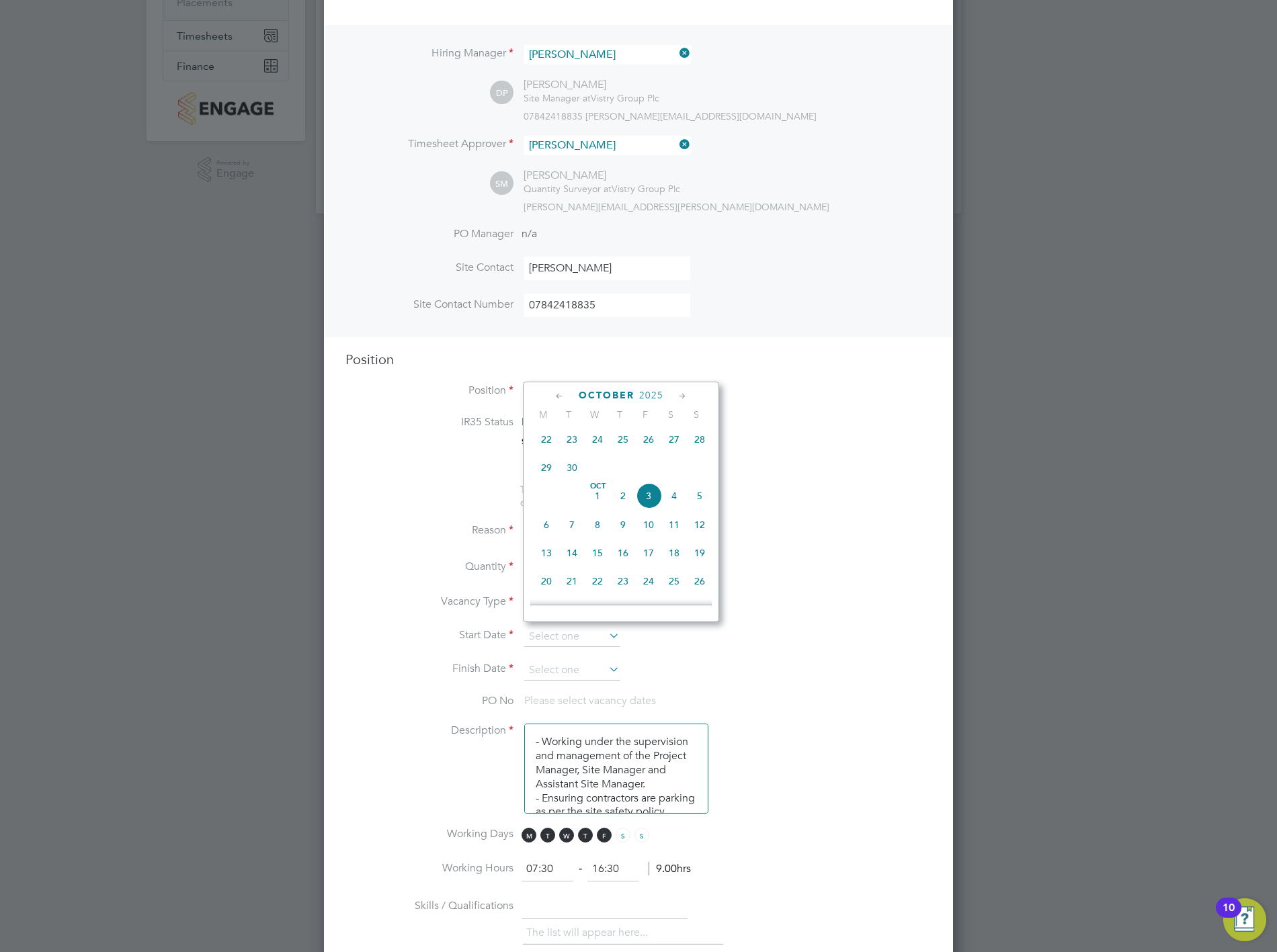
click at [700, 505] on span "5" at bounding box center [700, 496] width 26 height 26
type input "[DATE]"
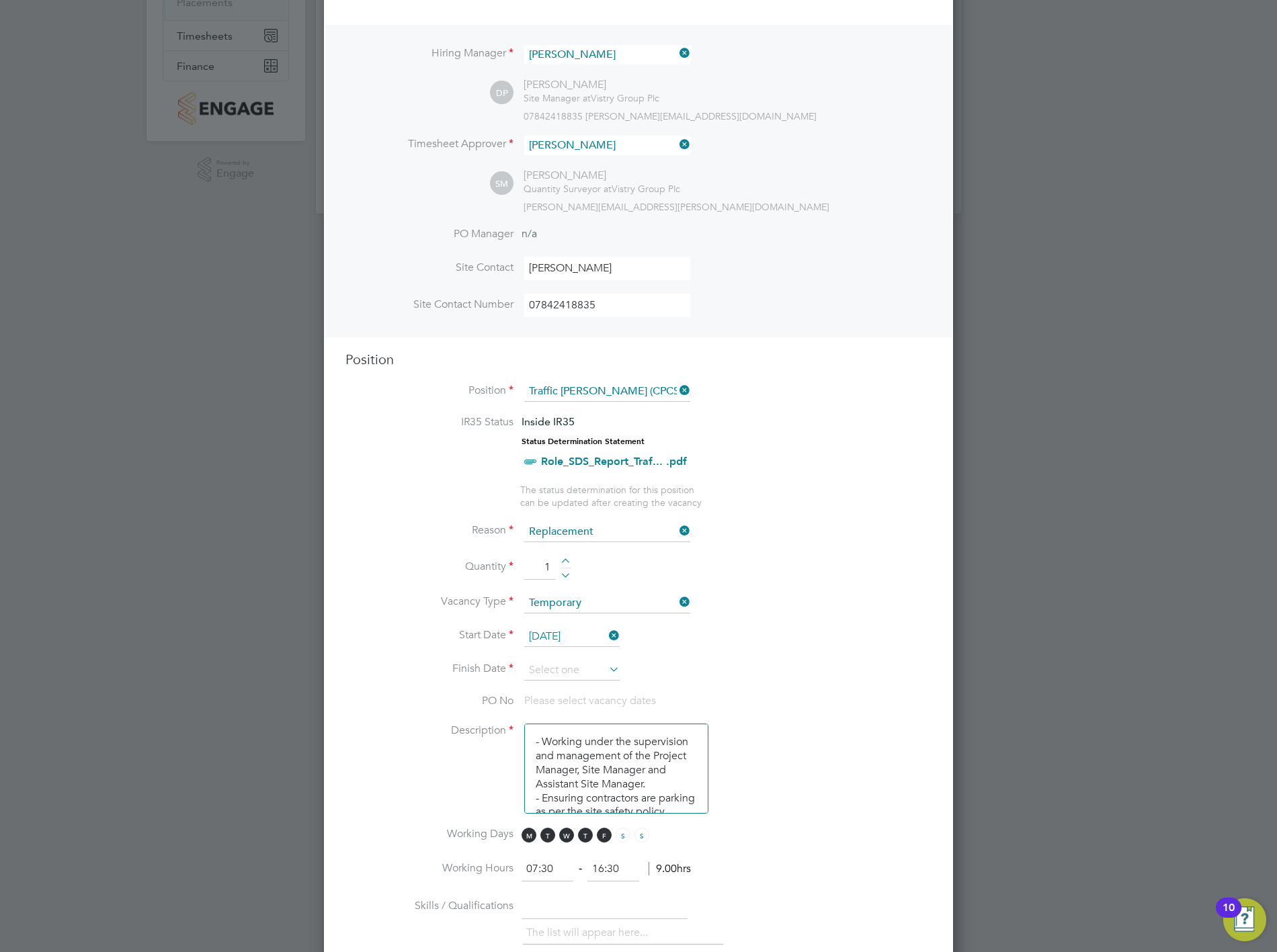
click at [606, 663] on icon at bounding box center [606, 669] width 0 height 19
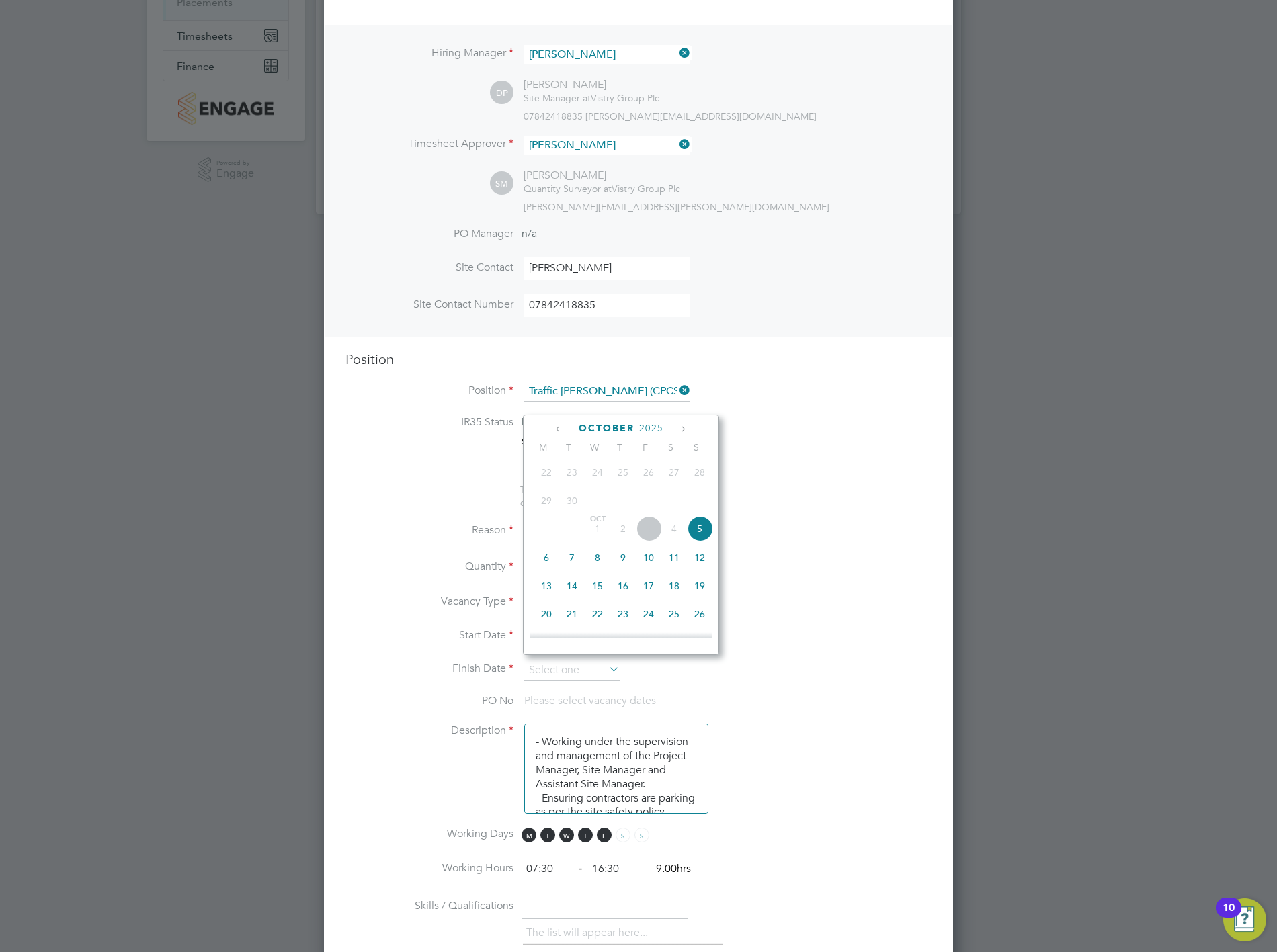
click at [679, 429] on icon at bounding box center [682, 429] width 13 height 15
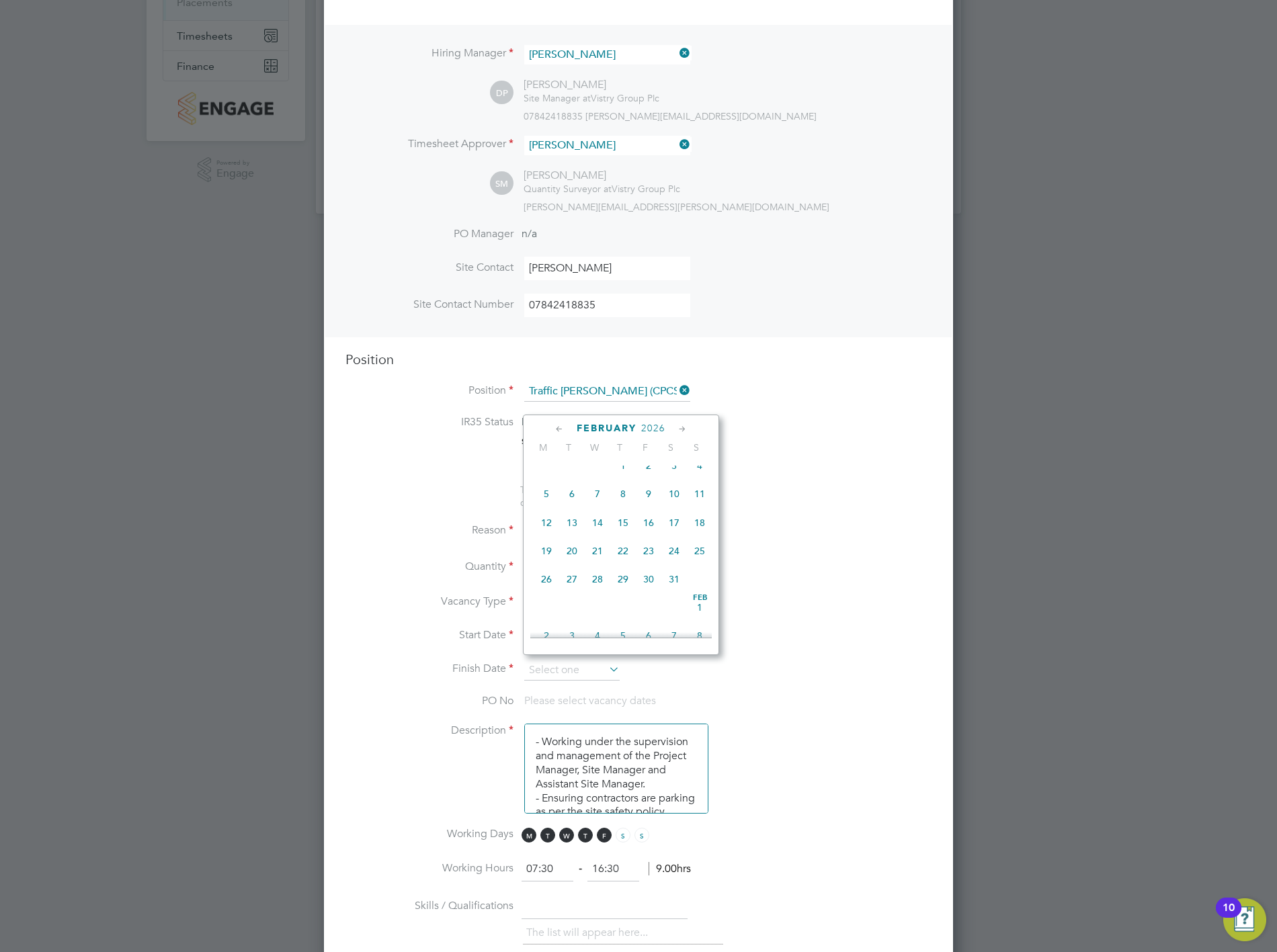
scroll to position [1006, 0]
click at [559, 428] on icon at bounding box center [559, 429] width 13 height 15
click at [679, 425] on icon at bounding box center [682, 429] width 13 height 15
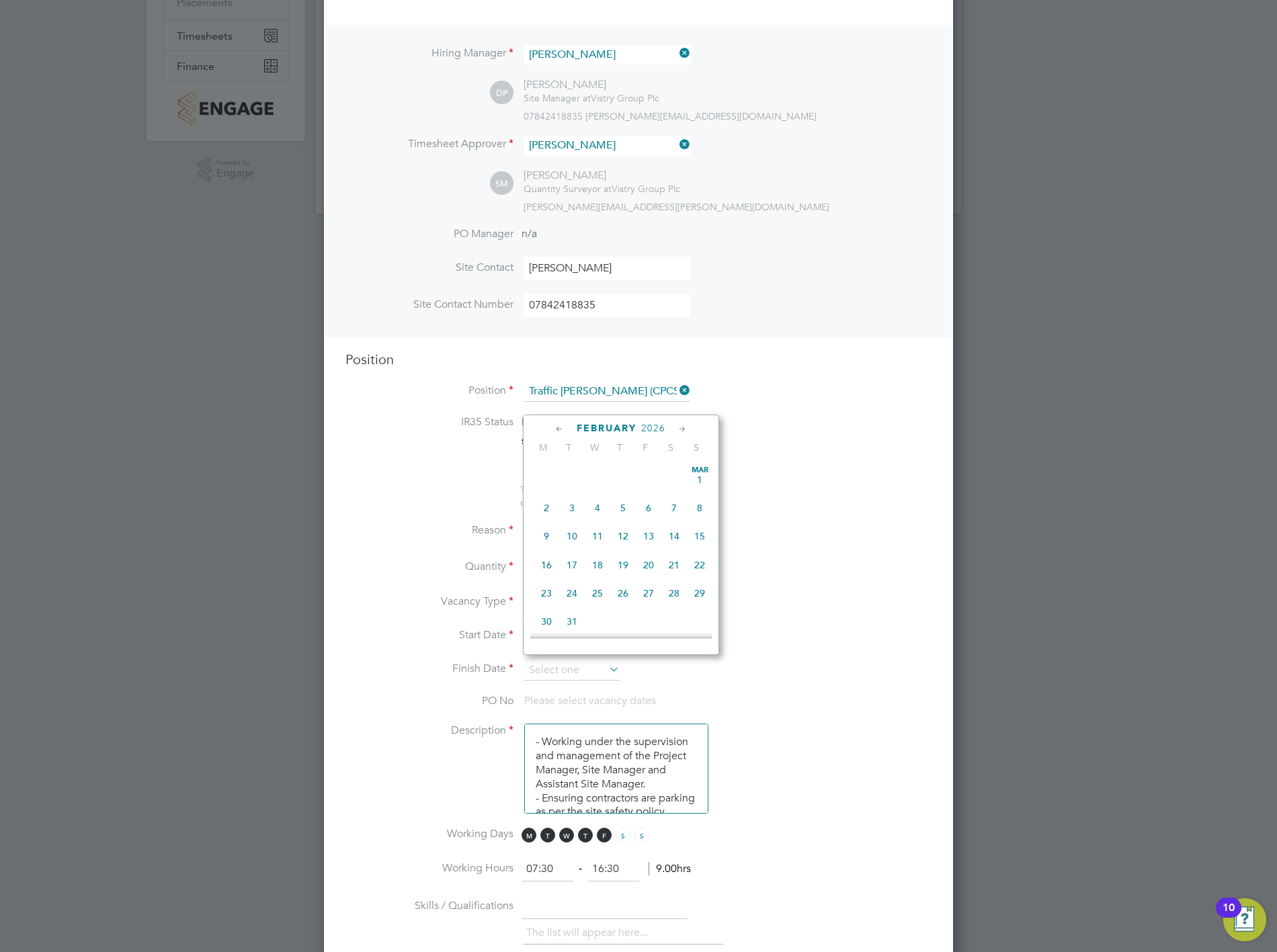
click at [679, 425] on icon at bounding box center [682, 429] width 13 height 15
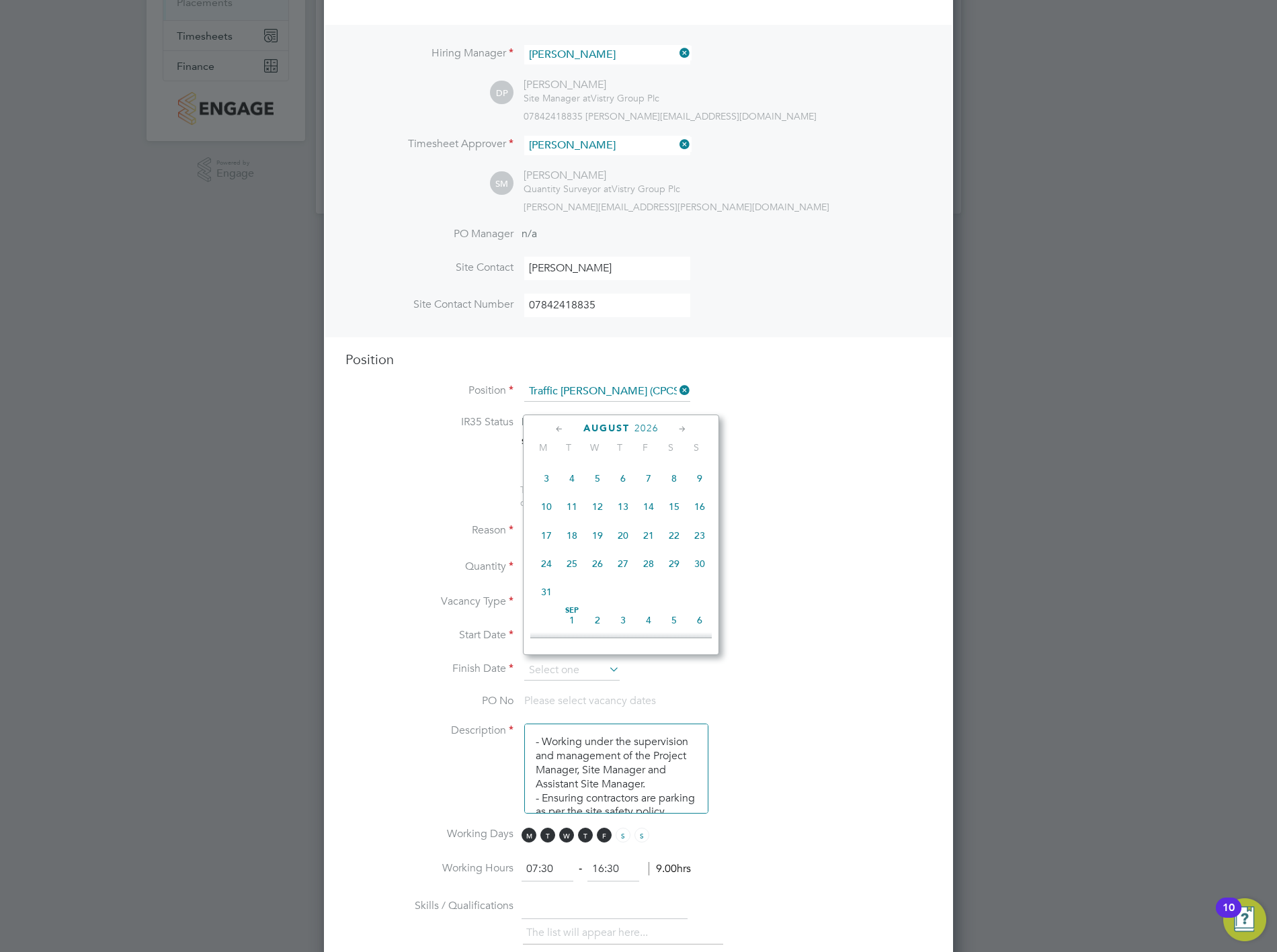
click at [679, 425] on icon at bounding box center [682, 429] width 13 height 15
click at [559, 427] on icon at bounding box center [559, 429] width 13 height 15
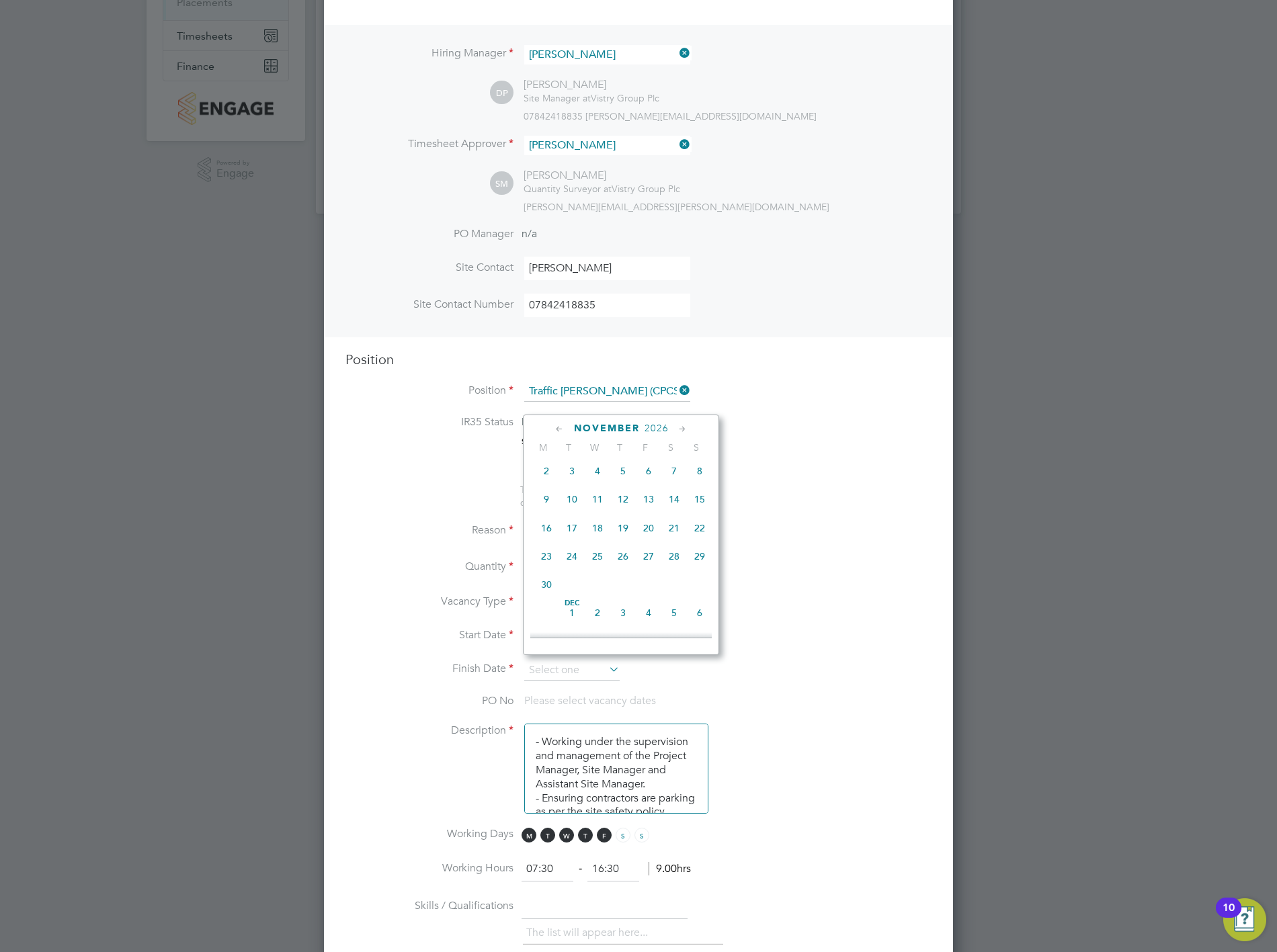
click at [559, 427] on icon at bounding box center [559, 429] width 13 height 15
click at [673, 571] on span "31" at bounding box center [674, 559] width 26 height 26
type input "[DATE]"
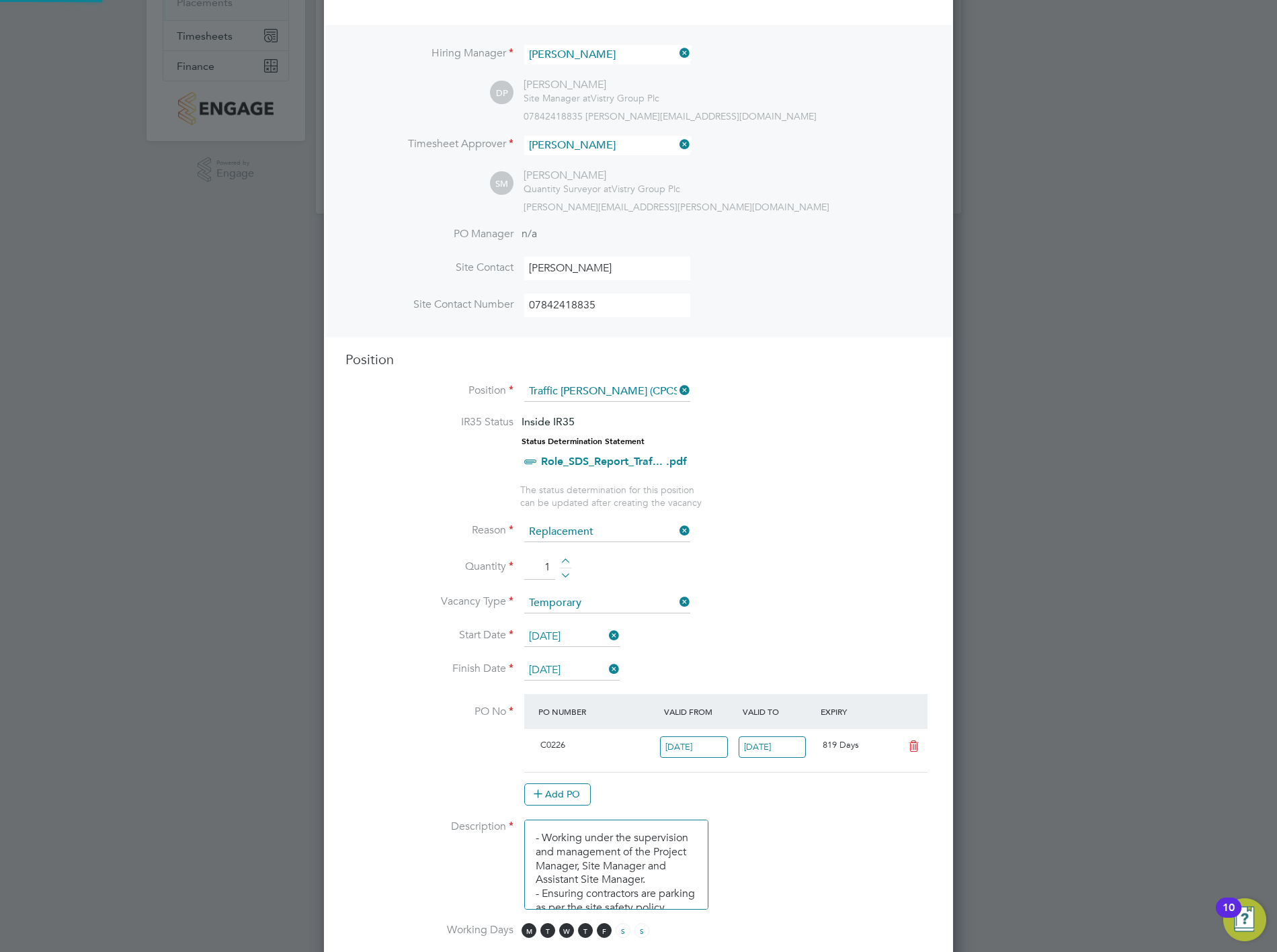
click at [780, 569] on li "Quantity 1" at bounding box center [638, 575] width 586 height 38
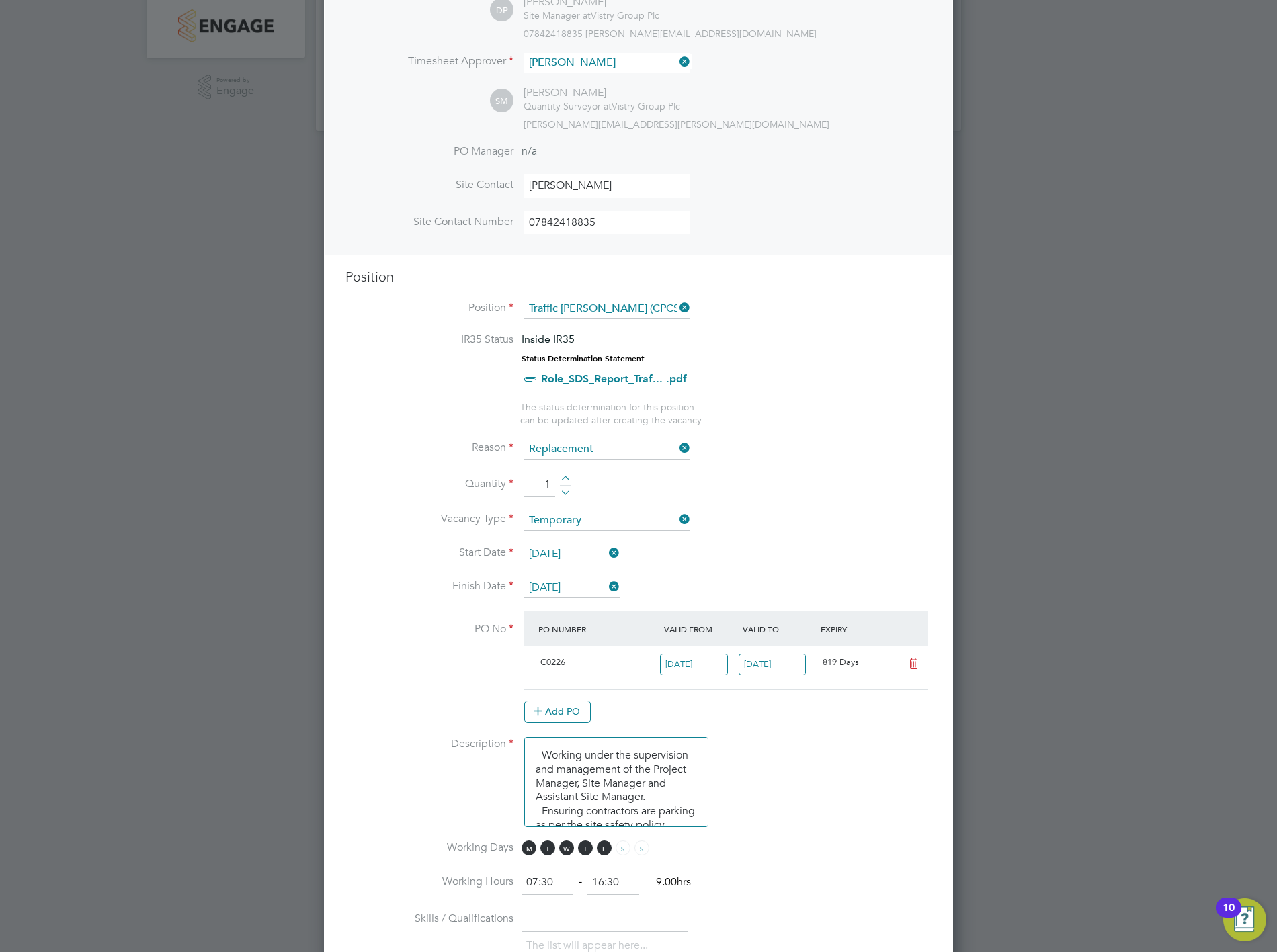
scroll to position [373, 0]
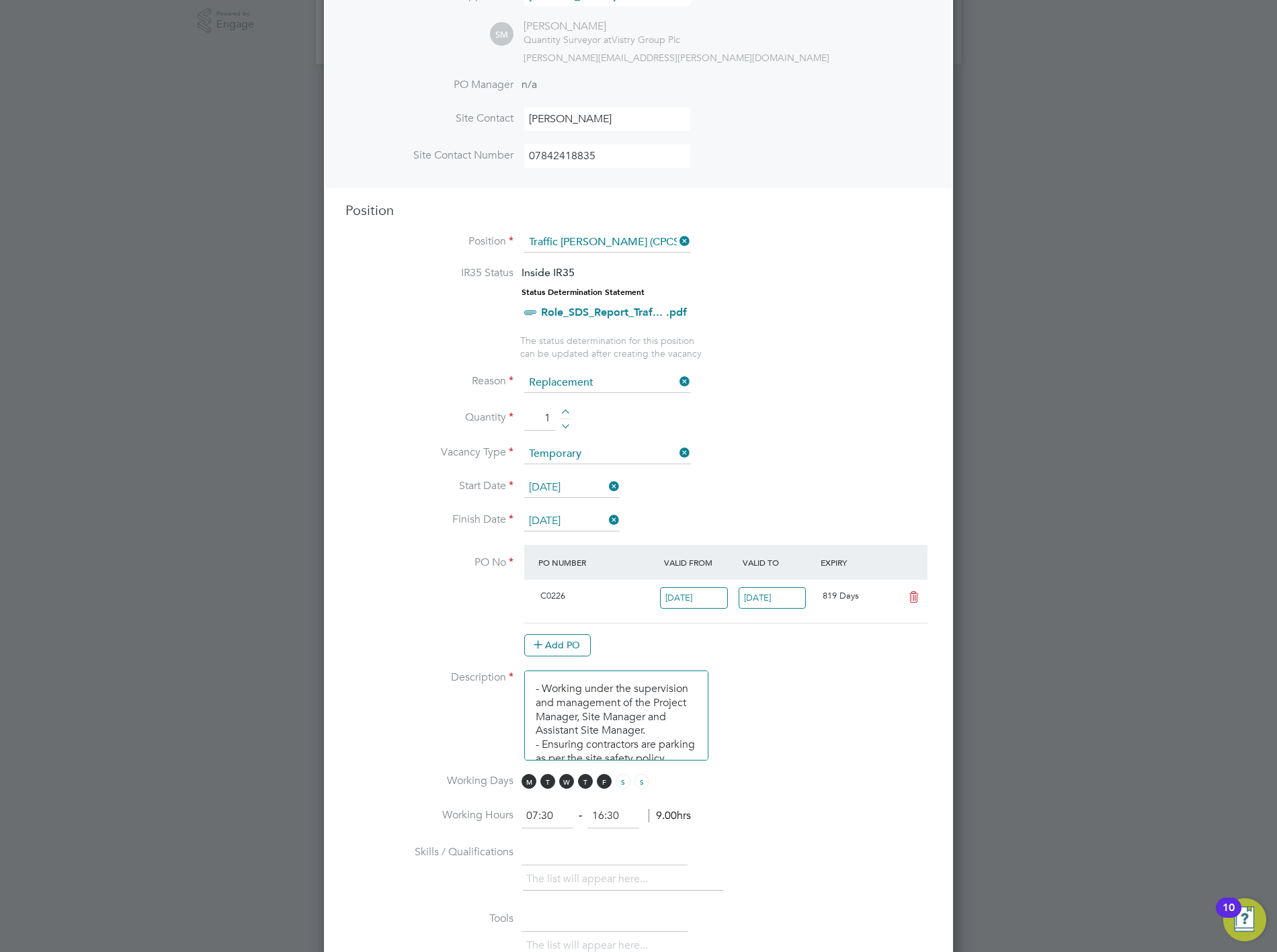
click at [393, 600] on li "PO No PO Number Valid From Valid To Expiry C0226 [DATE] [DATE] 819 Days Add PO" at bounding box center [638, 607] width 586 height 126
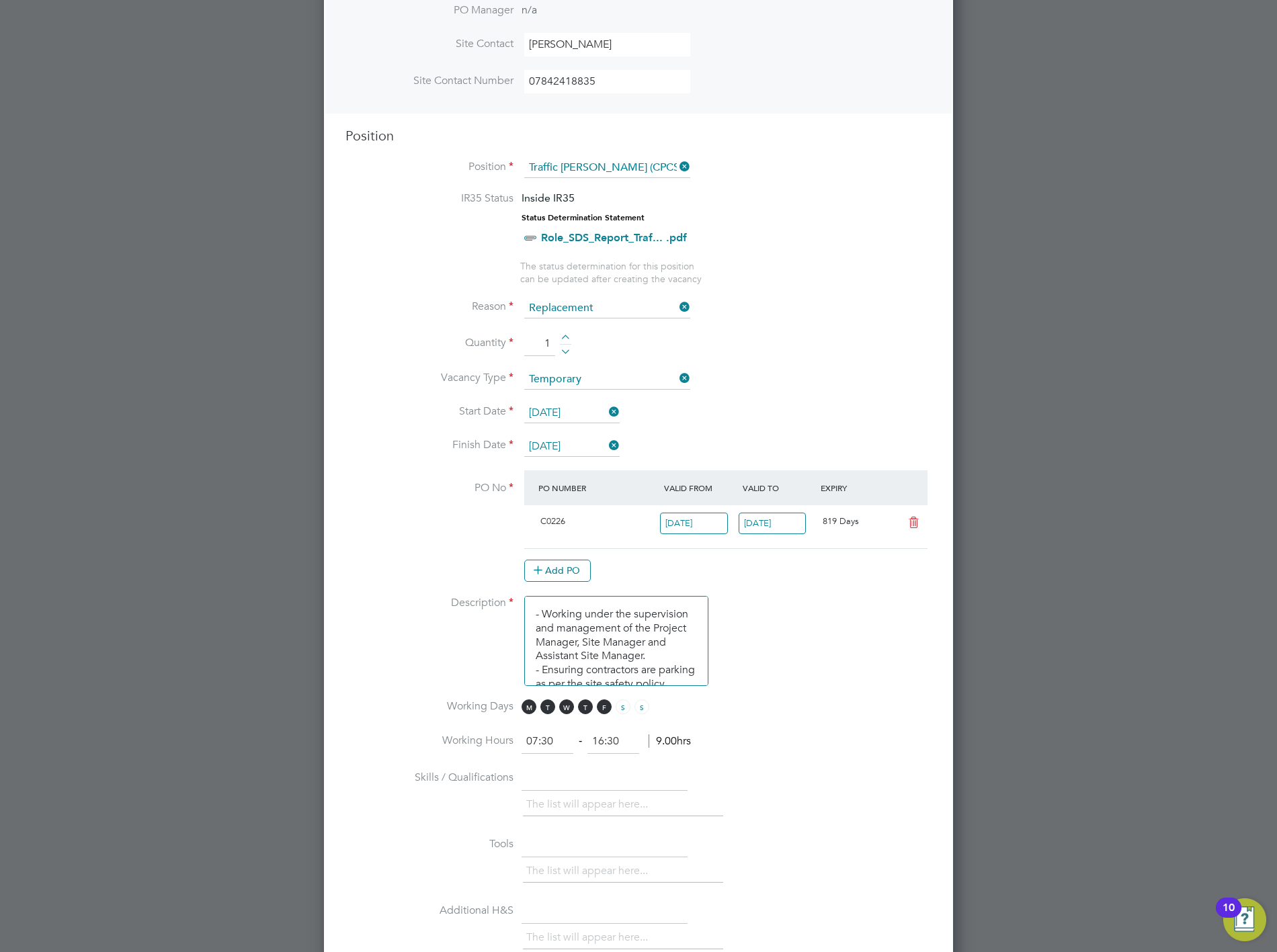
click at [585, 439] on input "[DATE]" at bounding box center [572, 447] width 96 height 20
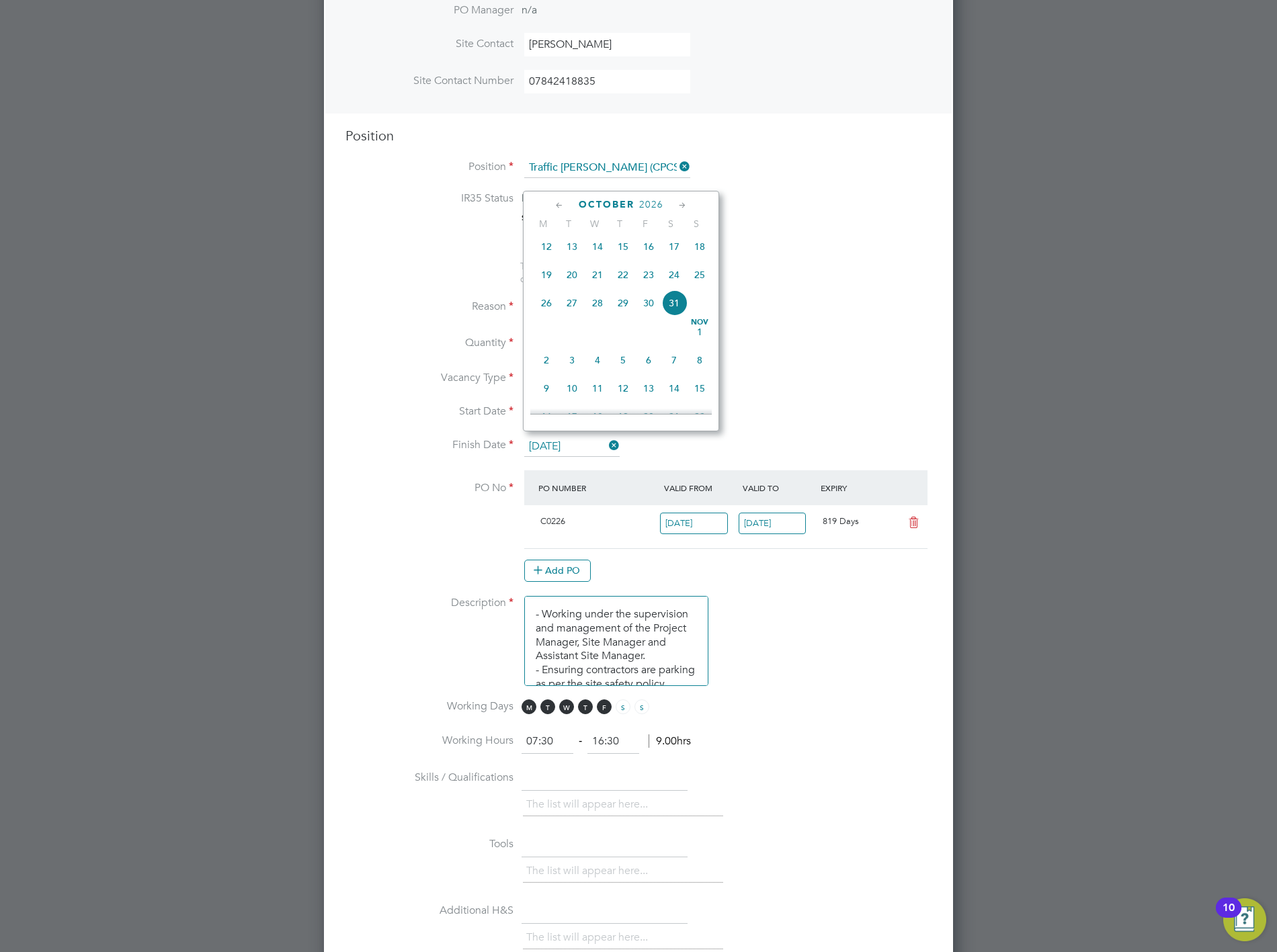
click at [392, 377] on label "Vacancy Type" at bounding box center [429, 377] width 168 height 15
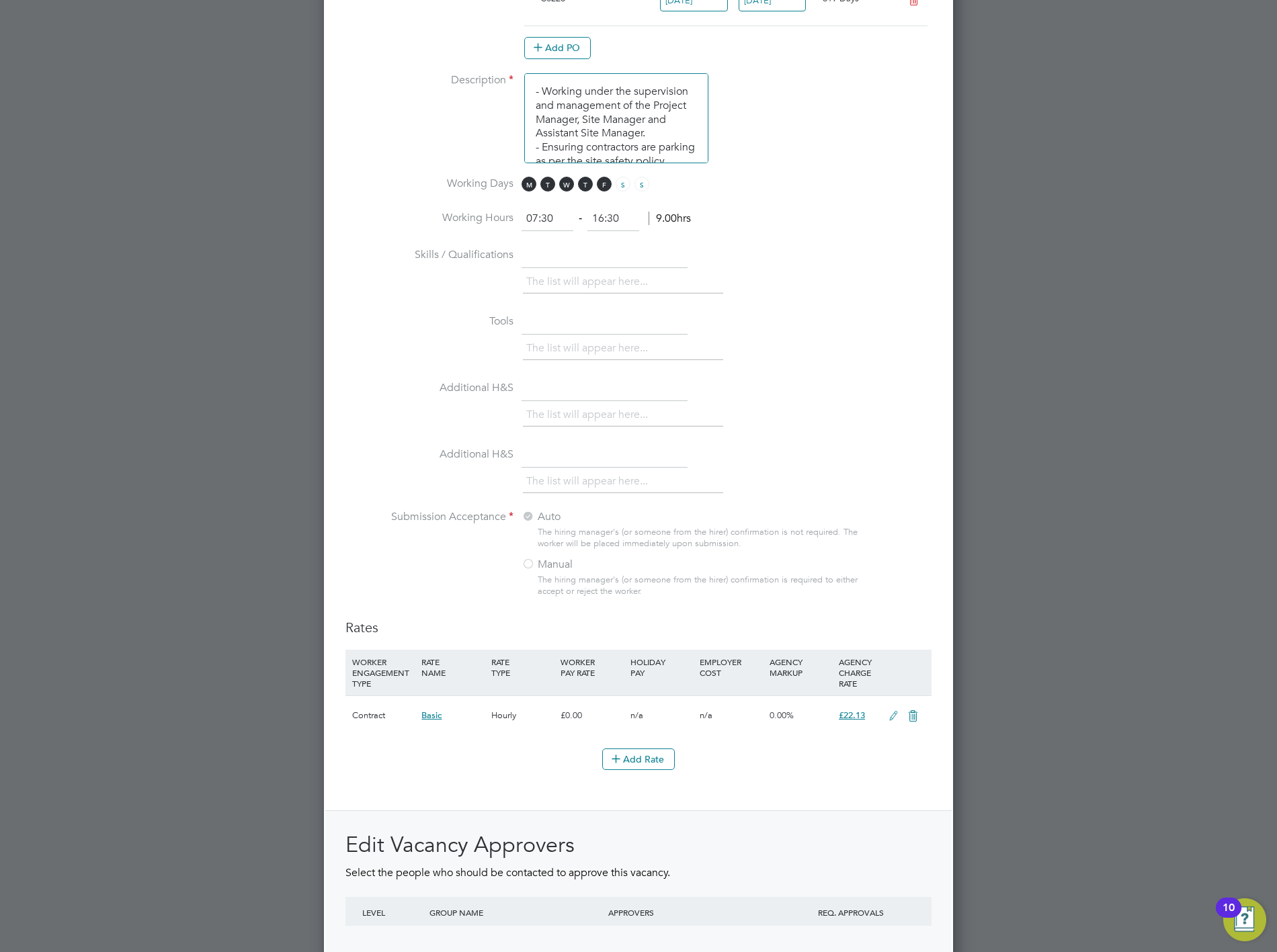
scroll to position [1120, 0]
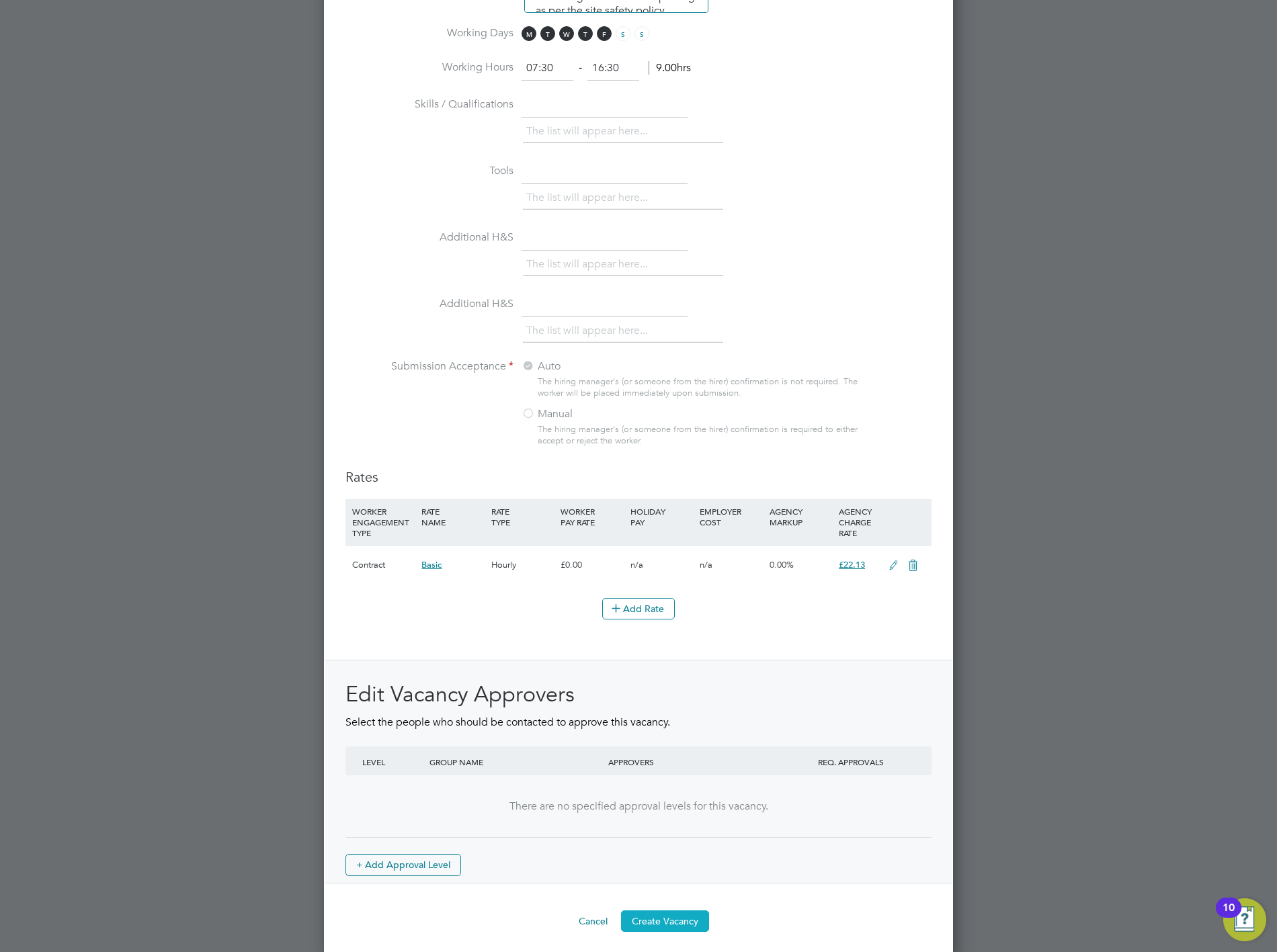
click at [674, 910] on button "Create Vacancy" at bounding box center [665, 920] width 88 height 21
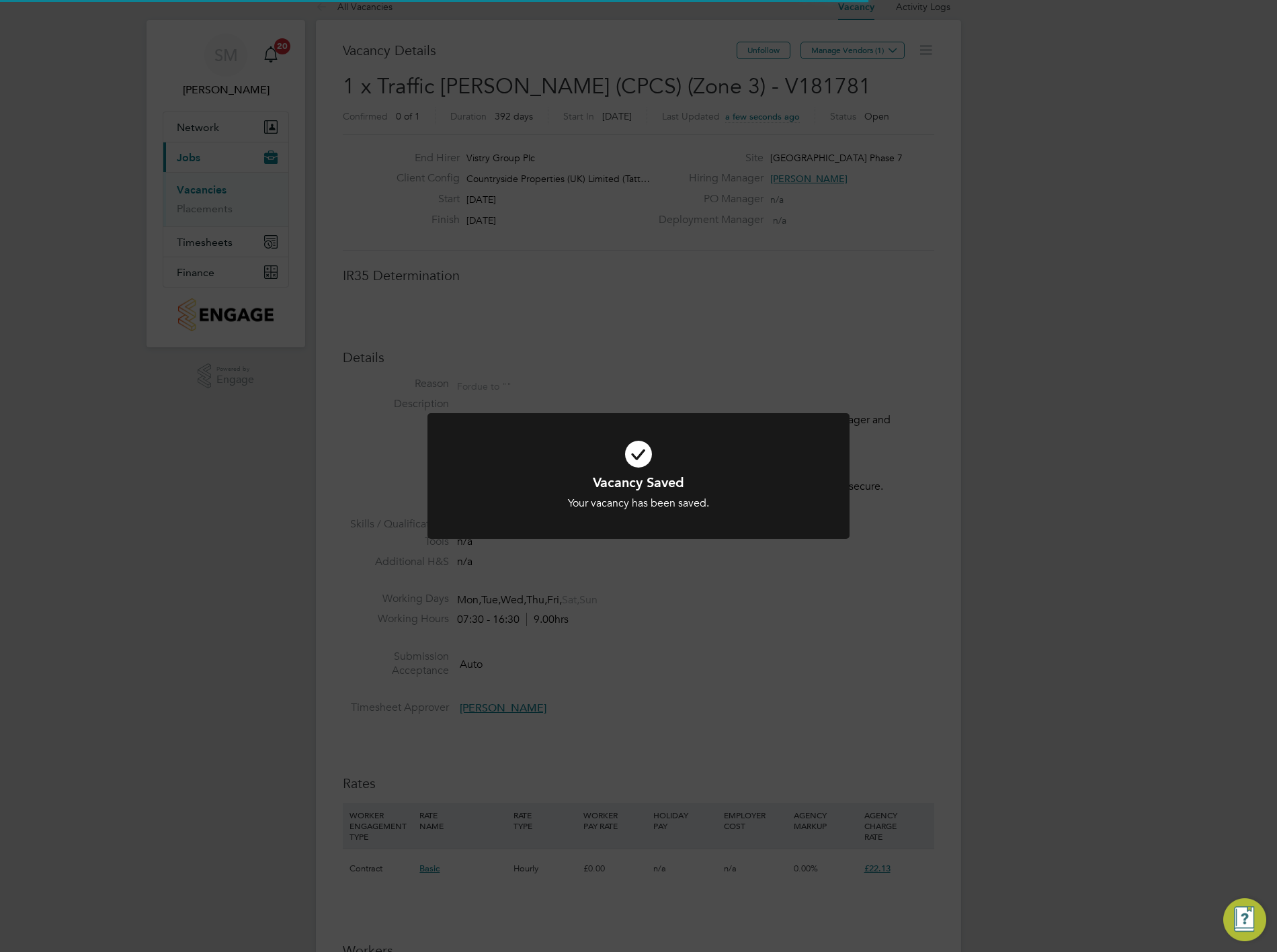
scroll to position [39, 94]
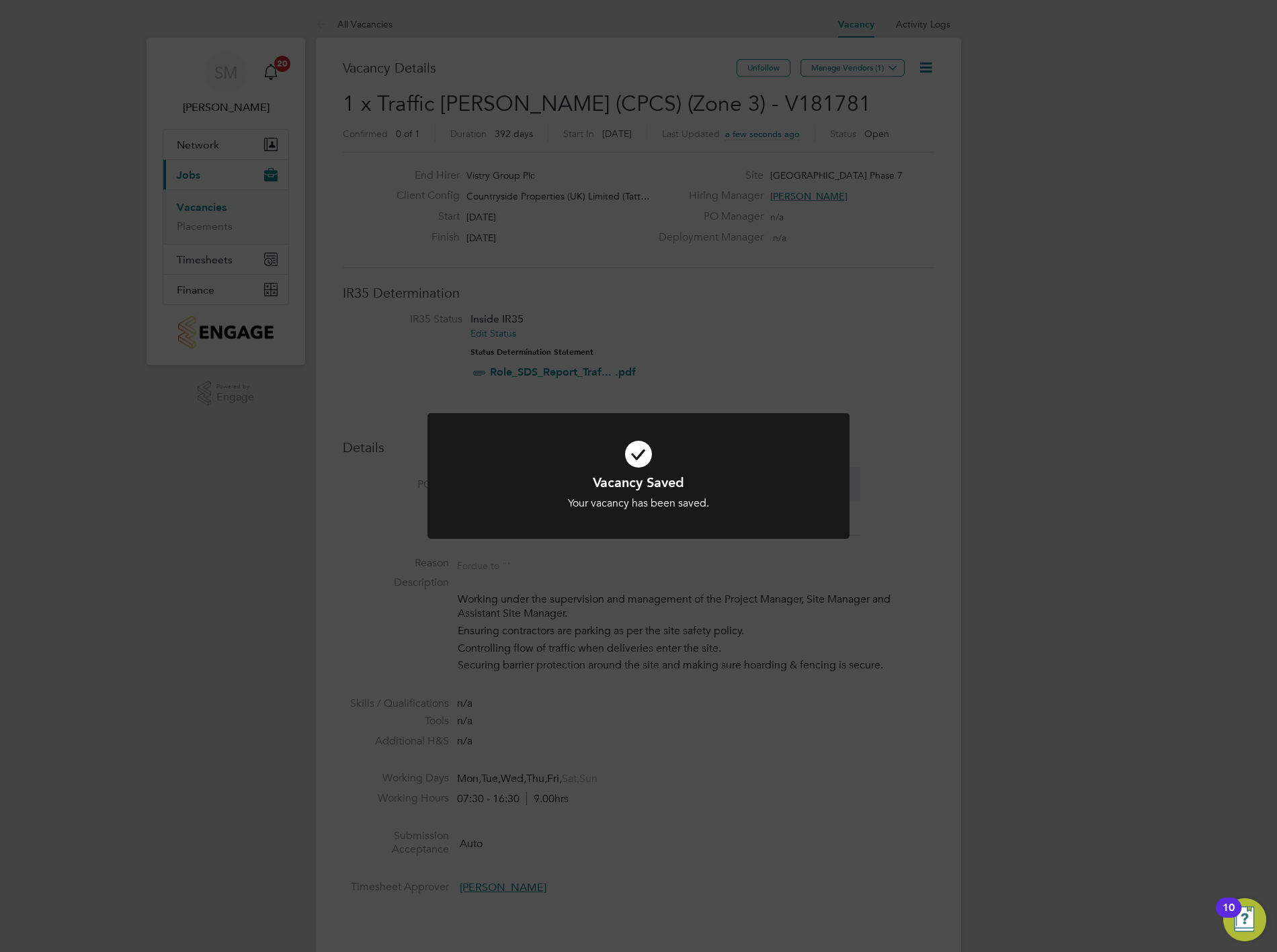
click at [978, 220] on div "Vacancy Saved Your vacancy has been saved. Cancel Okay" at bounding box center [638, 476] width 1277 height 952
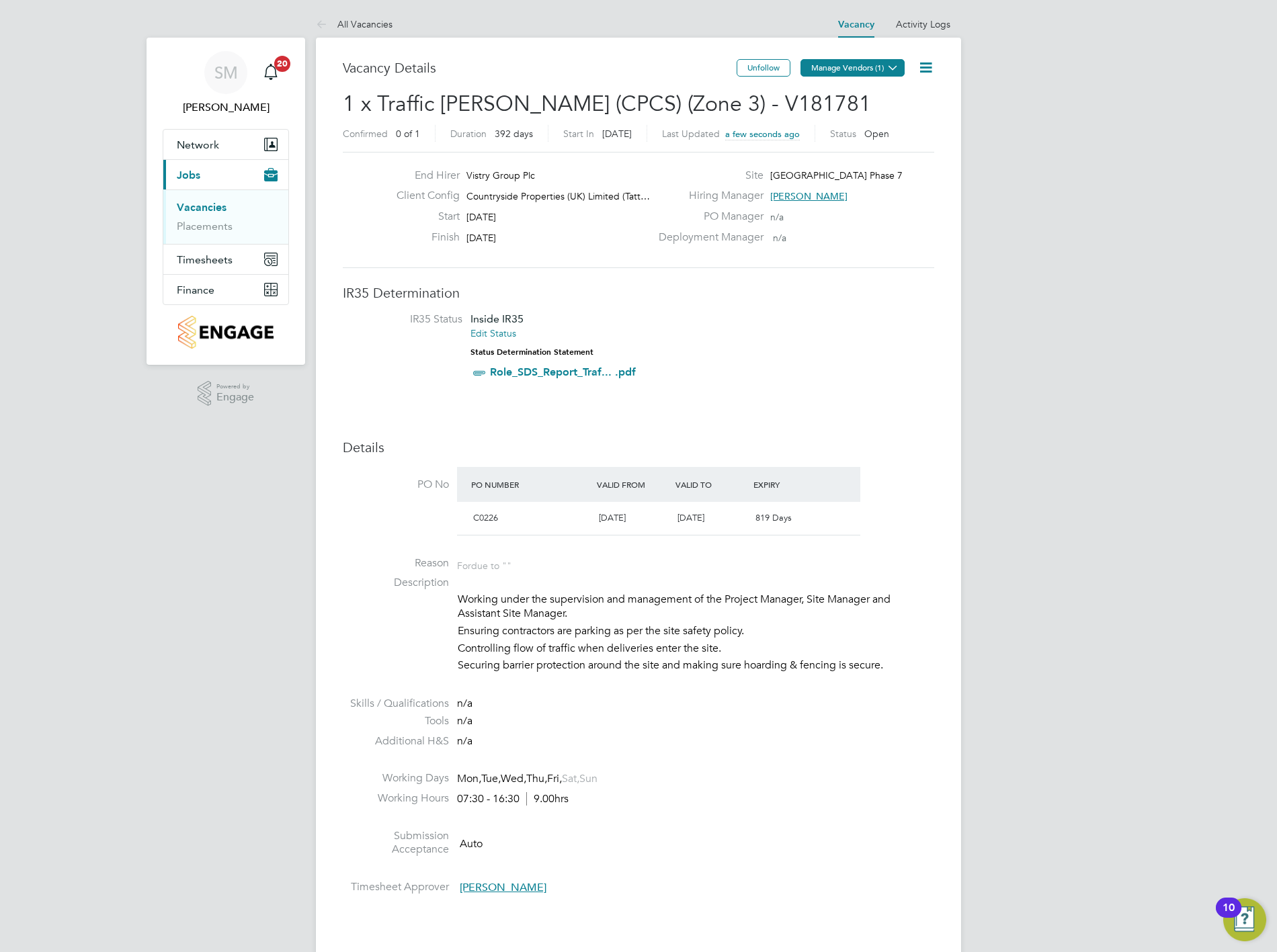
click at [858, 71] on button "Manage Vendors (1)" at bounding box center [852, 67] width 104 height 17
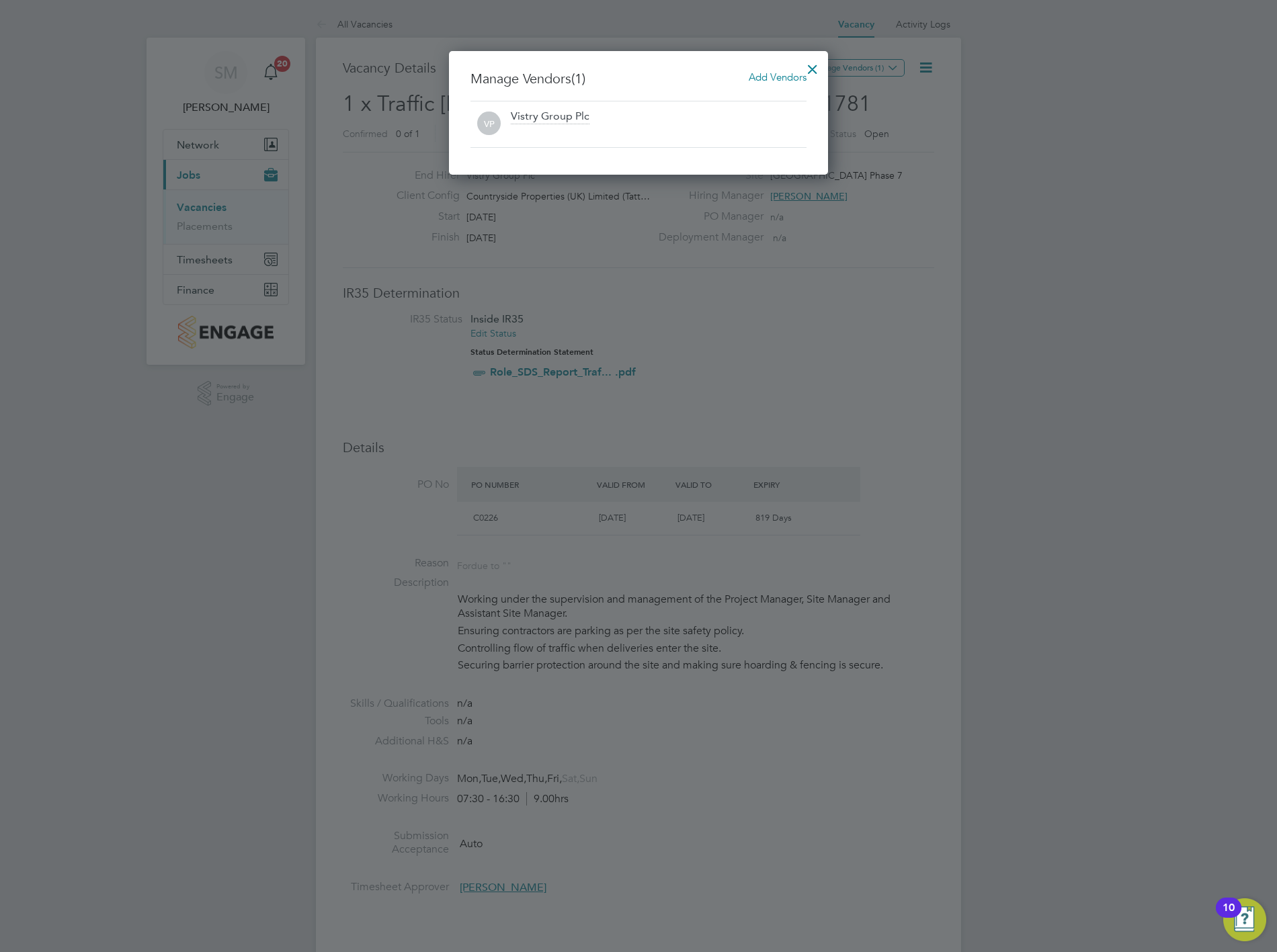
click at [773, 72] on span "Add Vendors" at bounding box center [777, 77] width 58 height 13
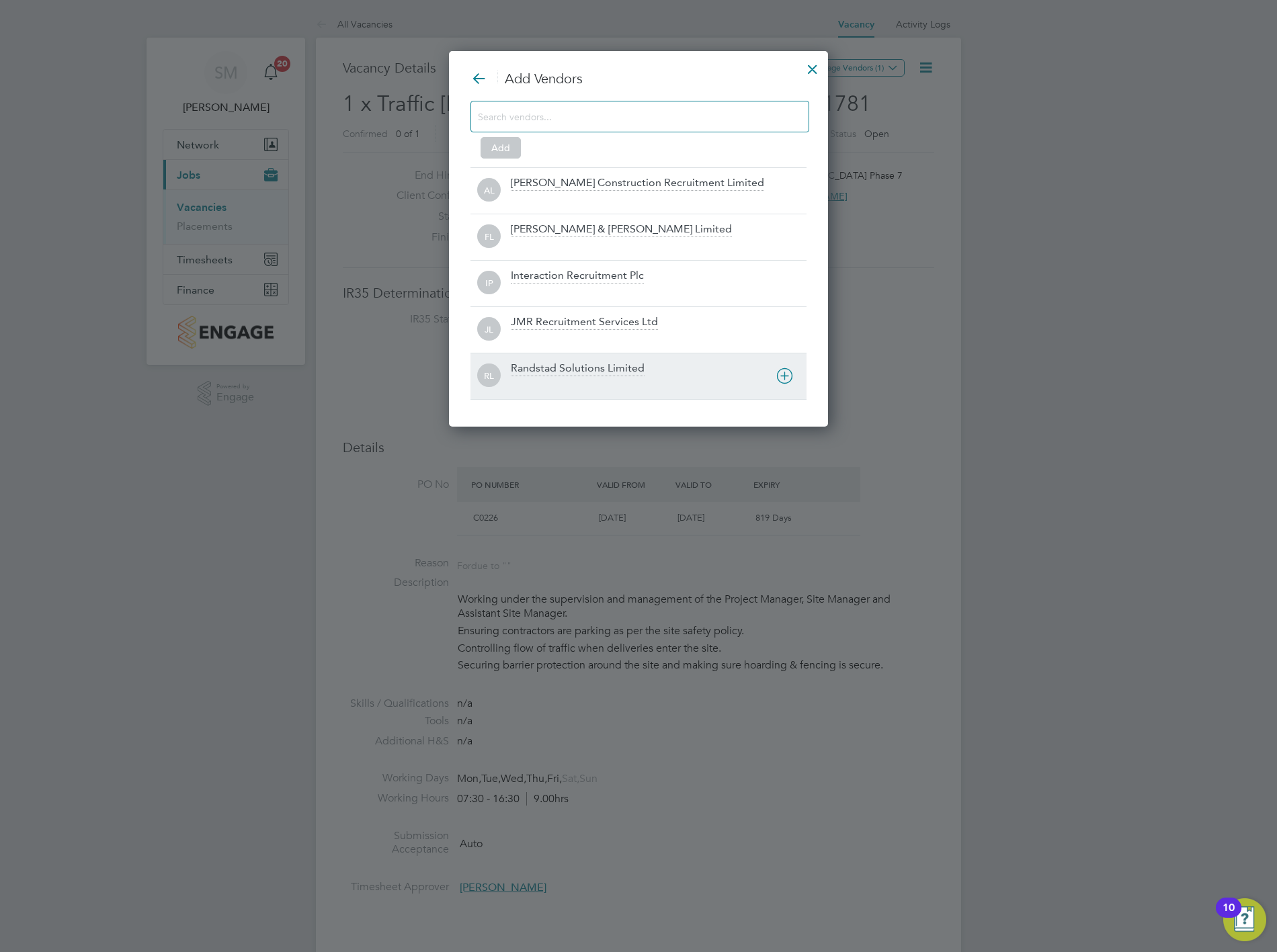
click at [582, 364] on div "Randstad Solutions Limited" at bounding box center [577, 368] width 134 height 15
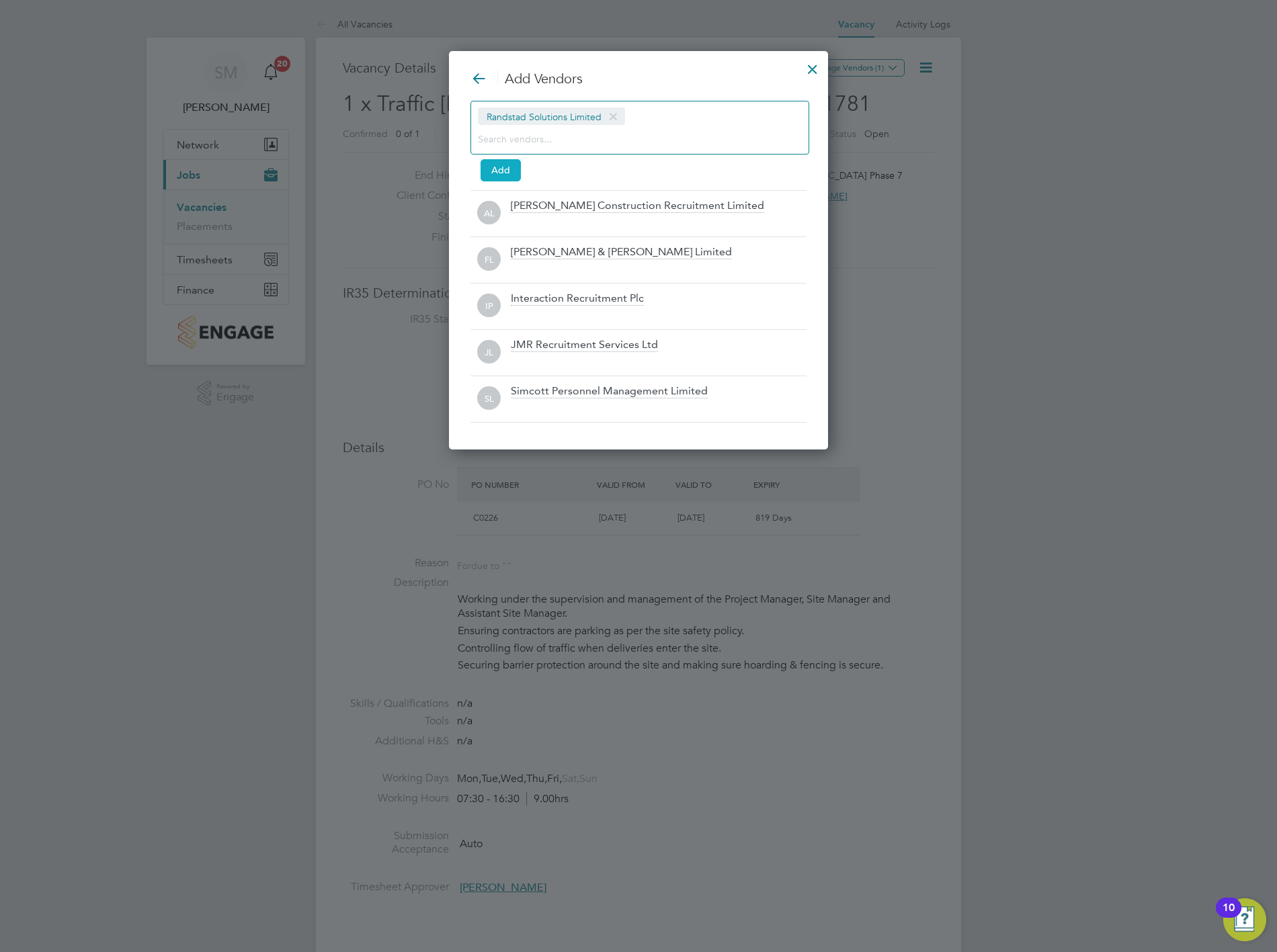
click at [499, 172] on button "Add" at bounding box center [500, 169] width 40 height 21
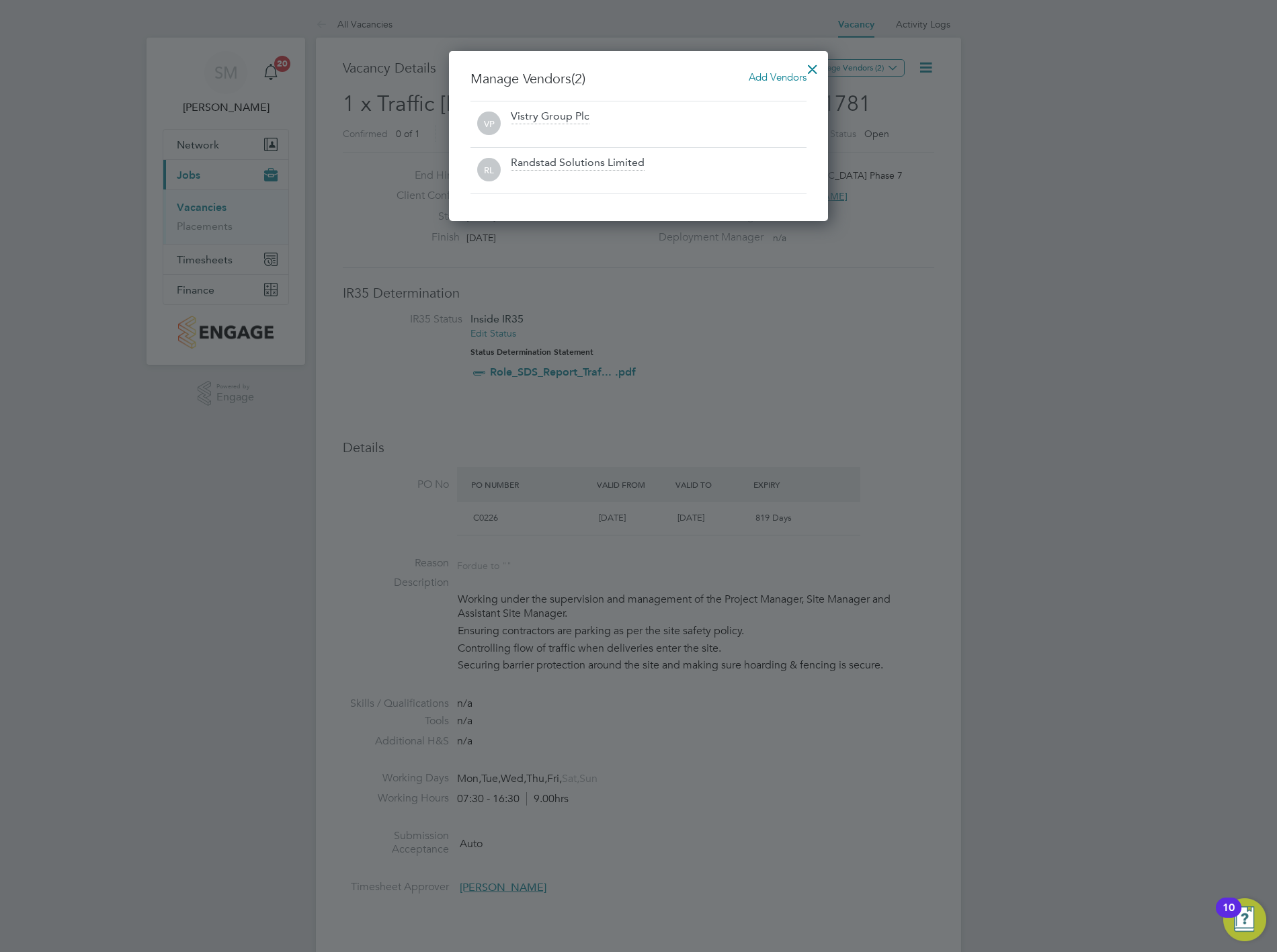
click at [805, 65] on div at bounding box center [812, 66] width 24 height 24
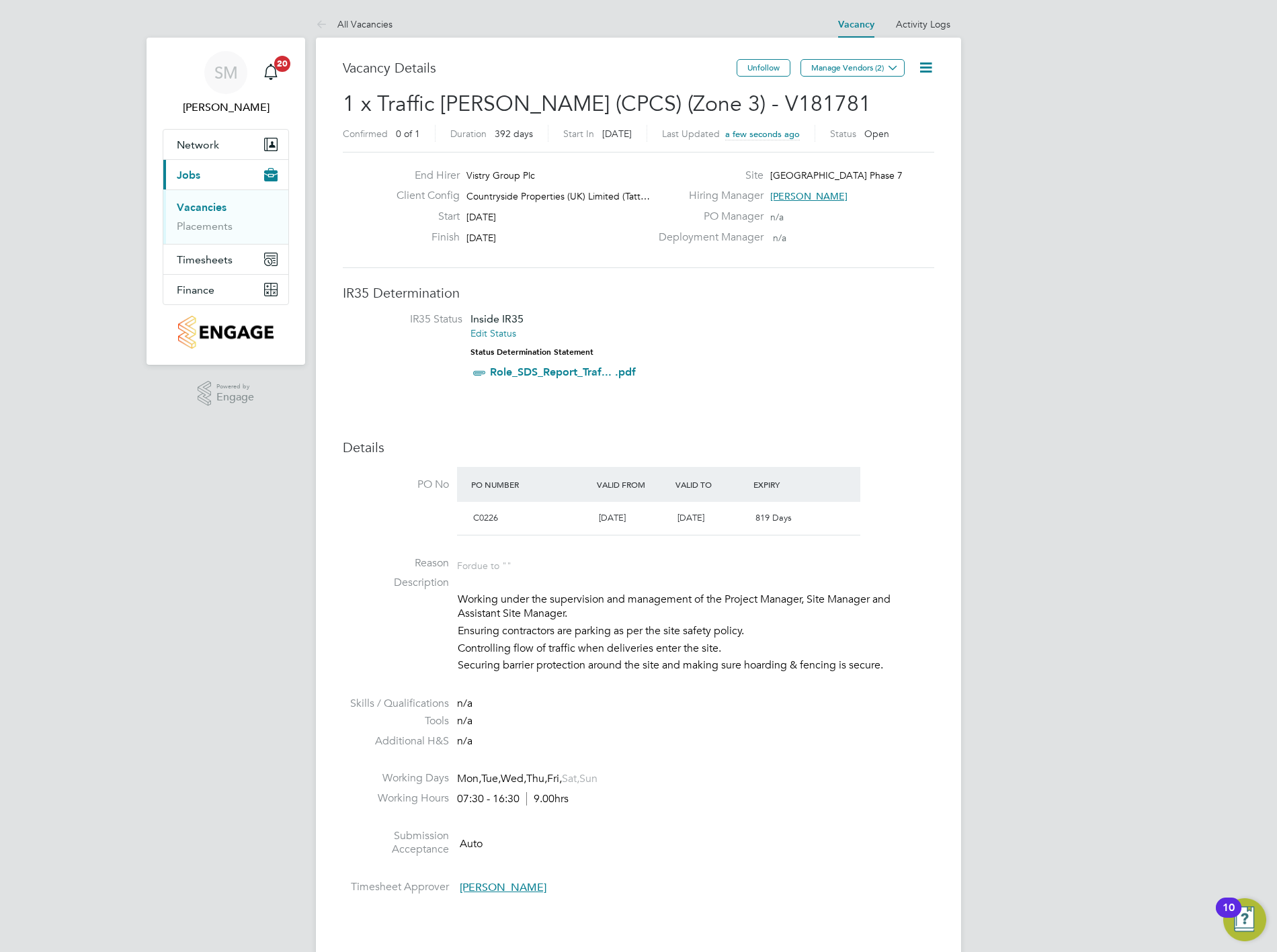
click at [217, 207] on link "Vacancies" at bounding box center [202, 207] width 50 height 13
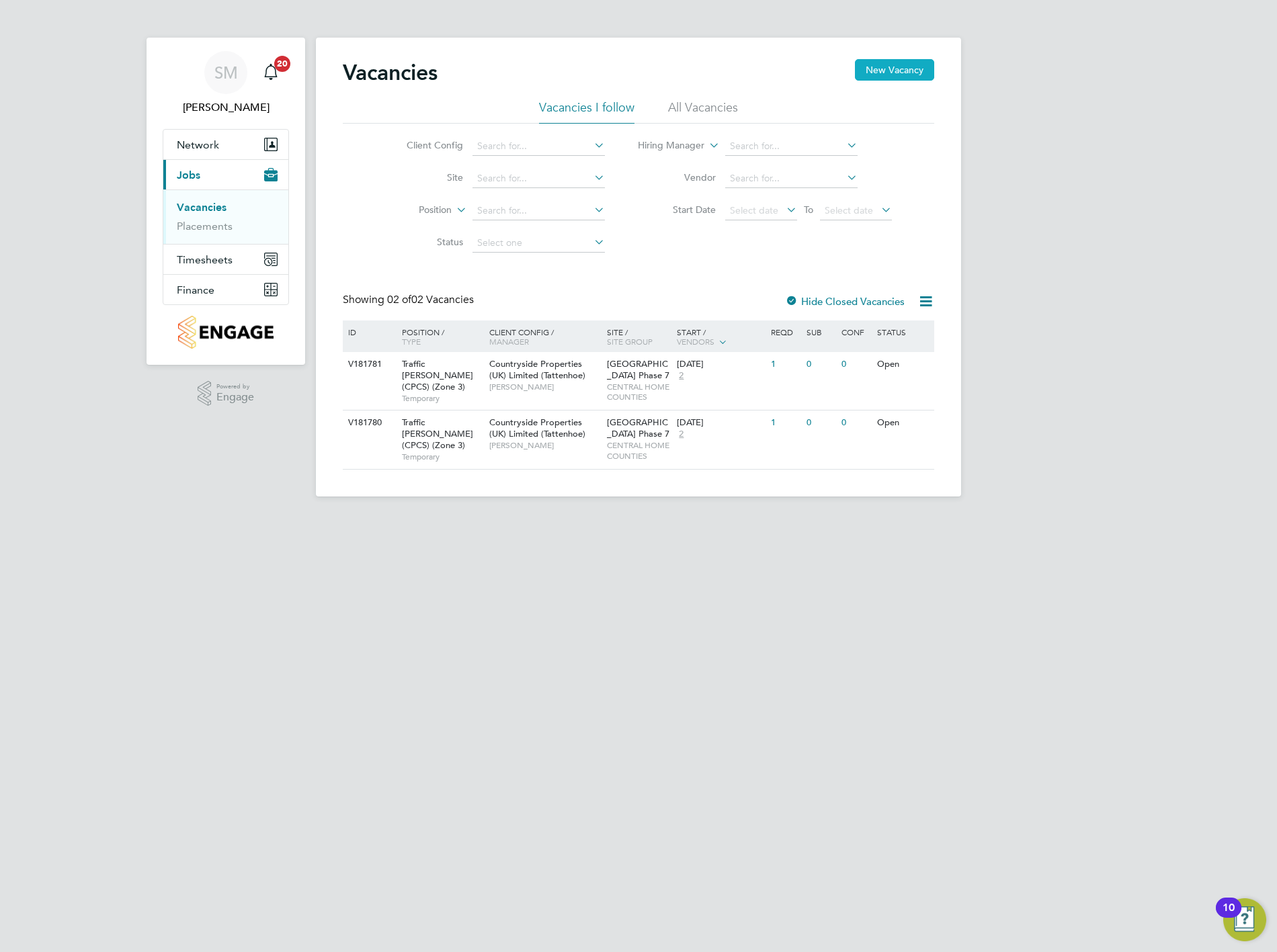
click at [912, 63] on button "New Vacancy" at bounding box center [894, 69] width 79 height 21
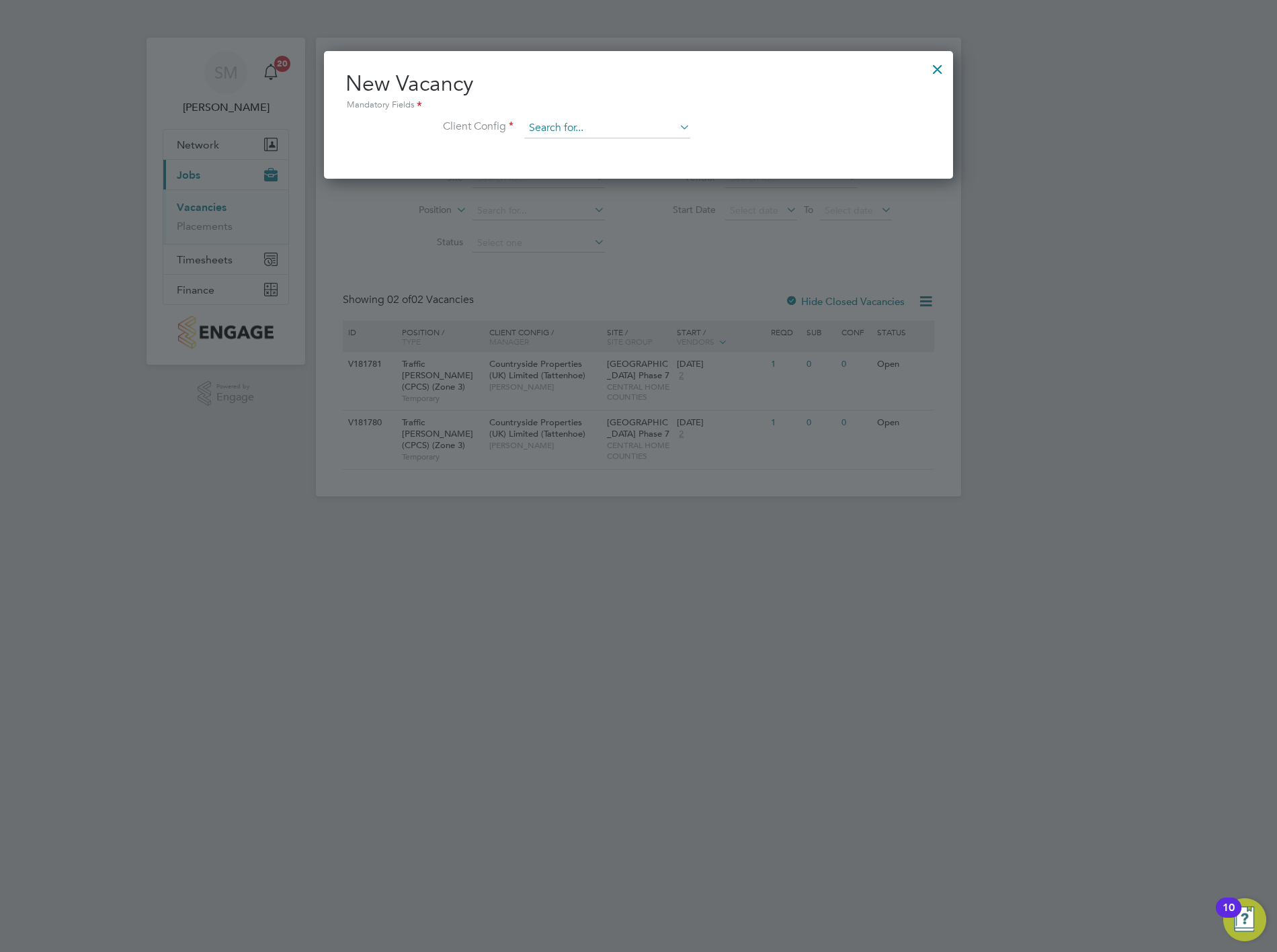
click at [647, 124] on input at bounding box center [607, 128] width 166 height 20
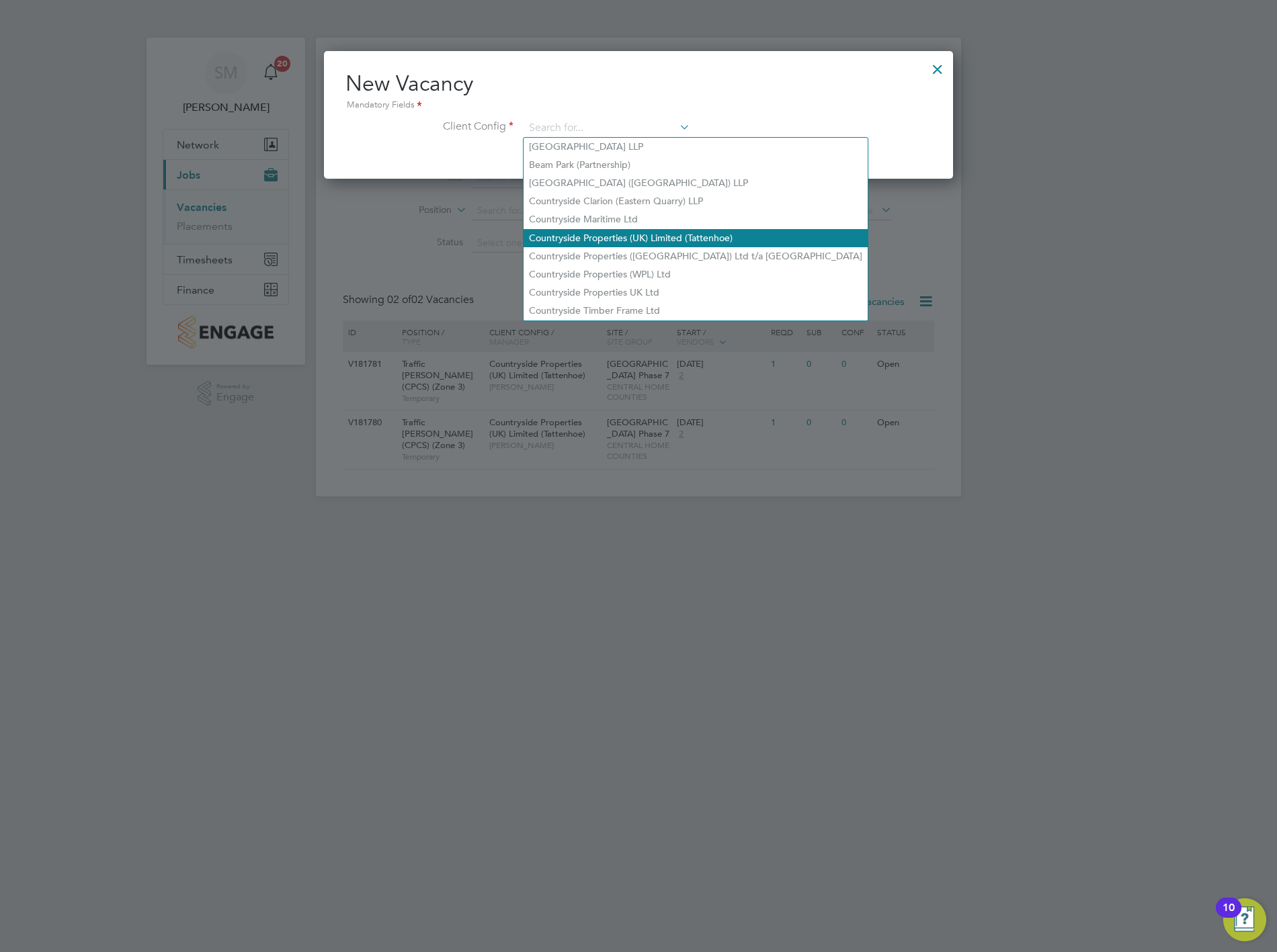
click at [616, 237] on li "Countryside Properties (UK) Limited (Tattenhoe)" at bounding box center [695, 237] width 344 height 18
type input "Countryside Properties (UK) Limited (Tattenhoe)"
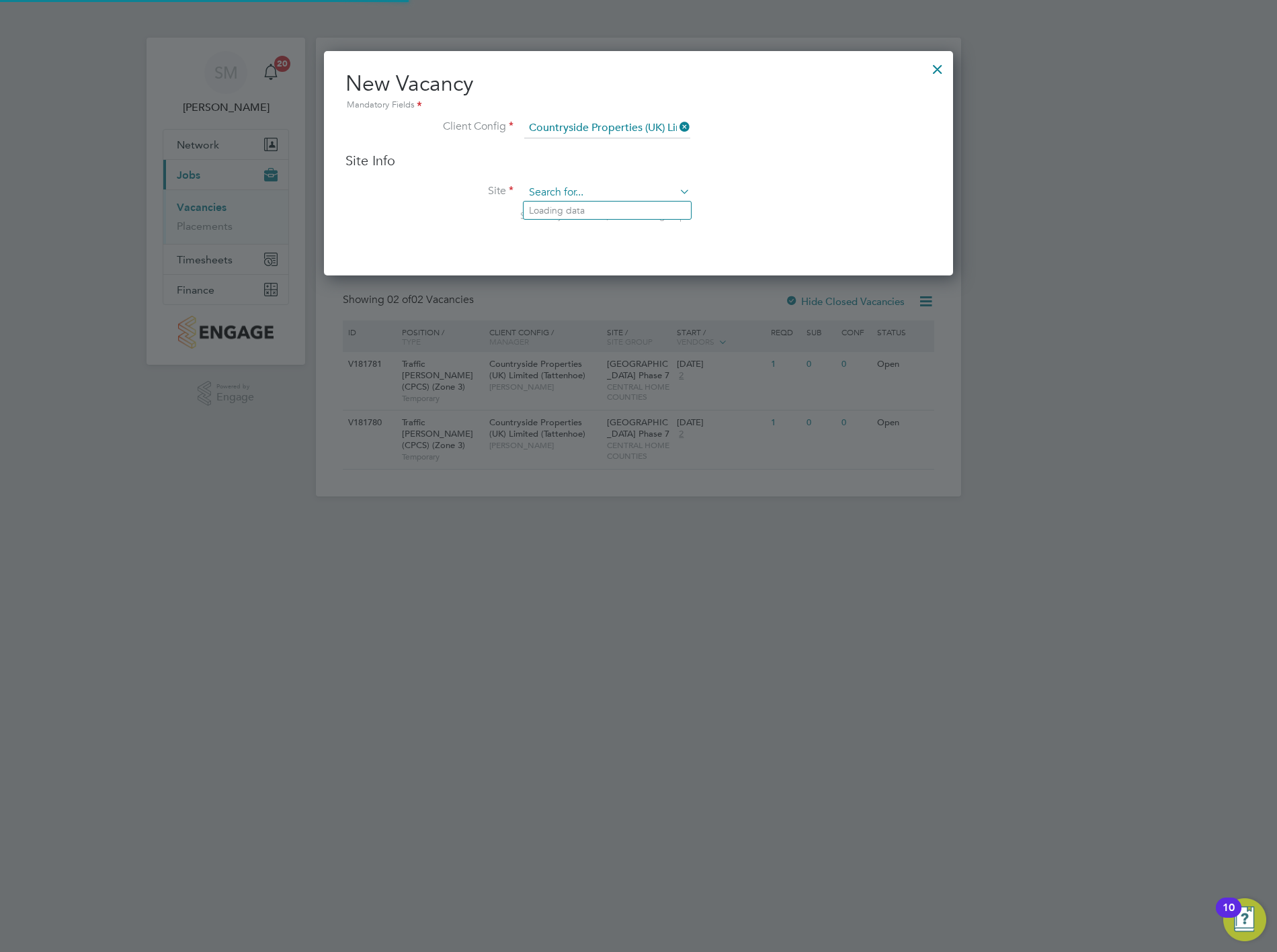
click at [618, 186] on input at bounding box center [607, 193] width 166 height 20
click at [612, 225] on li "[GEOGRAPHIC_DATA] Phase 7" at bounding box center [607, 228] width 167 height 18
type input "[GEOGRAPHIC_DATA] Phase 7"
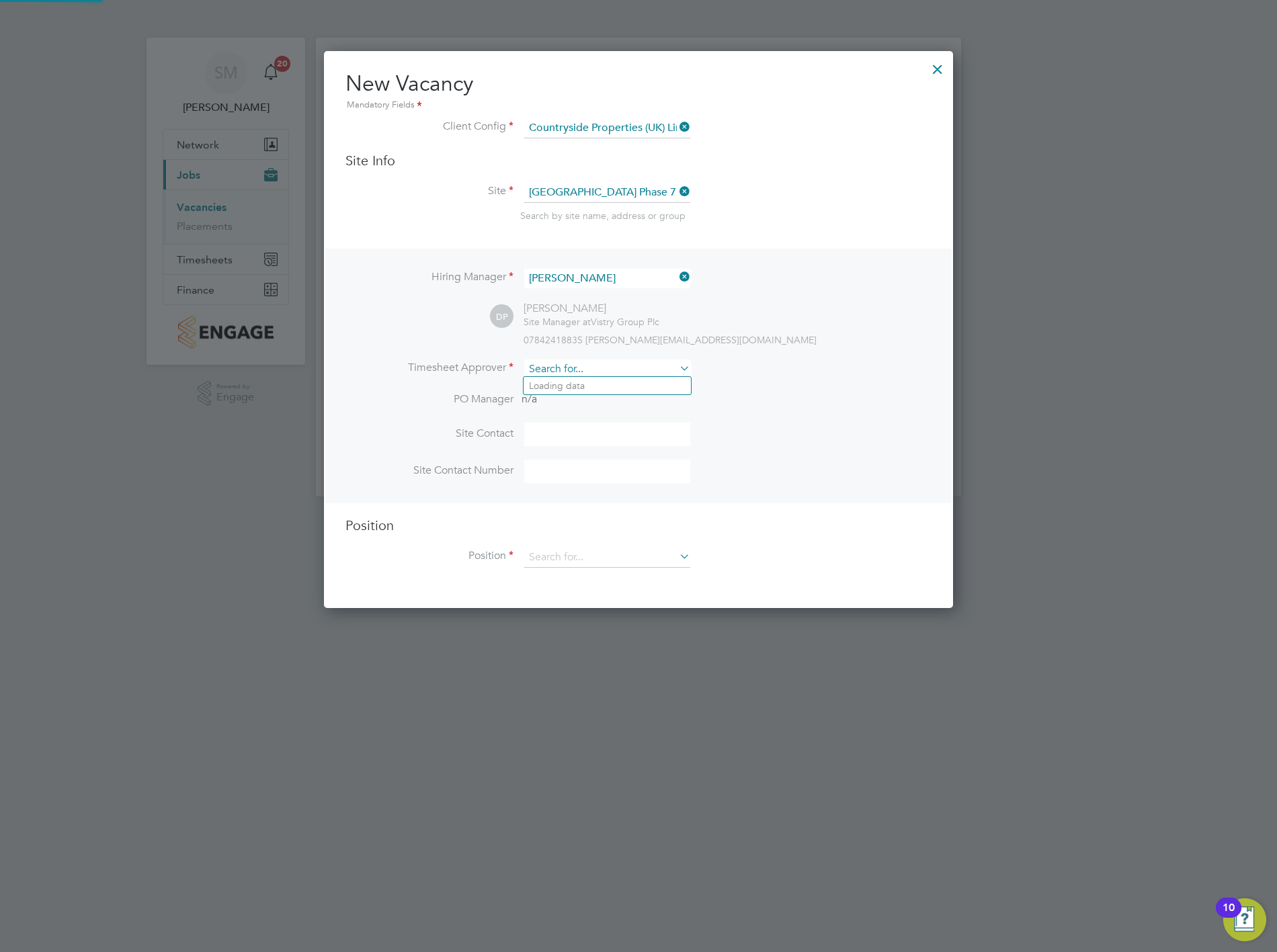
click at [574, 370] on input at bounding box center [607, 369] width 166 height 20
click at [588, 413] on li "[PERSON_NAME] [PERSON_NAME]" at bounding box center [612, 422] width 176 height 18
type input "[PERSON_NAME]"
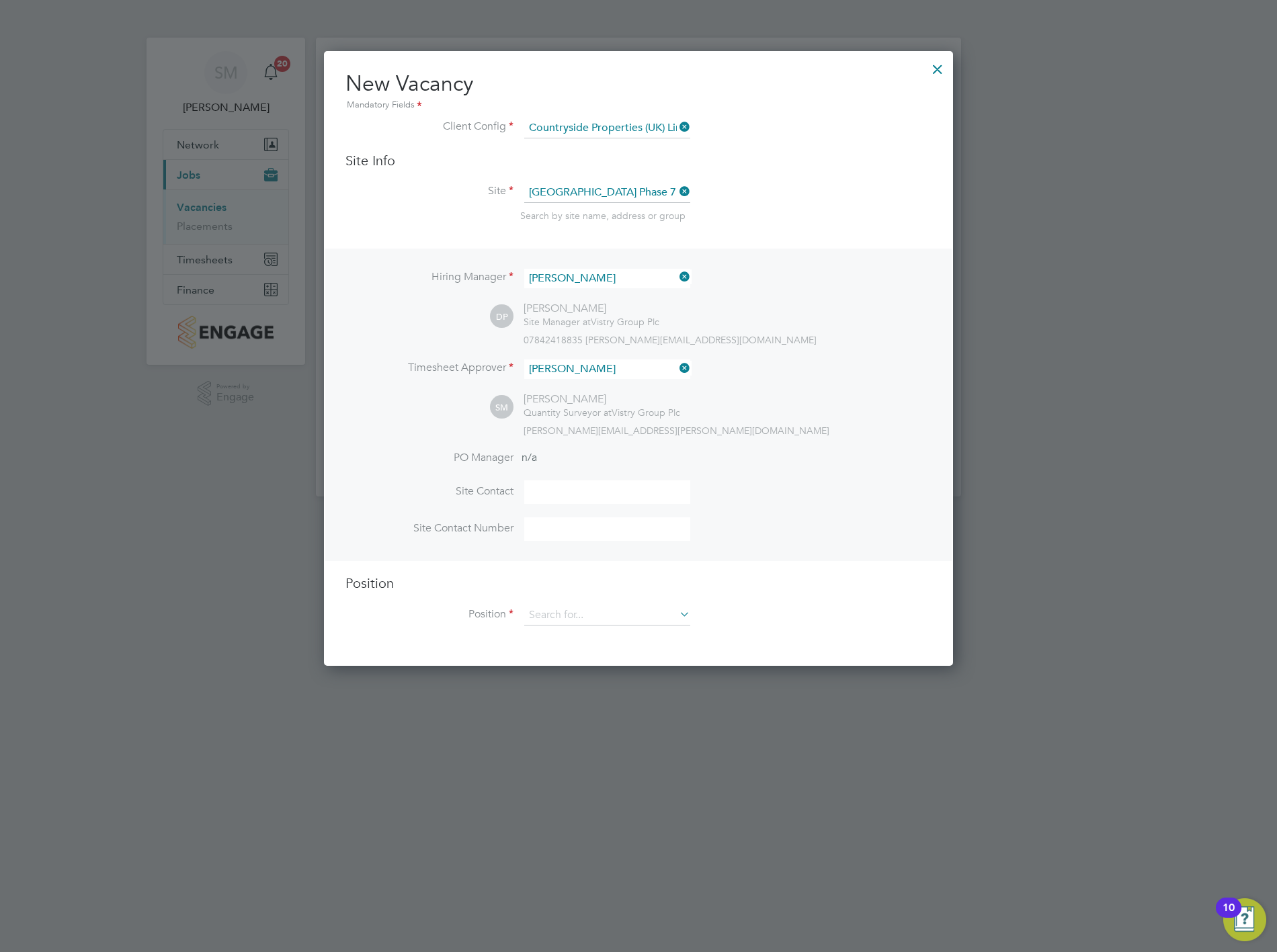
click at [769, 387] on li "Timesheet Approver [PERSON_NAME]" at bounding box center [638, 376] width 586 height 33
click at [594, 488] on input at bounding box center [607, 492] width 166 height 24
type input "[PERSON_NAME]"
type input "07842418835"
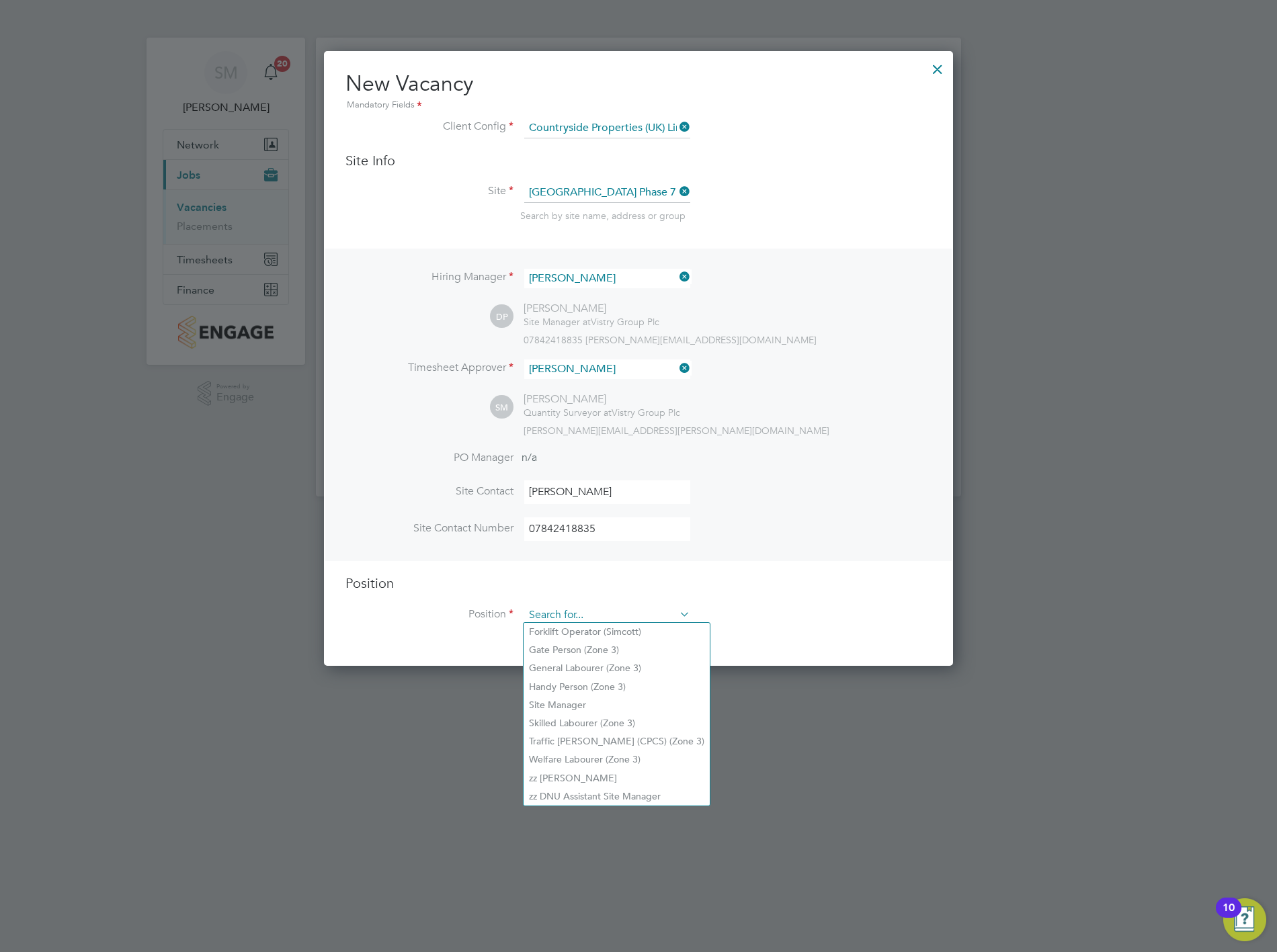
click at [587, 605] on input at bounding box center [607, 616] width 166 height 20
click at [602, 634] on li "Forklift Operator (Simcott)" at bounding box center [617, 631] width 186 height 18
type input "Forklift Operator (Simcott)"
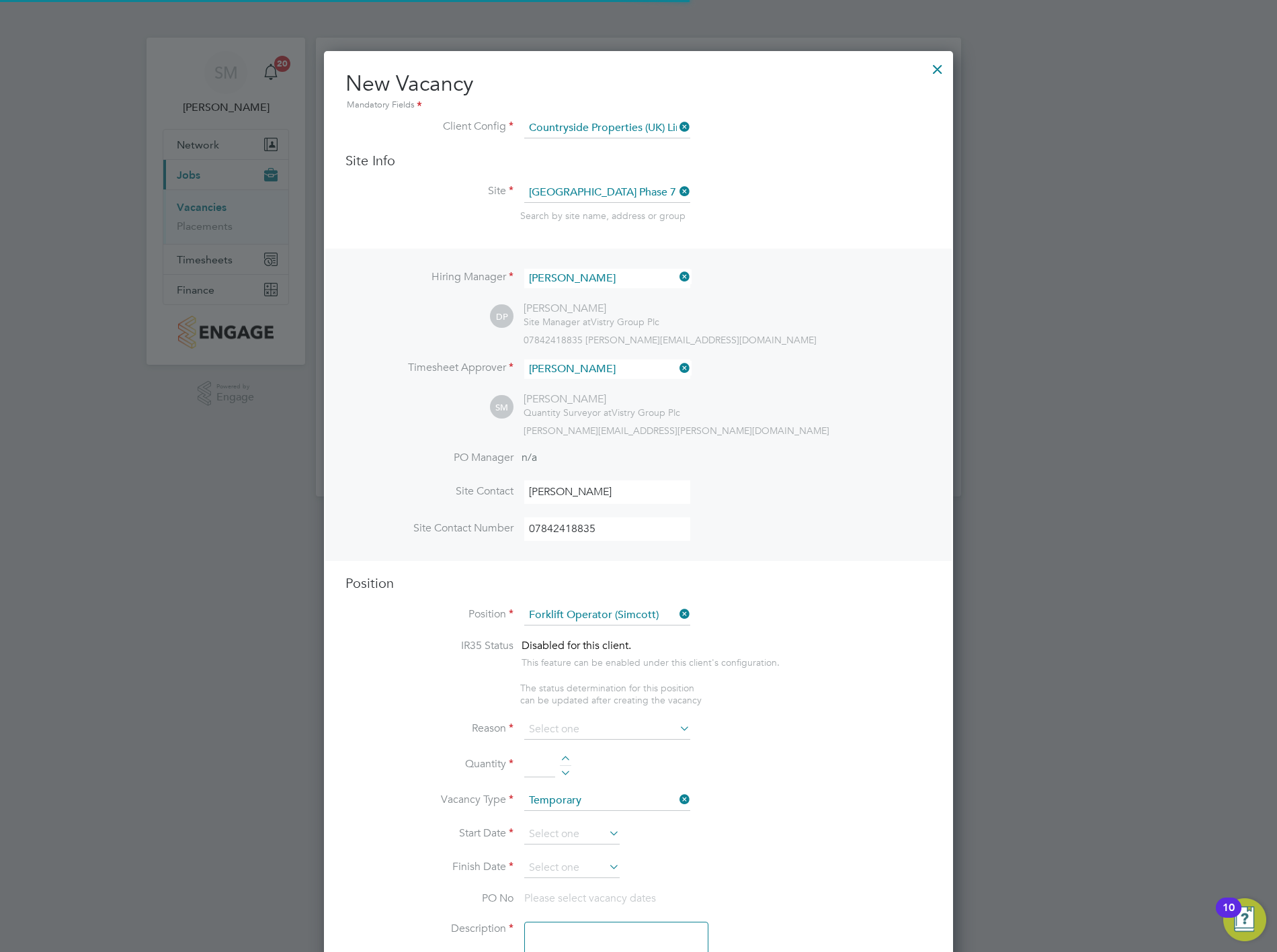
type textarea "- Operate construction machinery - Delivering large quantities of materials to …"
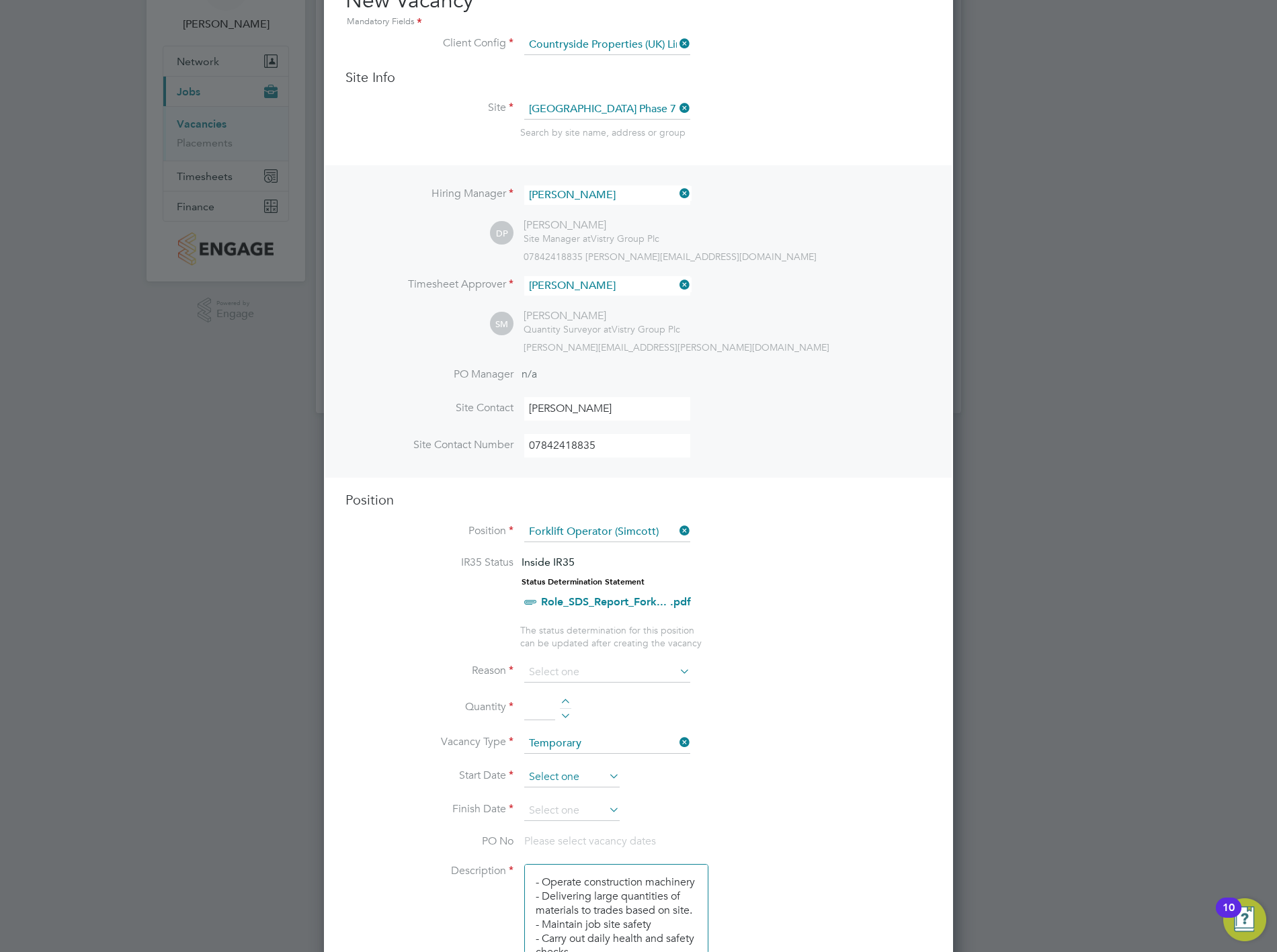
scroll to position [224, 0]
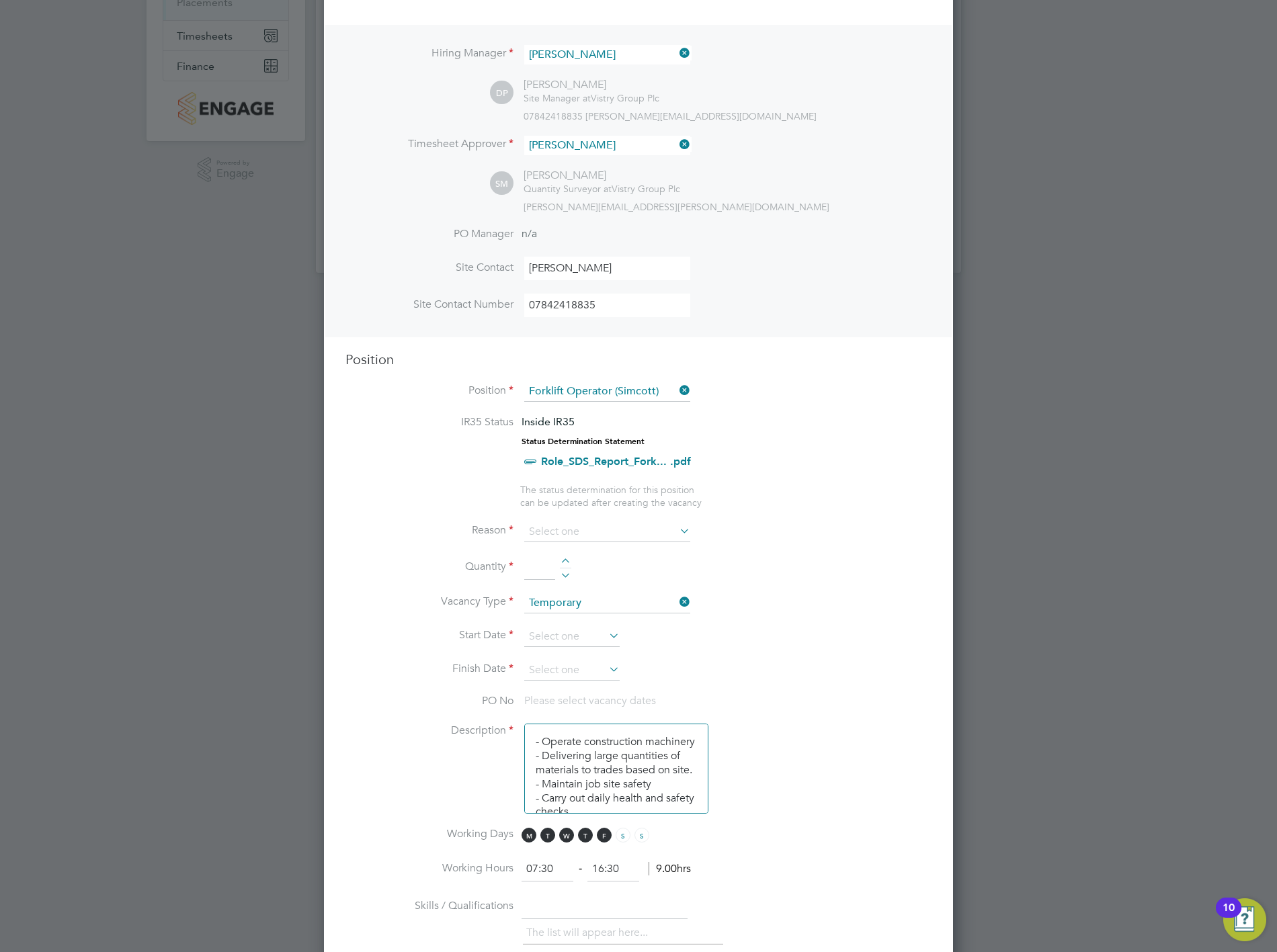
click at [567, 558] on div at bounding box center [565, 563] width 11 height 9
type input "1"
click at [571, 535] on input at bounding box center [607, 532] width 166 height 20
click at [585, 568] on li "Holiday" at bounding box center [607, 564] width 167 height 17
type input "Holiday"
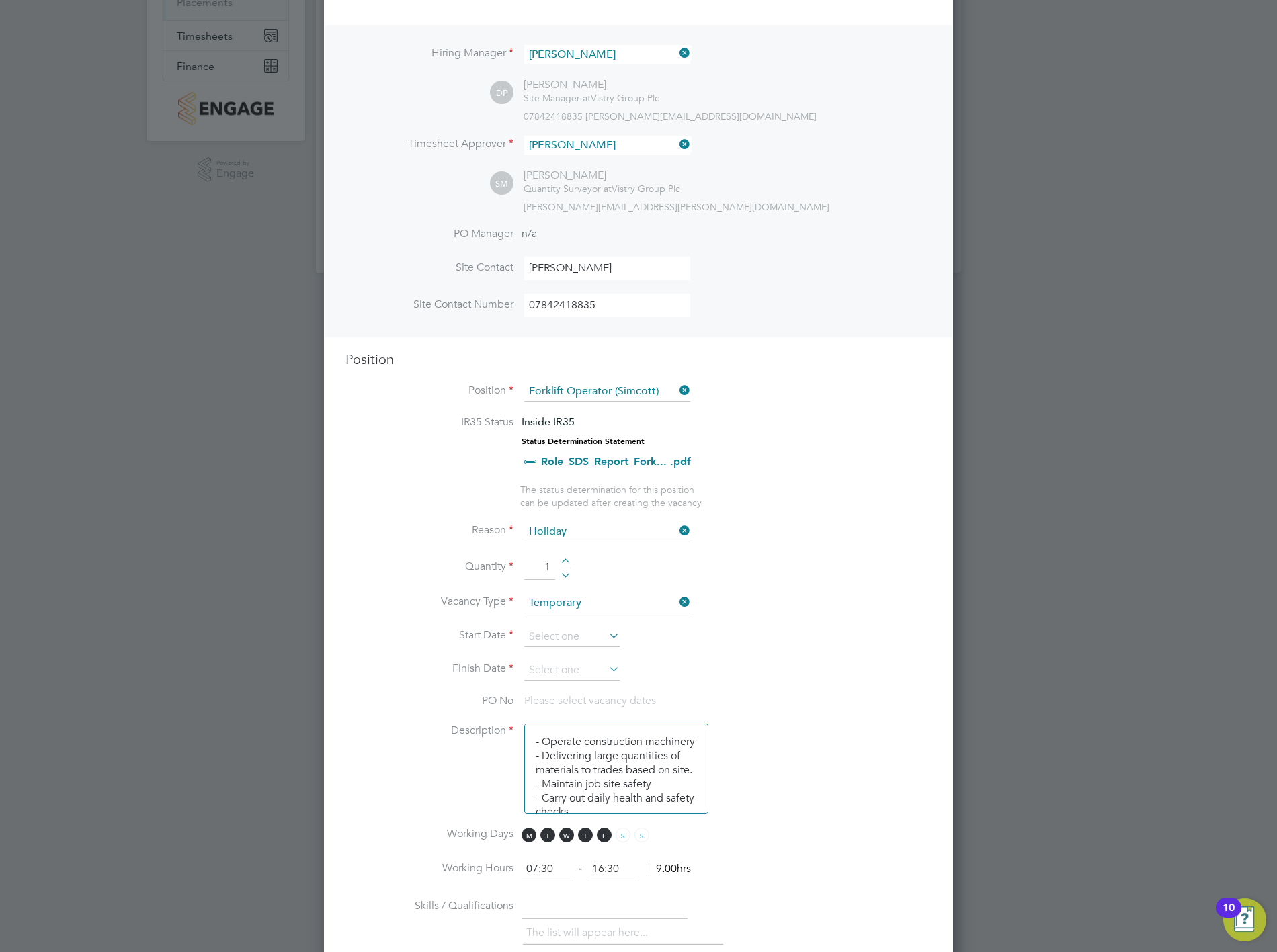
click at [796, 616] on li "Vacancy Type Temporary" at bounding box center [638, 610] width 586 height 33
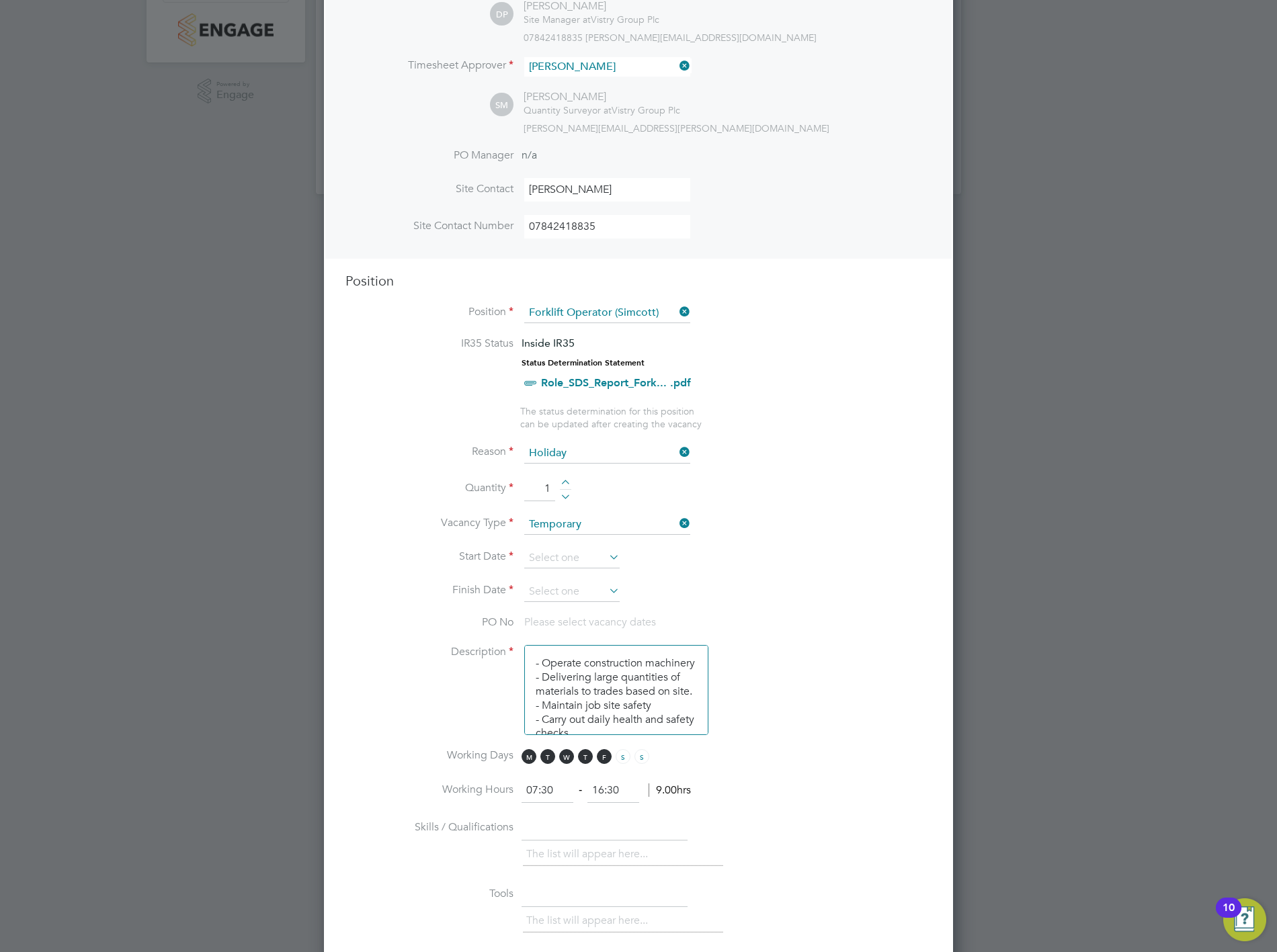
scroll to position [373, 0]
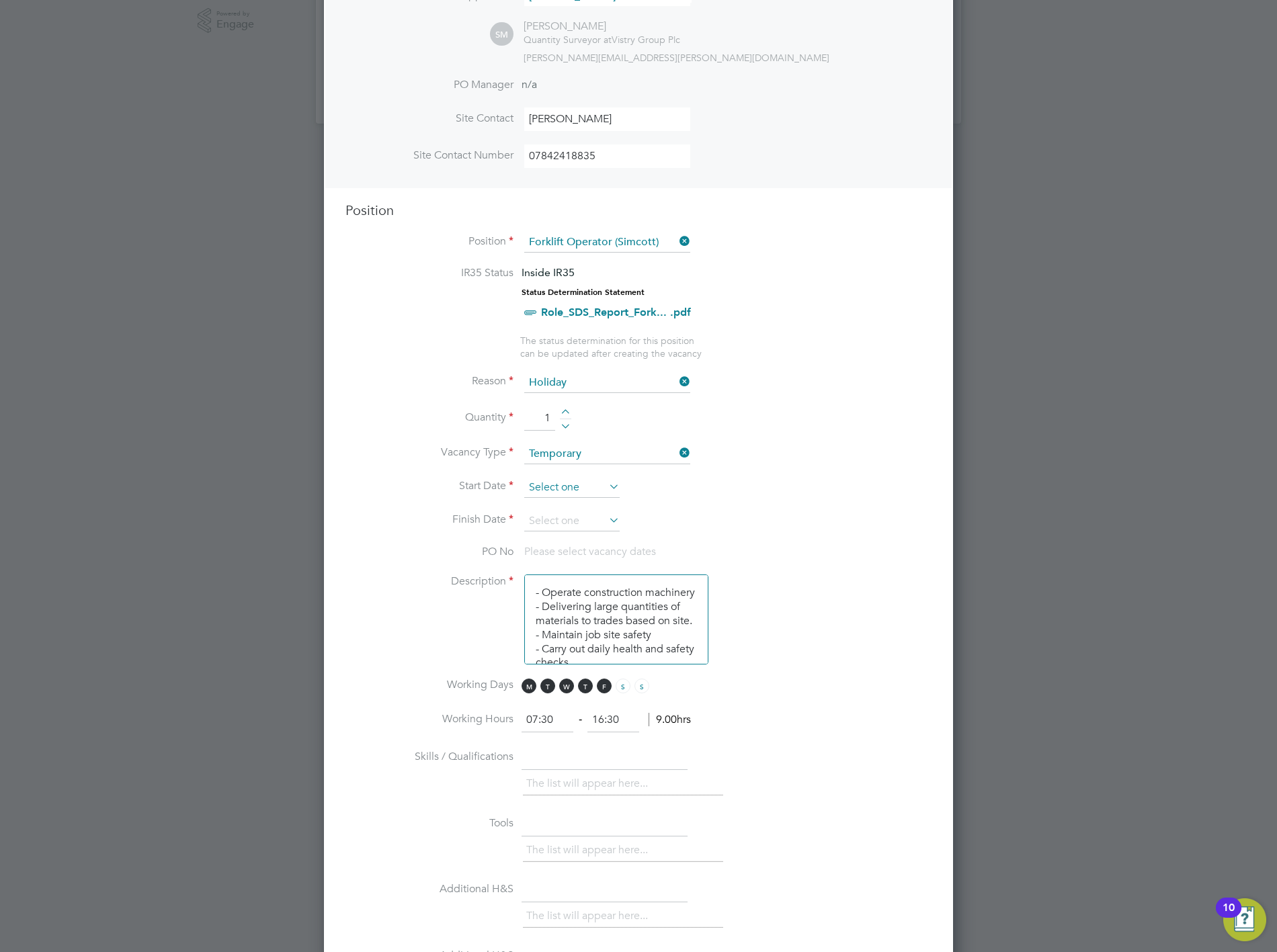
click at [588, 480] on input at bounding box center [572, 488] width 96 height 20
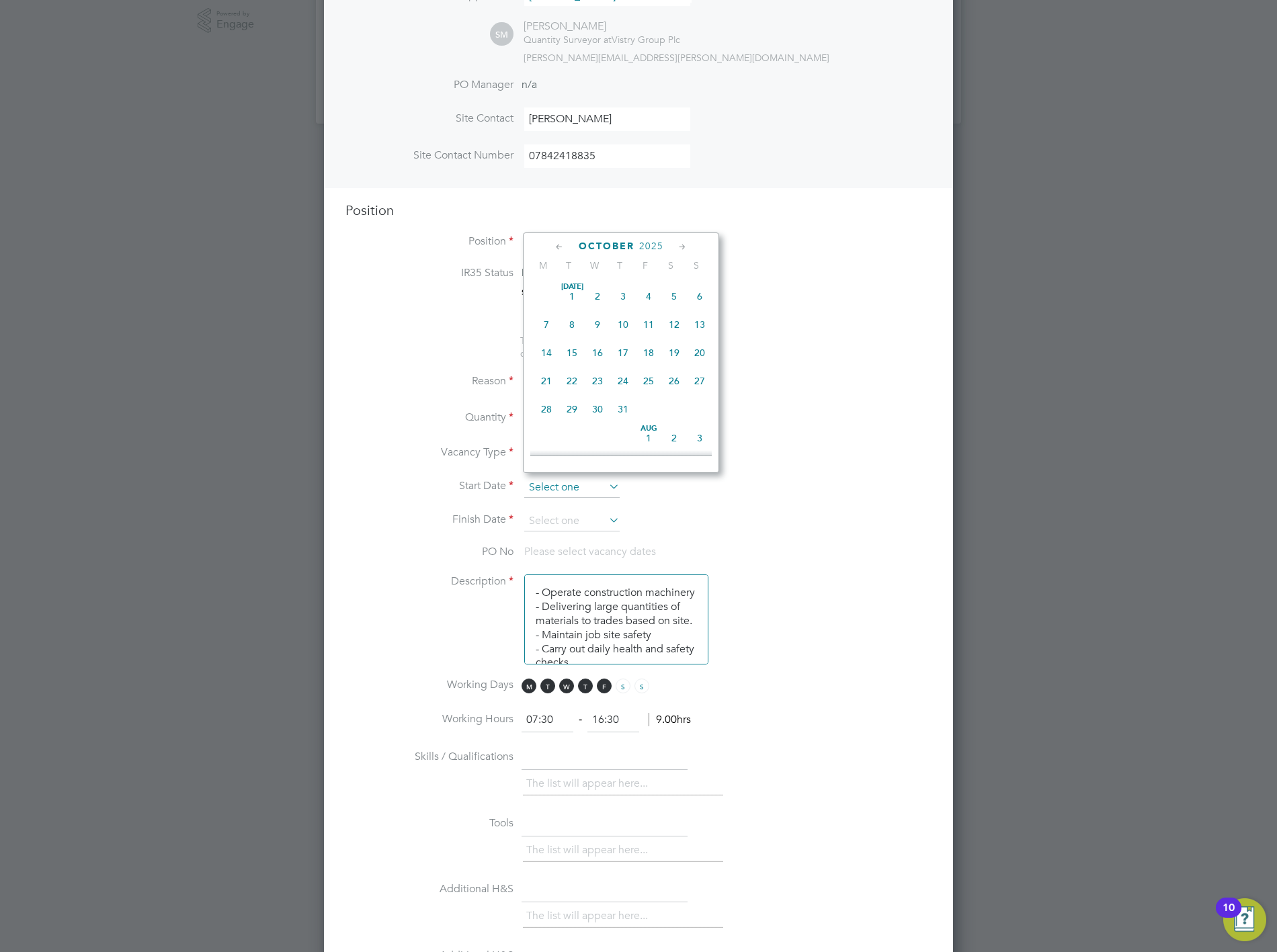
scroll to position [374, 0]
click at [640, 349] on span "3" at bounding box center [648, 347] width 26 height 26
type input "[DATE]"
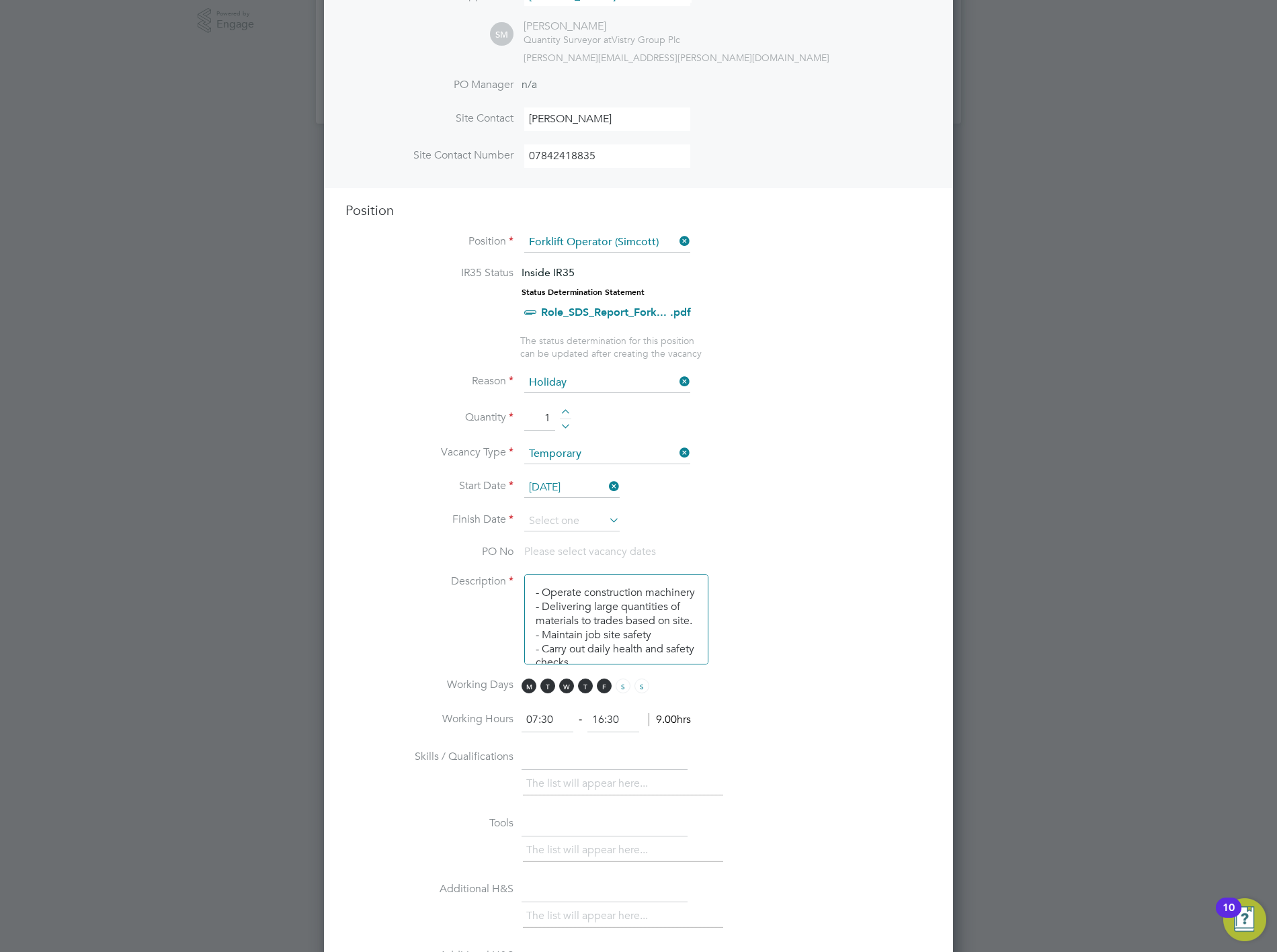
click at [677, 519] on li "Finish Date" at bounding box center [638, 528] width 586 height 33
click at [579, 515] on input at bounding box center [572, 522] width 96 height 20
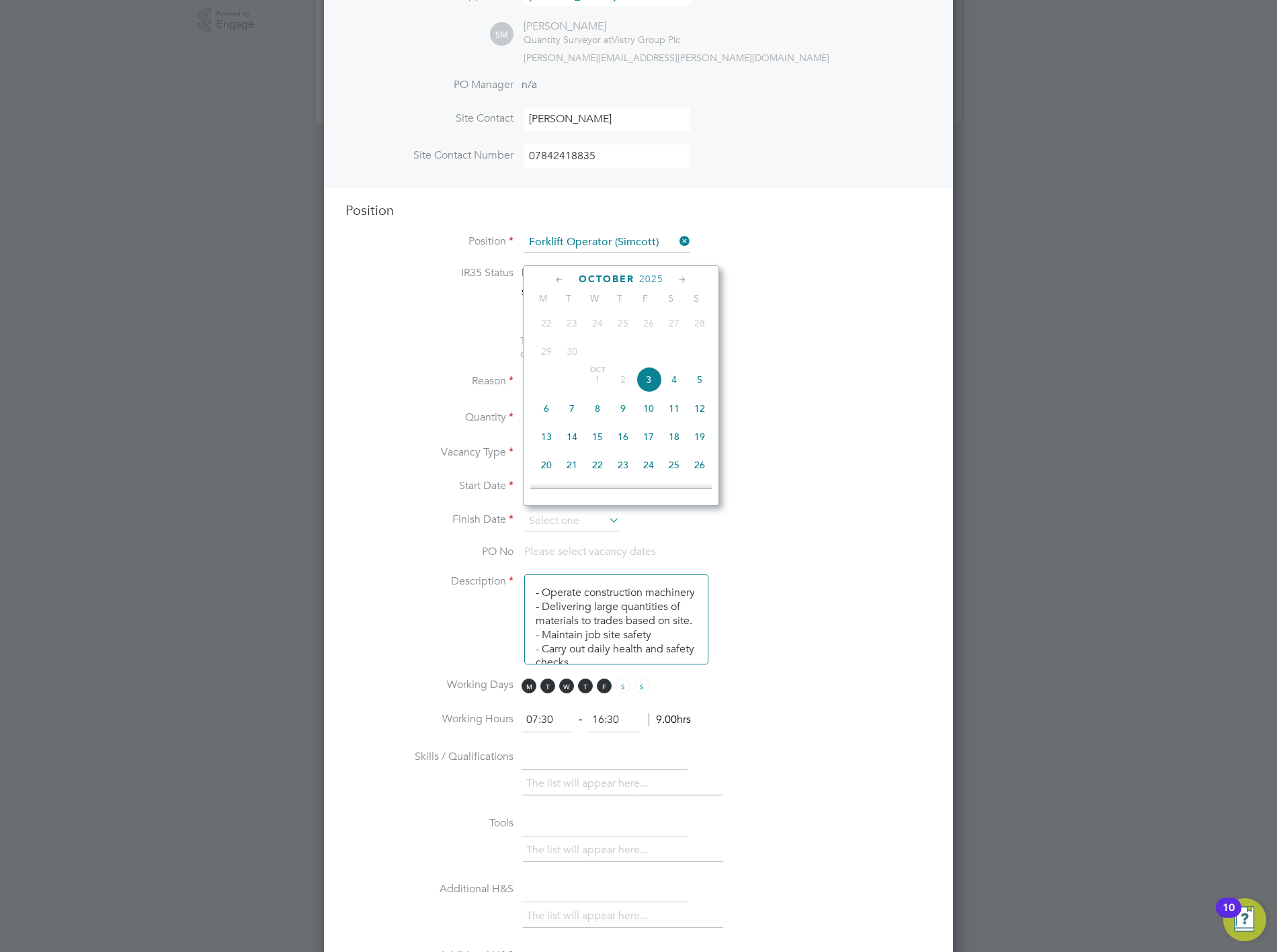
click at [649, 380] on span "3" at bounding box center [648, 380] width 26 height 26
type input "[DATE]"
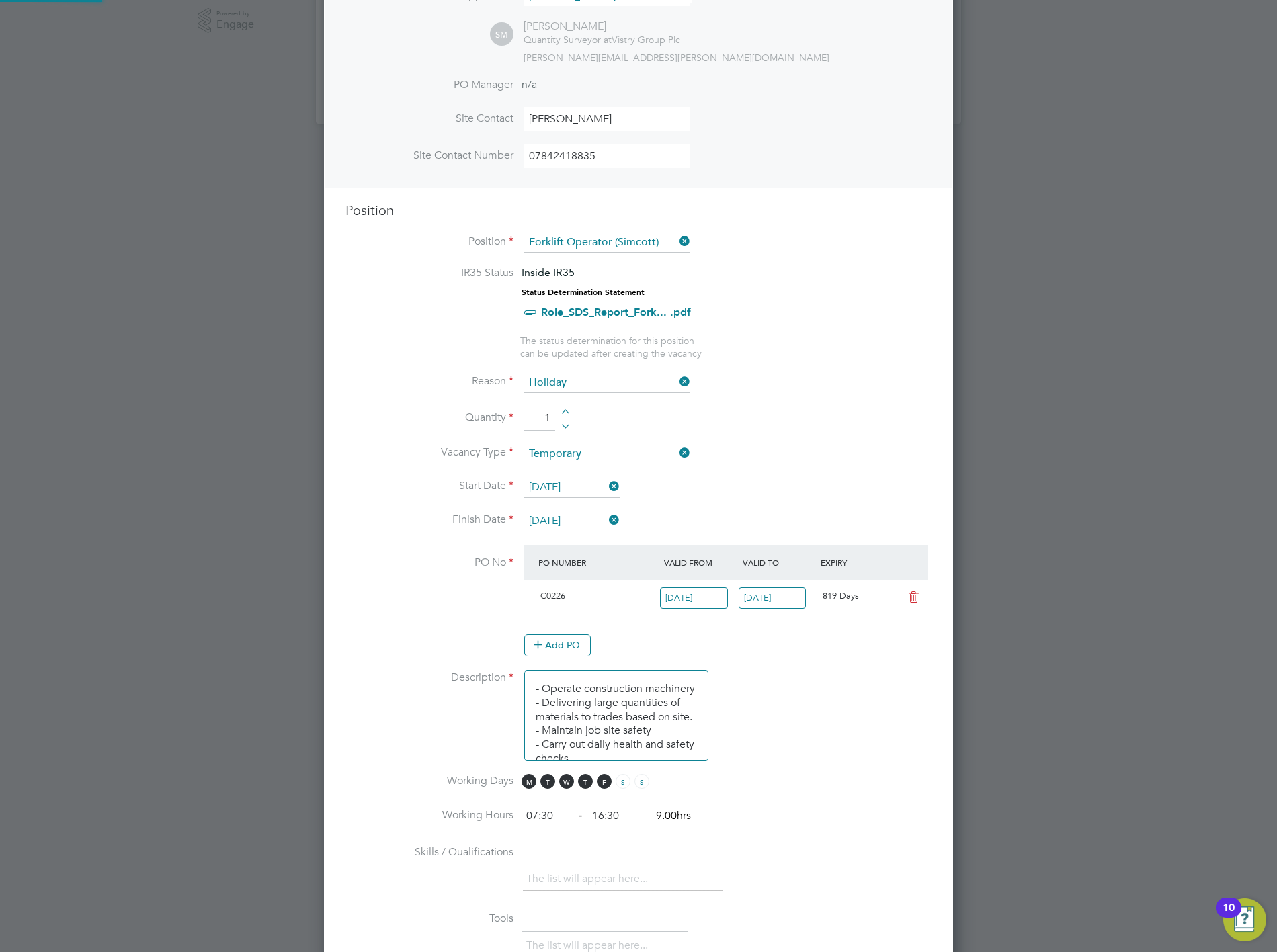
scroll to position [23, 126]
click at [767, 534] on li "Finish Date [DATE]" at bounding box center [638, 528] width 586 height 33
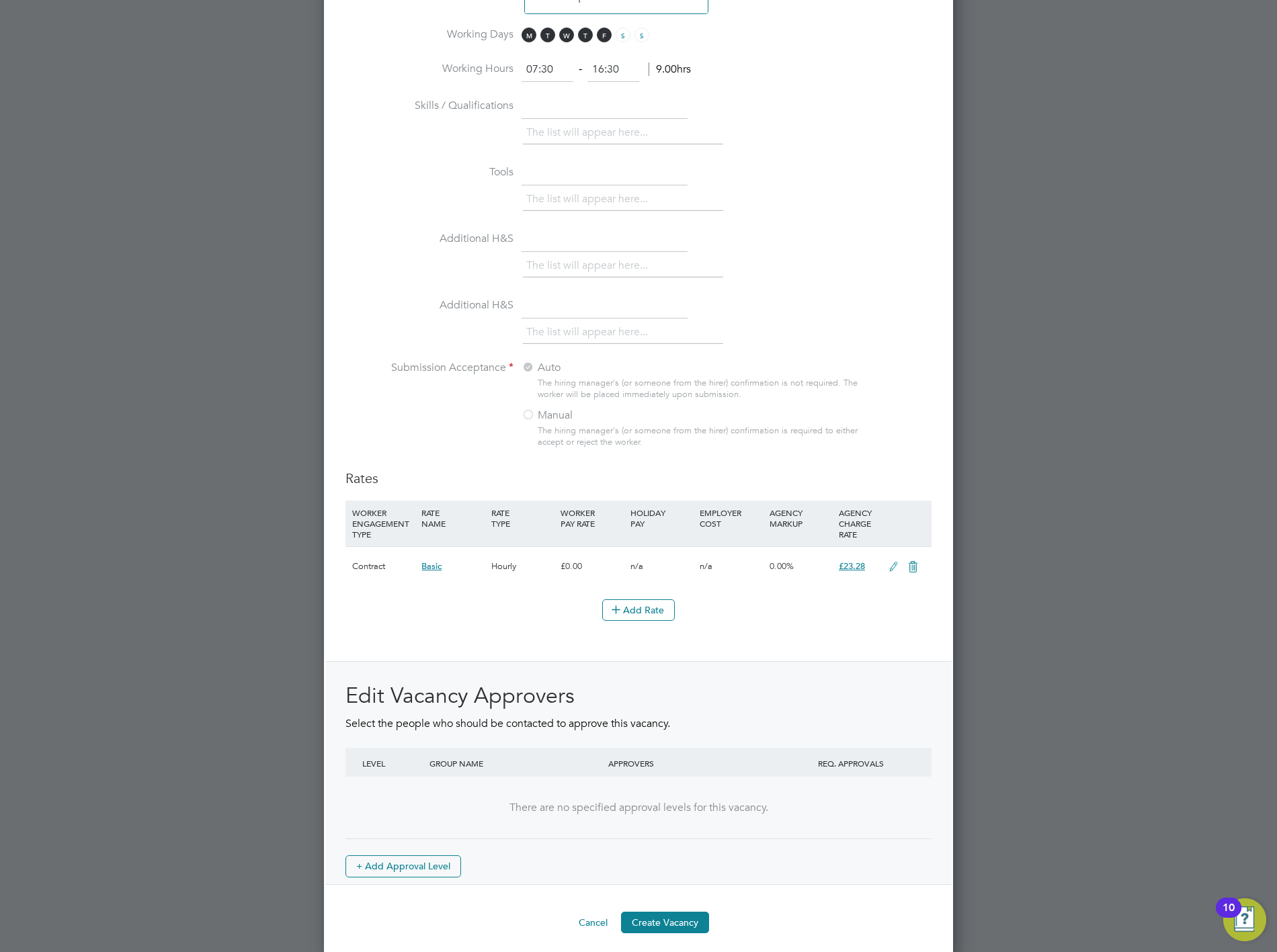
scroll to position [1120, 0]
click at [661, 911] on button "Create Vacancy" at bounding box center [665, 920] width 88 height 21
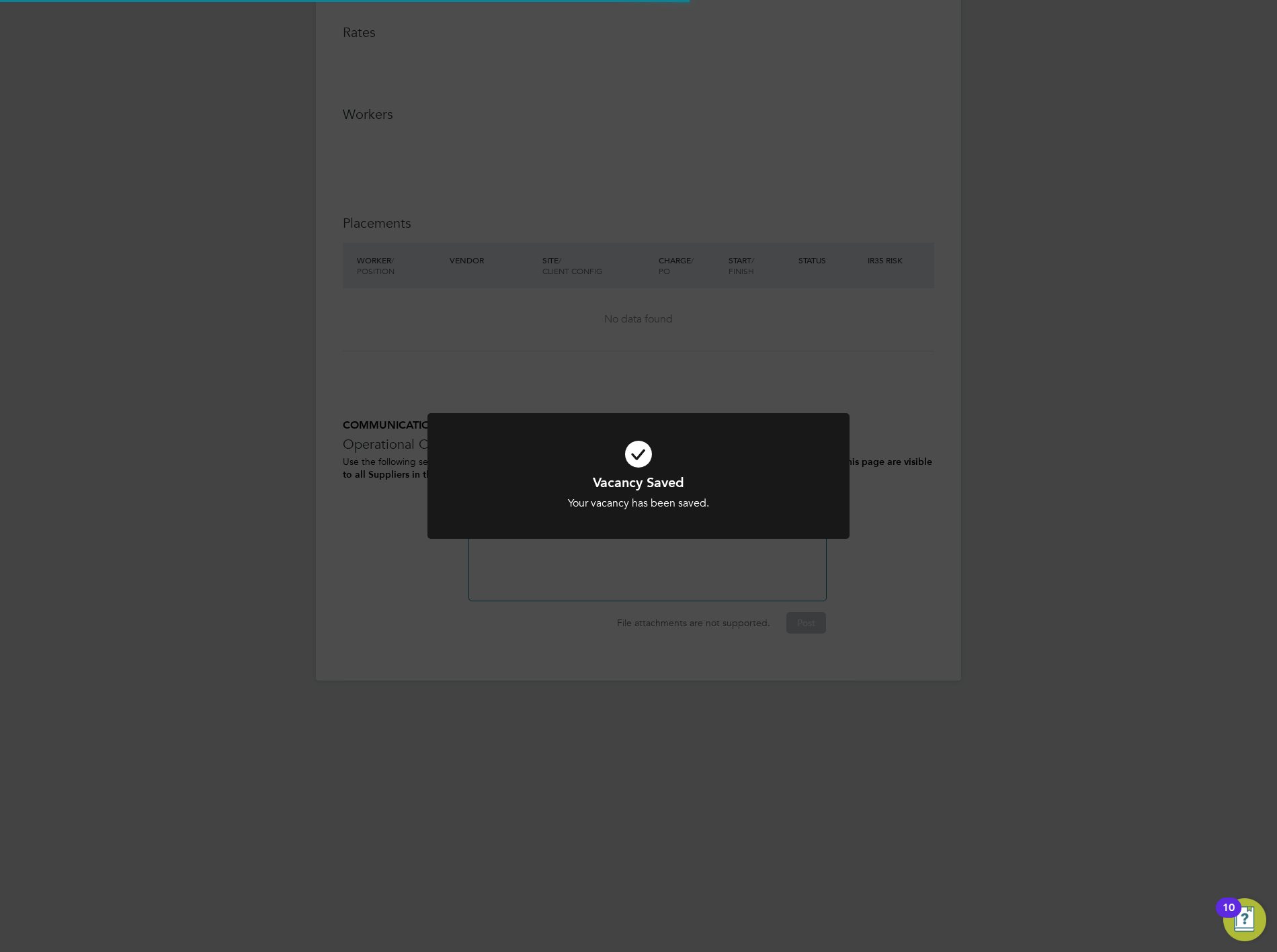
scroll to position [7, 7]
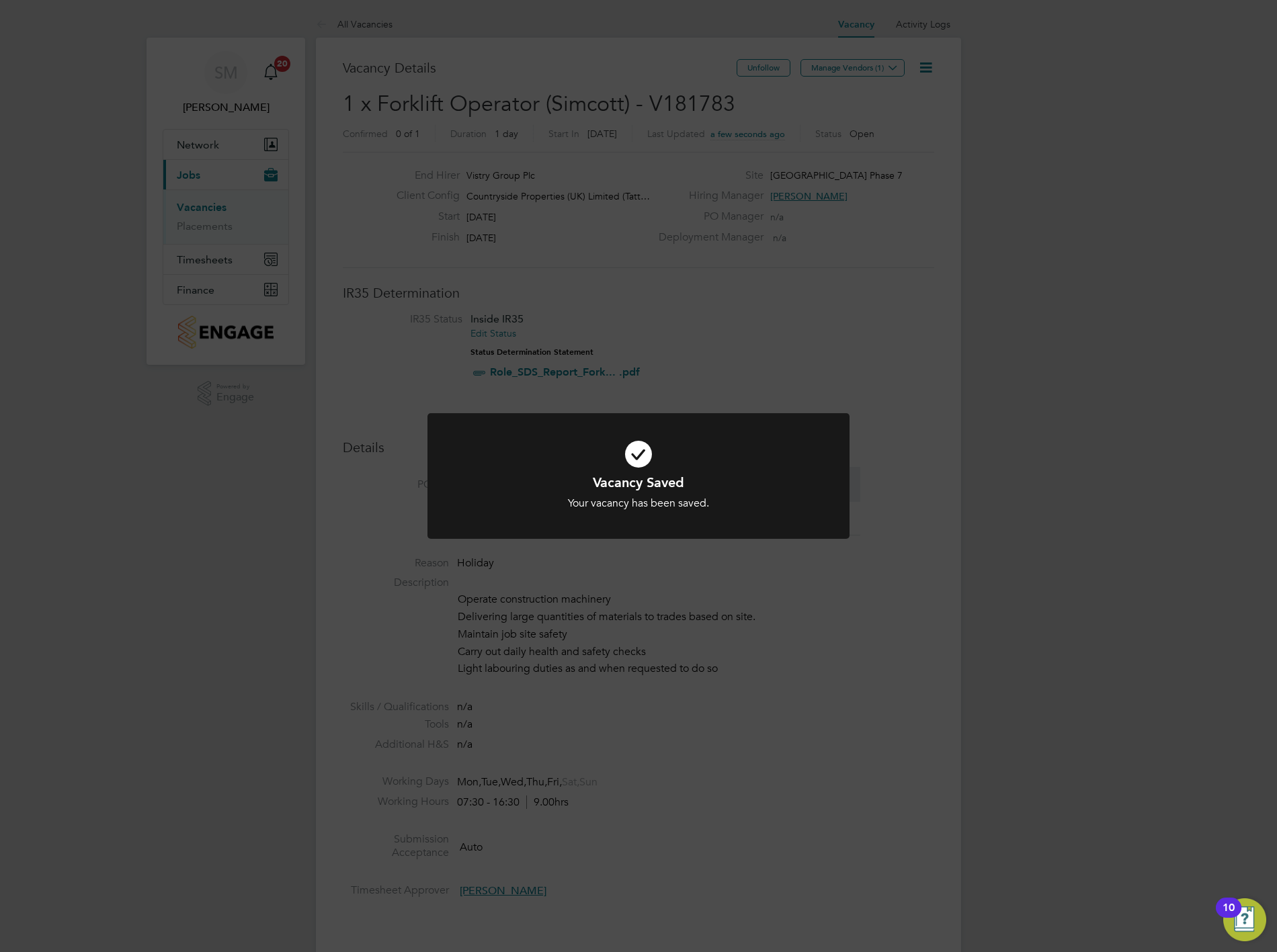
click at [827, 297] on div "Vacancy Saved Your vacancy has been saved. Cancel Okay" at bounding box center [638, 476] width 1277 height 952
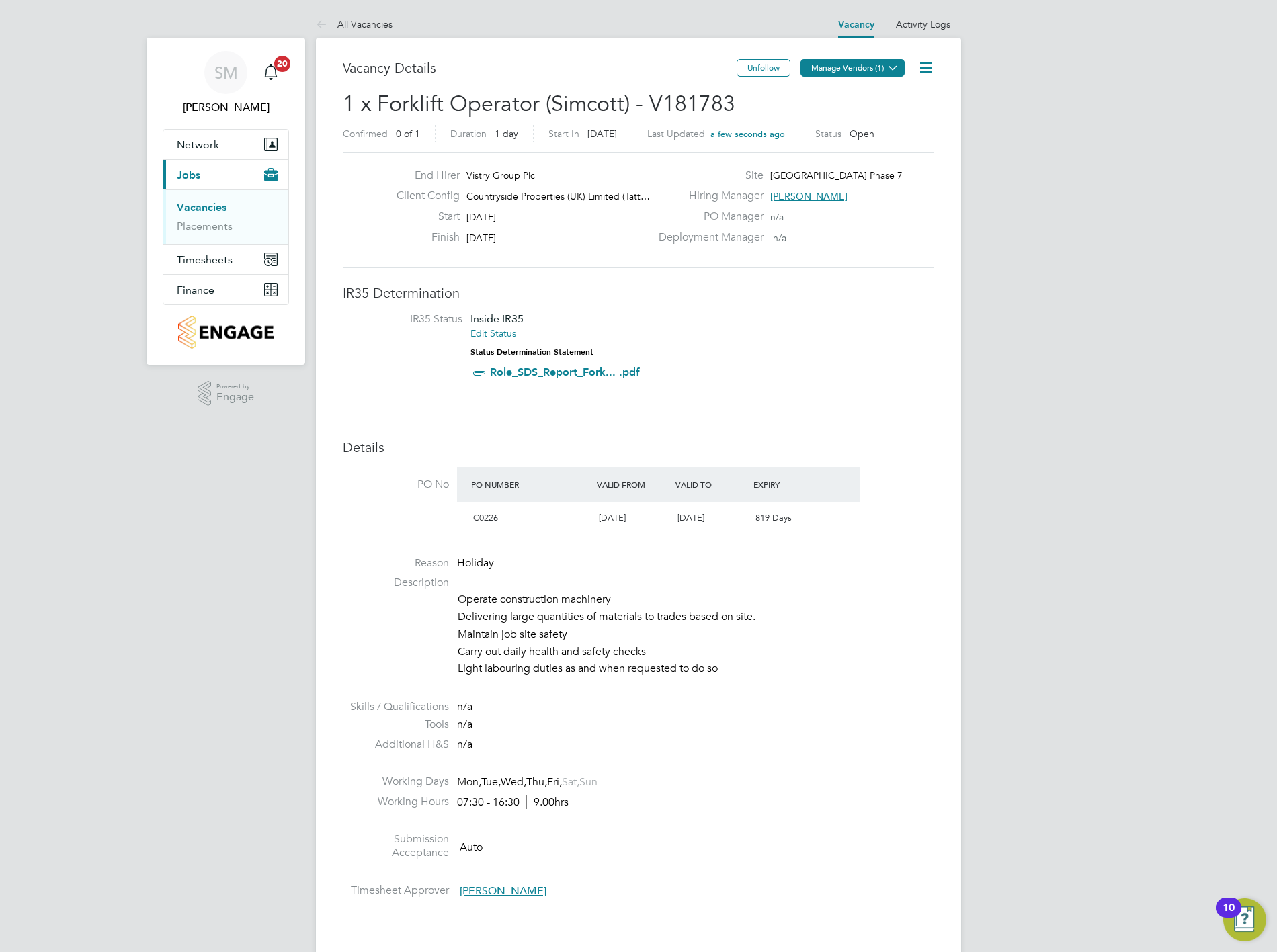
click at [887, 70] on icon at bounding box center [893, 67] width 10 height 10
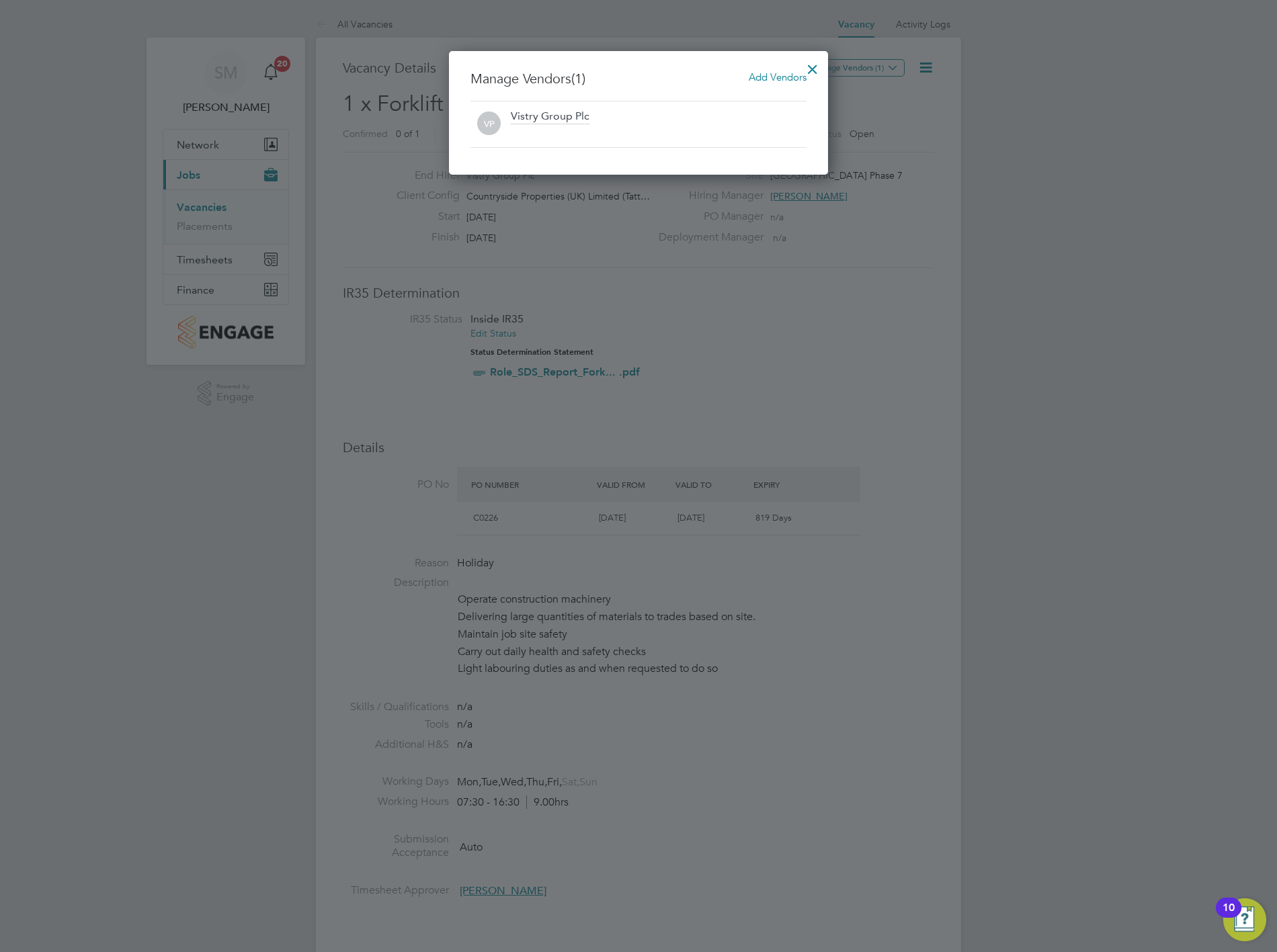
click at [782, 73] on span "Add Vendors" at bounding box center [777, 77] width 58 height 13
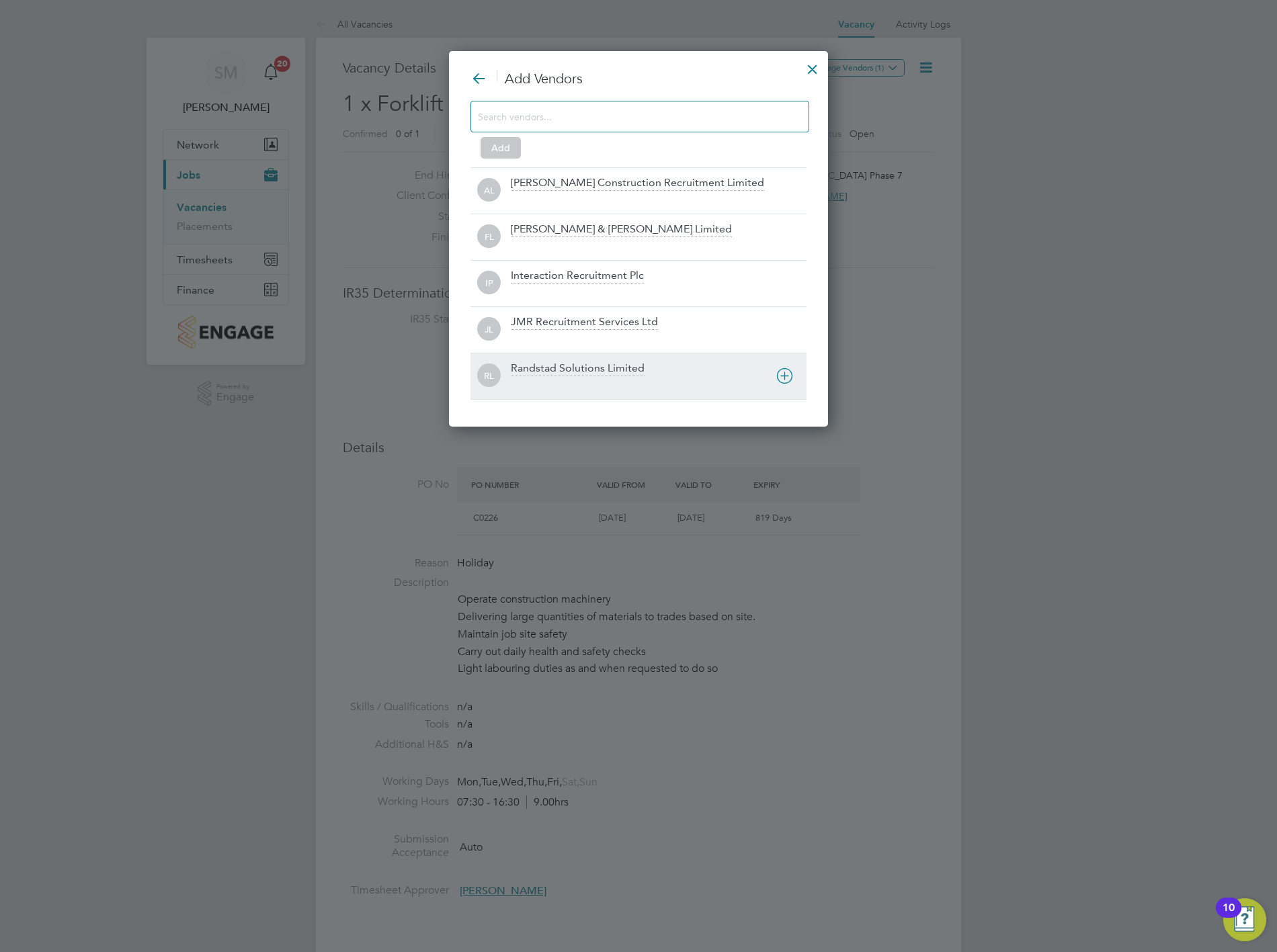
click at [560, 368] on div "Randstad Solutions Limited" at bounding box center [577, 368] width 134 height 15
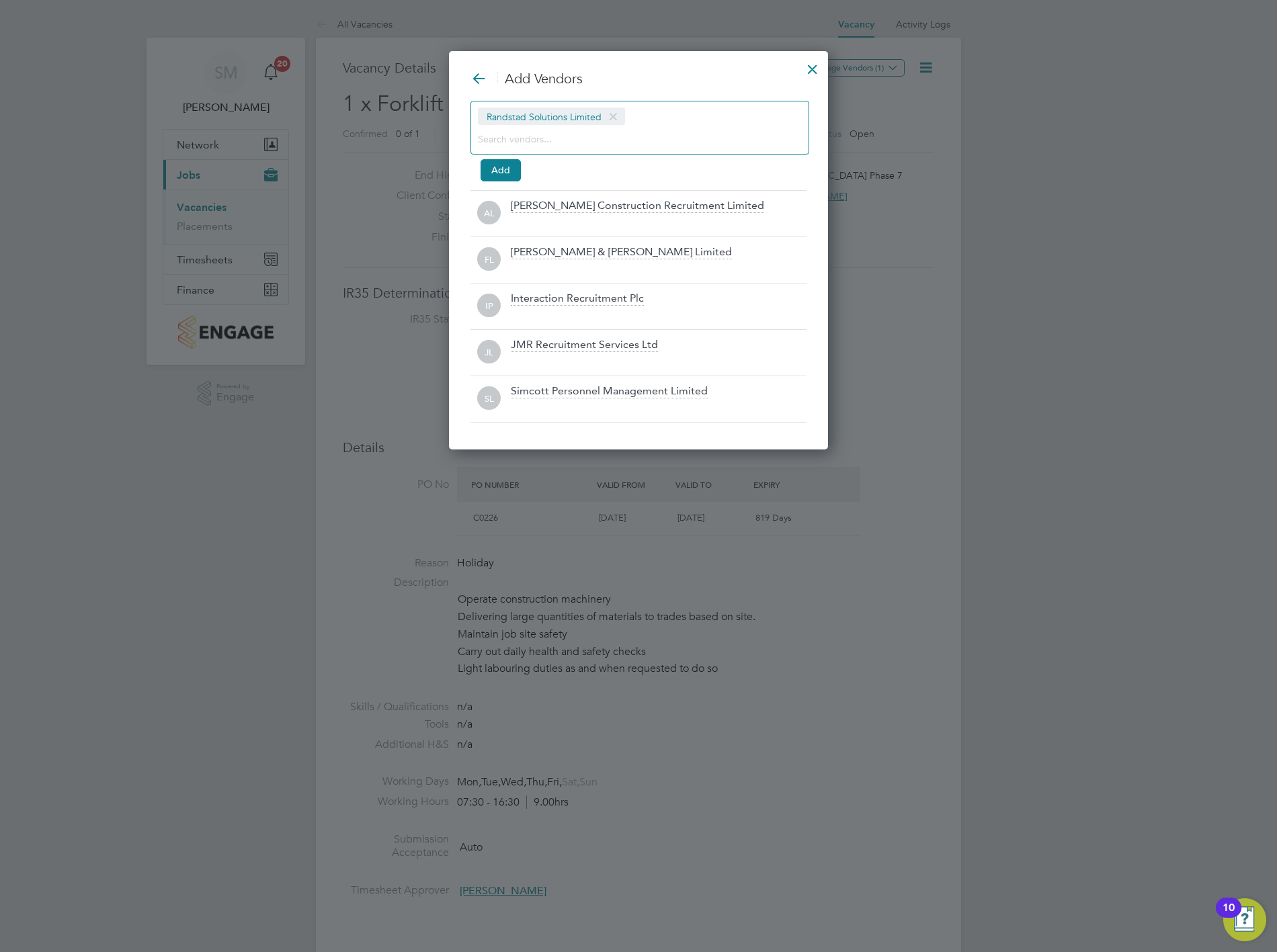
click at [1051, 401] on div at bounding box center [638, 476] width 1277 height 952
click at [499, 168] on button "Add" at bounding box center [500, 169] width 40 height 21
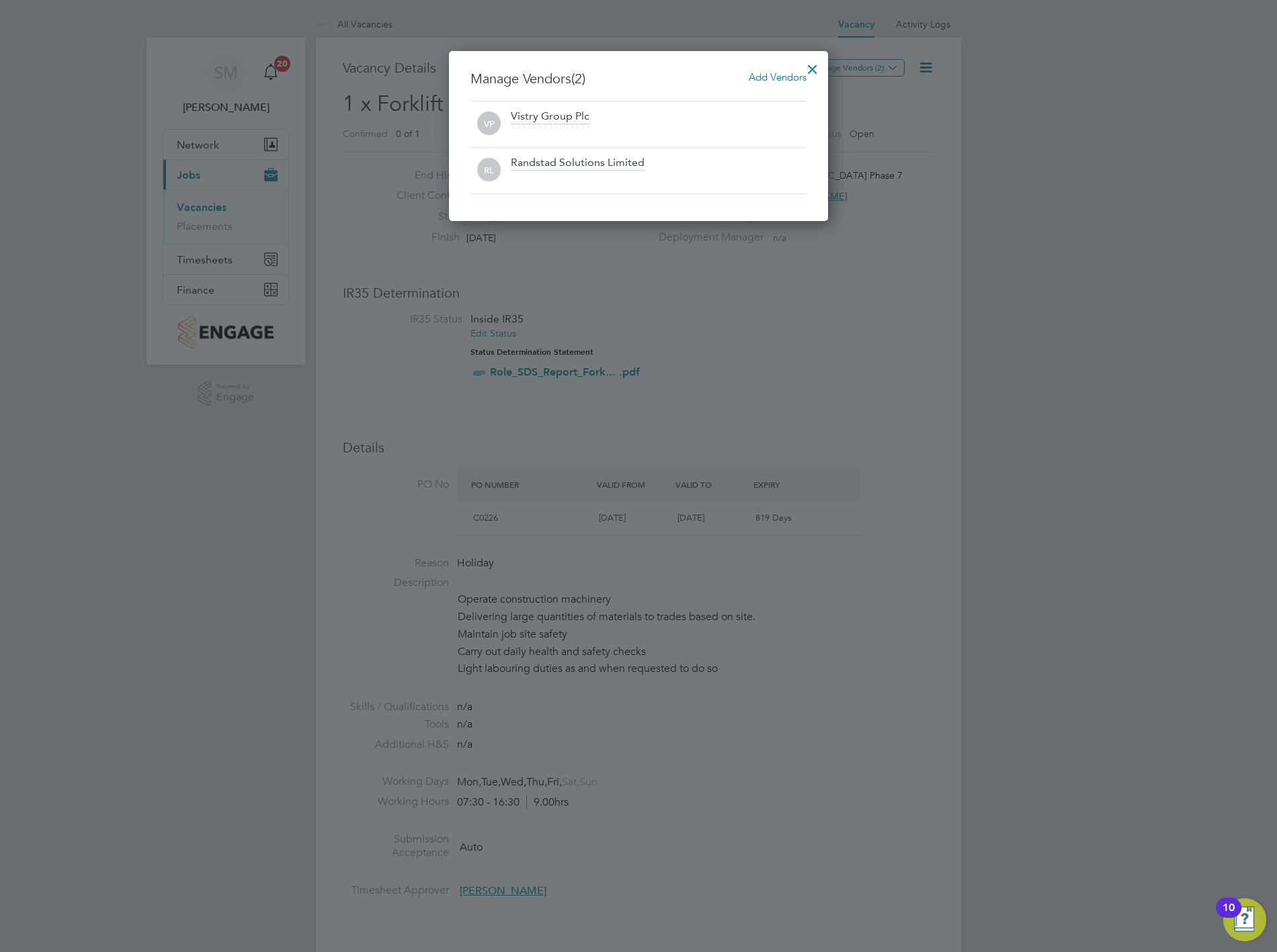
click at [810, 67] on div at bounding box center [812, 66] width 24 height 24
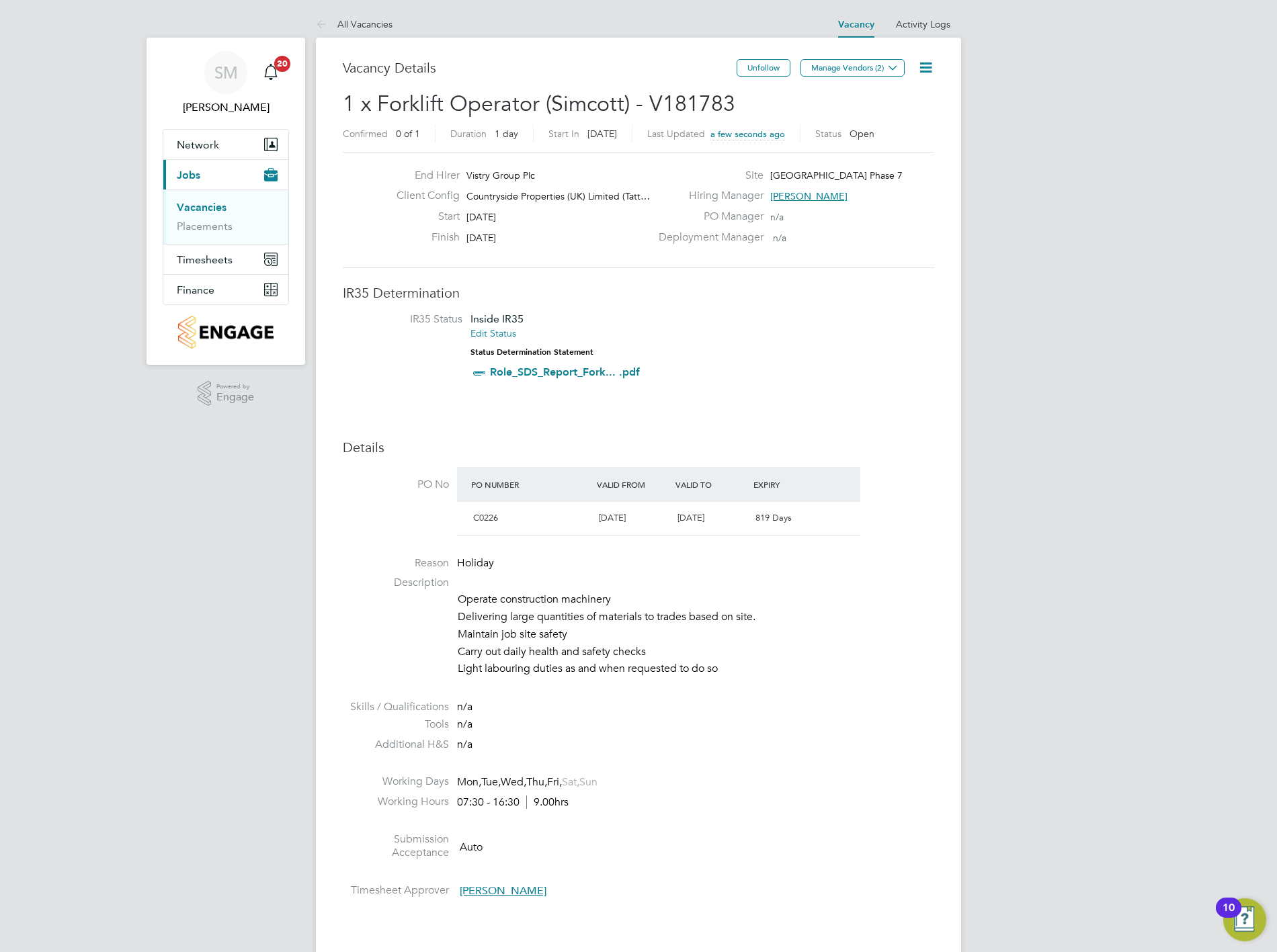
click at [1139, 295] on div "SM [PERSON_NAME] Notifications 20 Applications: Network Team Members Sites Work…" at bounding box center [638, 906] width 1277 height 1813
click at [211, 207] on link "Vacancies" at bounding box center [202, 207] width 50 height 13
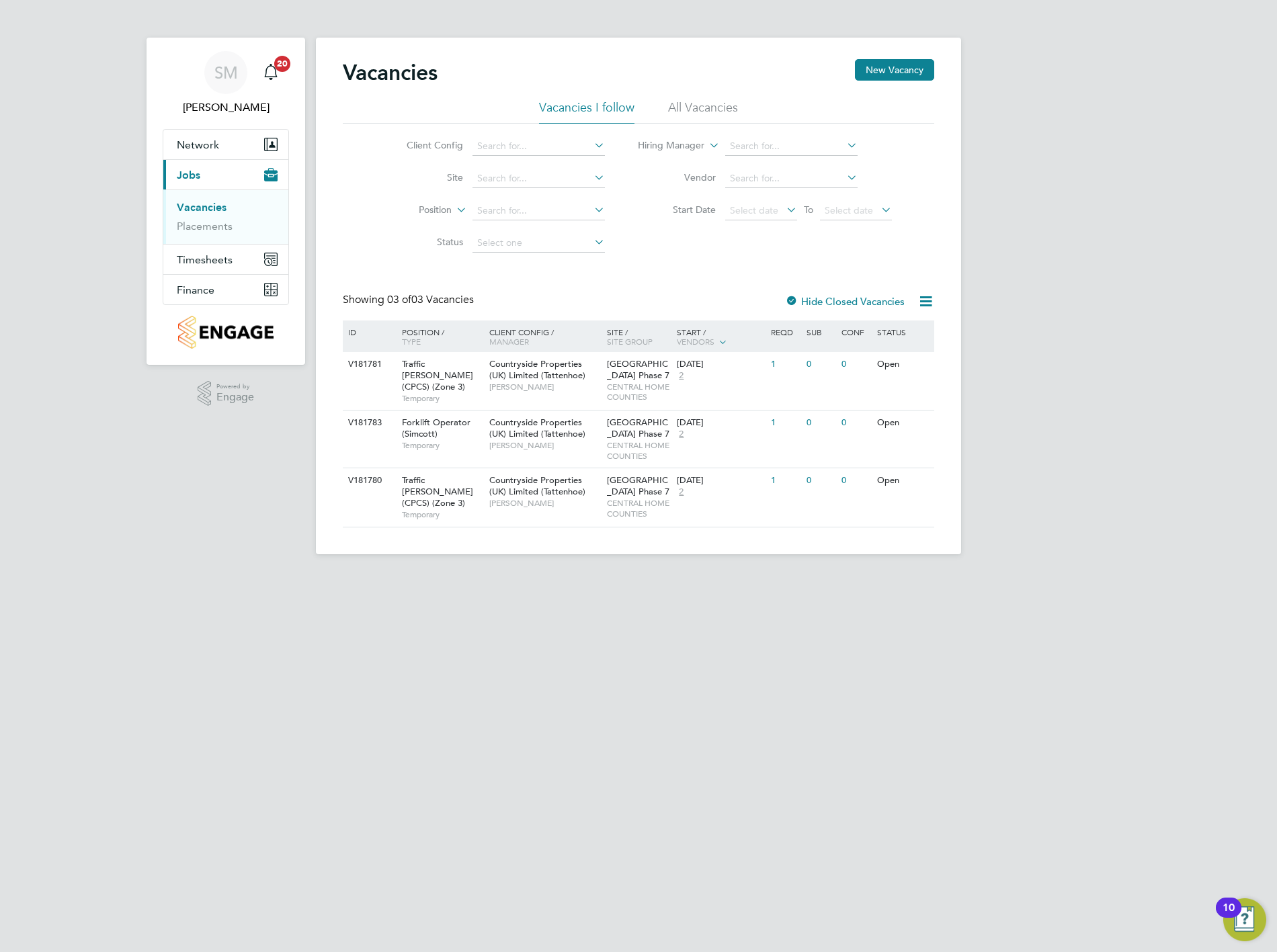
click at [337, 575] on html "SM [PERSON_NAME] Notifications 20 Applications: Network Team Members Sites Work…" at bounding box center [638, 288] width 1277 height 575
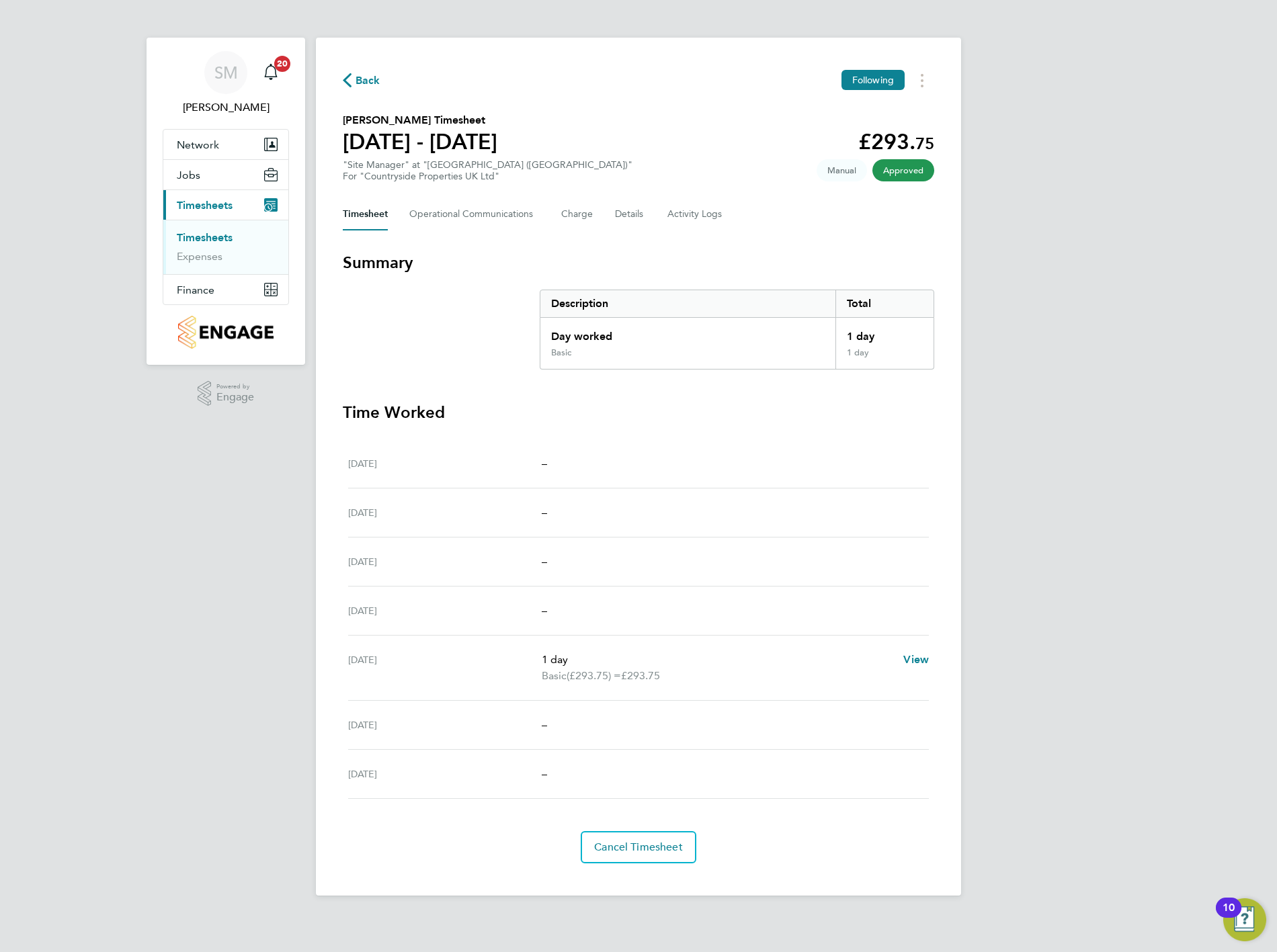
click at [1006, 49] on div "SM Shaun McGrenra Notifications 20 Applications: Network Team Members Sites Wor…" at bounding box center [638, 458] width 1277 height 917
